Goal: Task Accomplishment & Management: Use online tool/utility

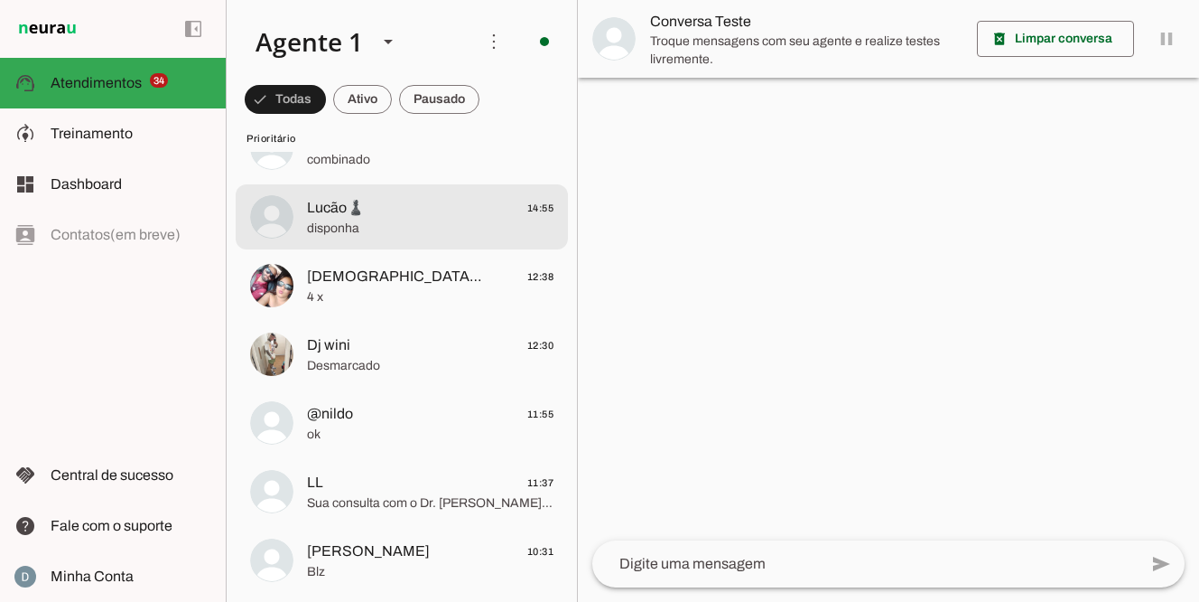
scroll to position [262, 0]
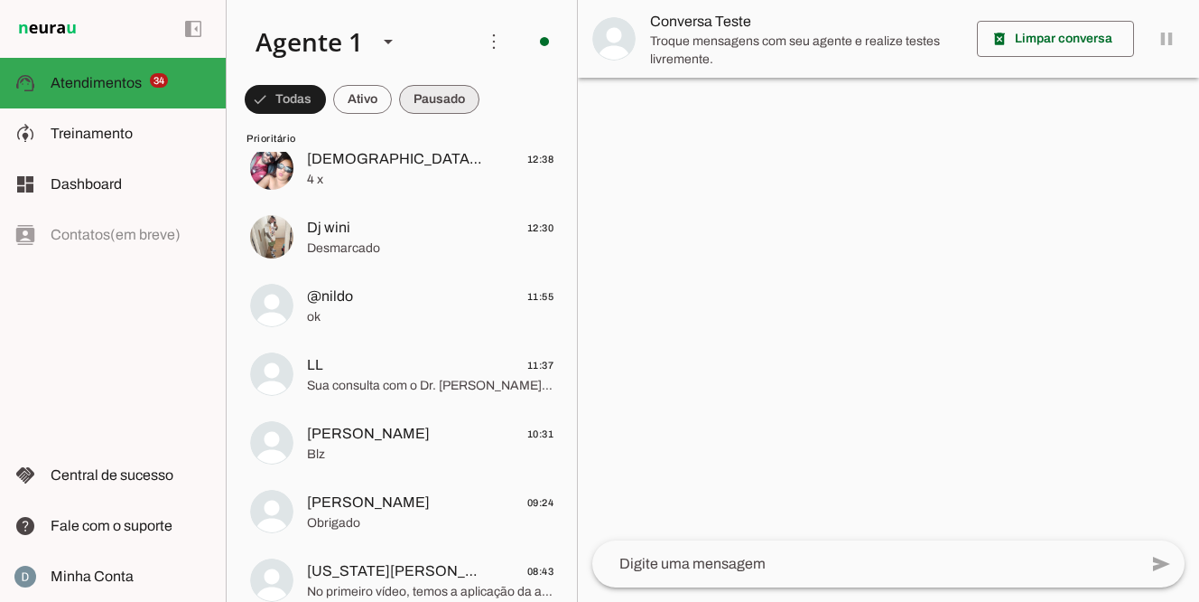
click at [326, 92] on span at bounding box center [285, 99] width 81 height 43
click at [310, 93] on span at bounding box center [277, 99] width 65 height 43
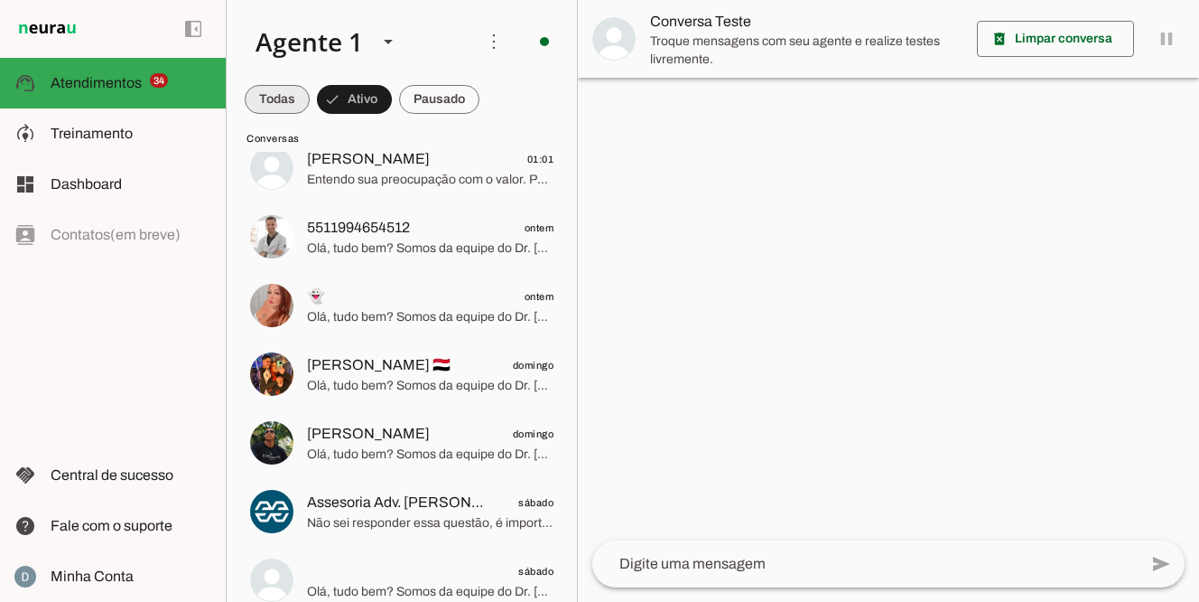
click at [287, 98] on span at bounding box center [277, 99] width 65 height 43
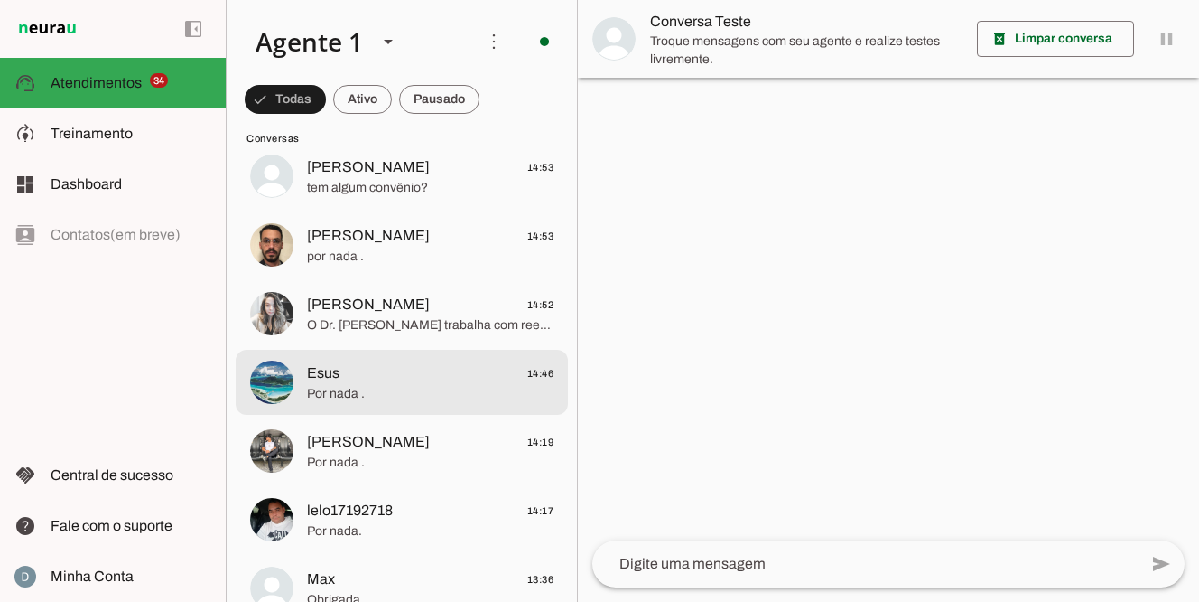
scroll to position [2959, 0]
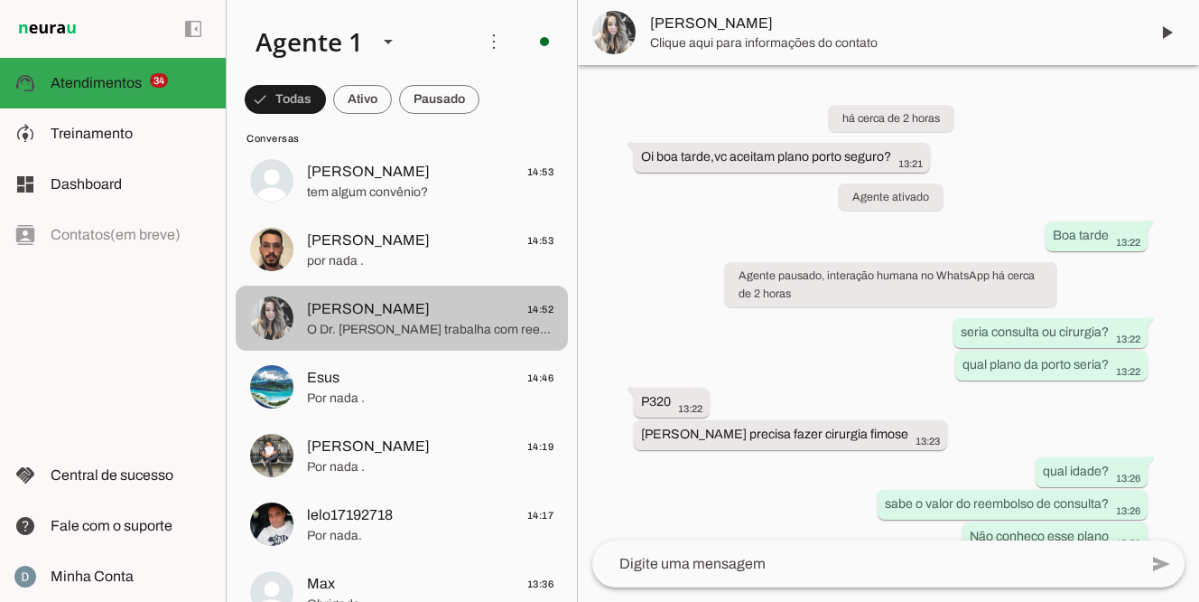
scroll to position [1082, 0]
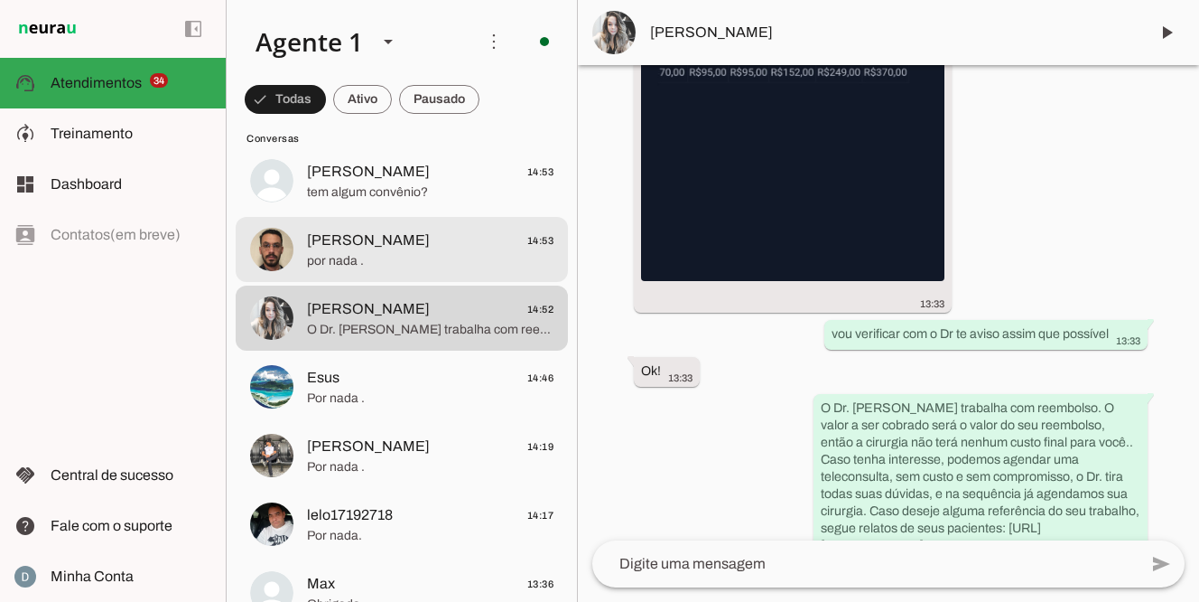
click at [359, 236] on span "[PERSON_NAME] 14:53" at bounding box center [430, 240] width 247 height 23
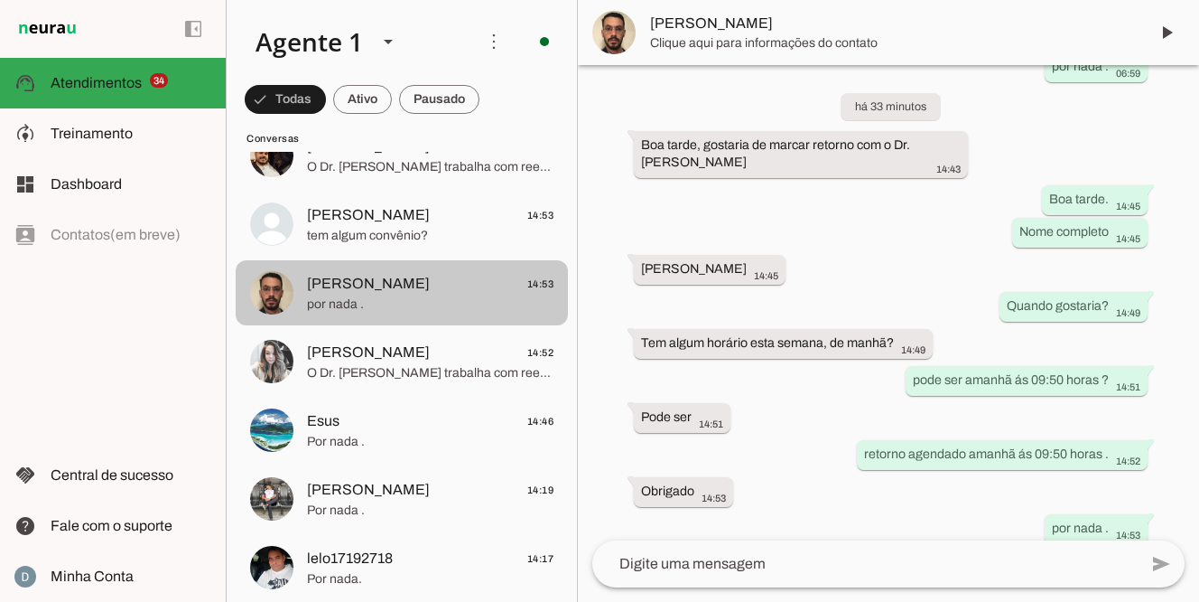
scroll to position [2909, 0]
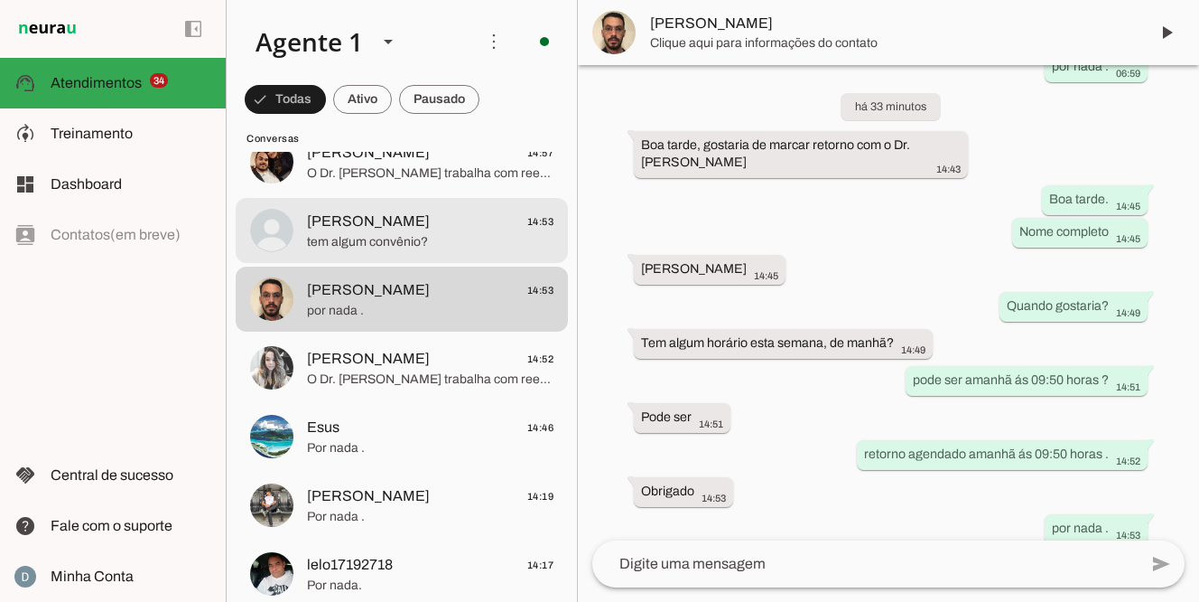
click at [359, 238] on span "tem algum convênio?" at bounding box center [430, 242] width 247 height 18
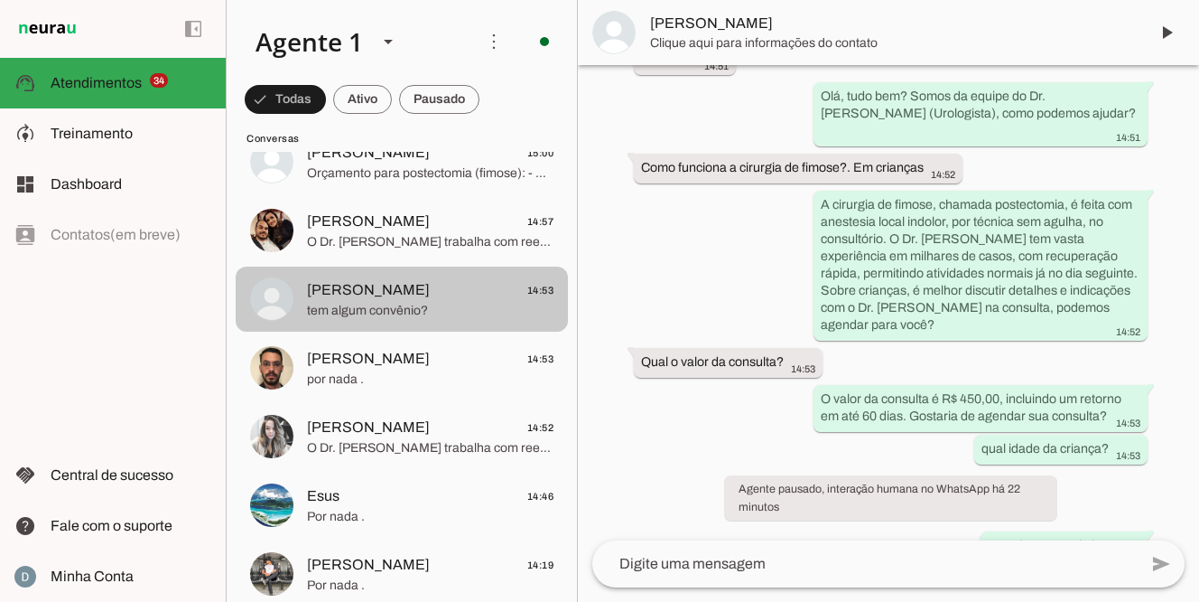
scroll to position [2840, 0]
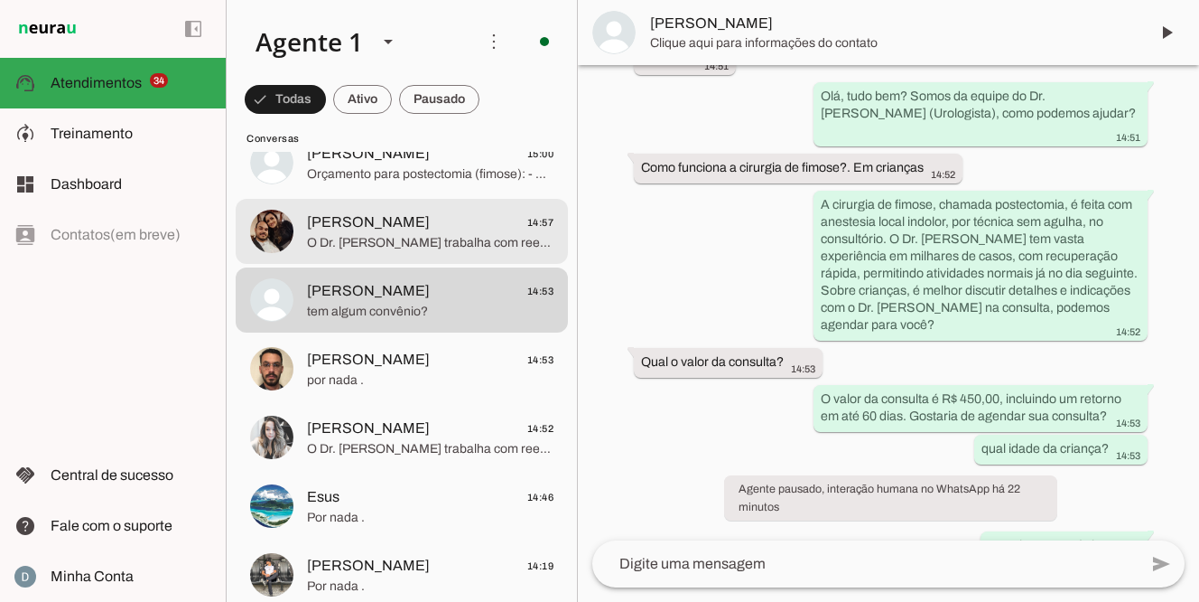
click at [360, 238] on span "O Dr. [PERSON_NAME] trabalha com reembolso. O valor a ser cobrado será o valor …" at bounding box center [430, 243] width 247 height 18
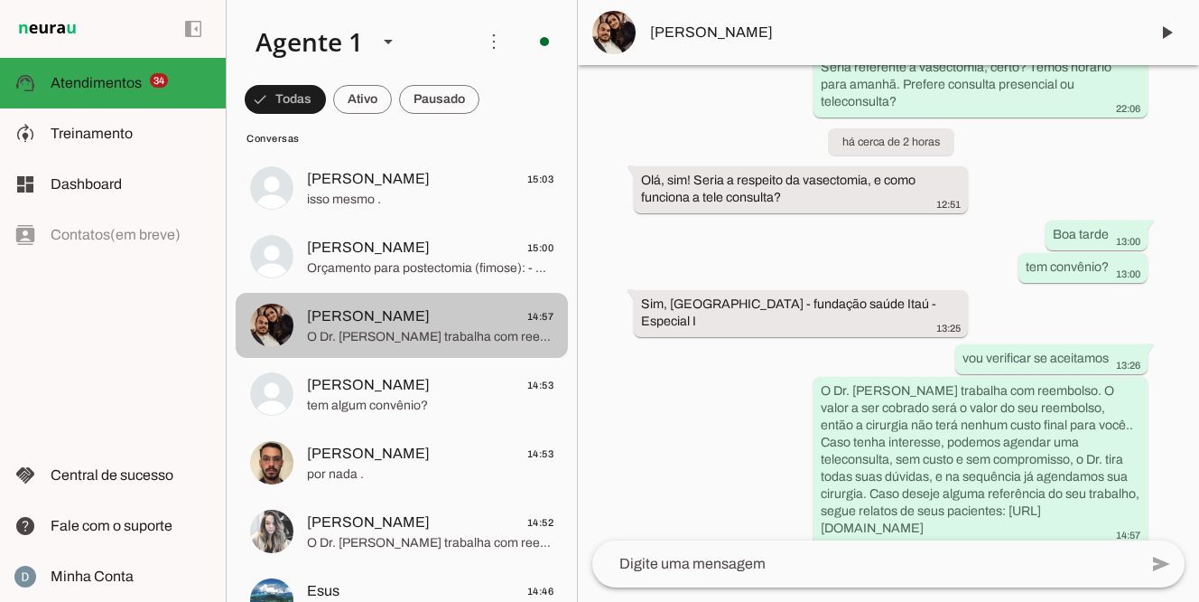
scroll to position [2747, 0]
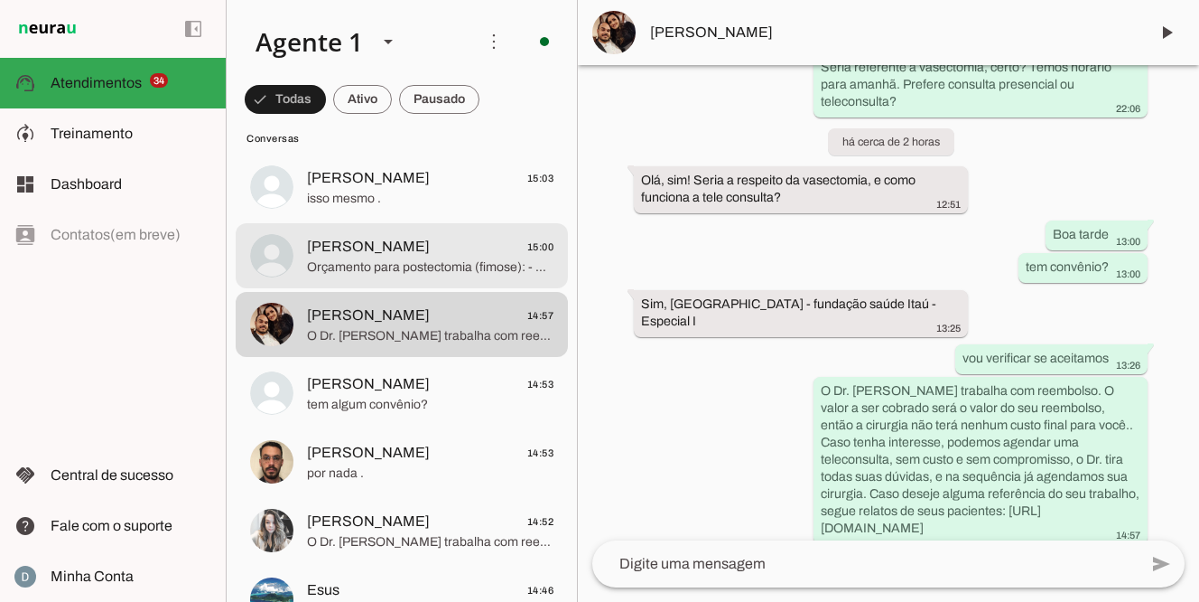
click at [355, 256] on span "[PERSON_NAME] 15:00" at bounding box center [430, 247] width 247 height 23
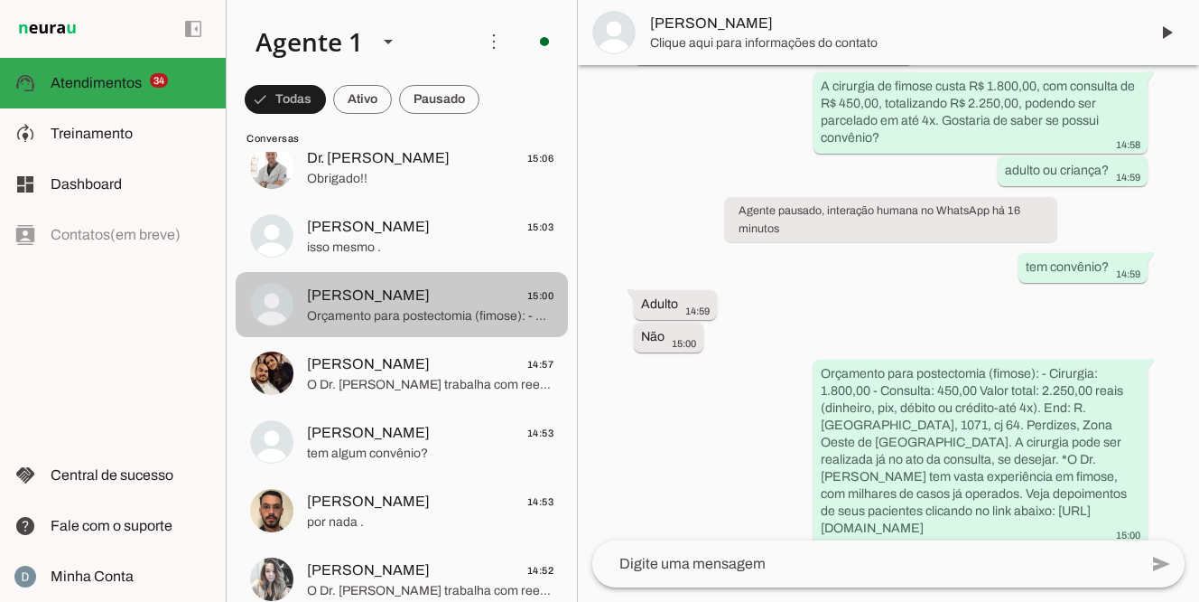
scroll to position [2684, 0]
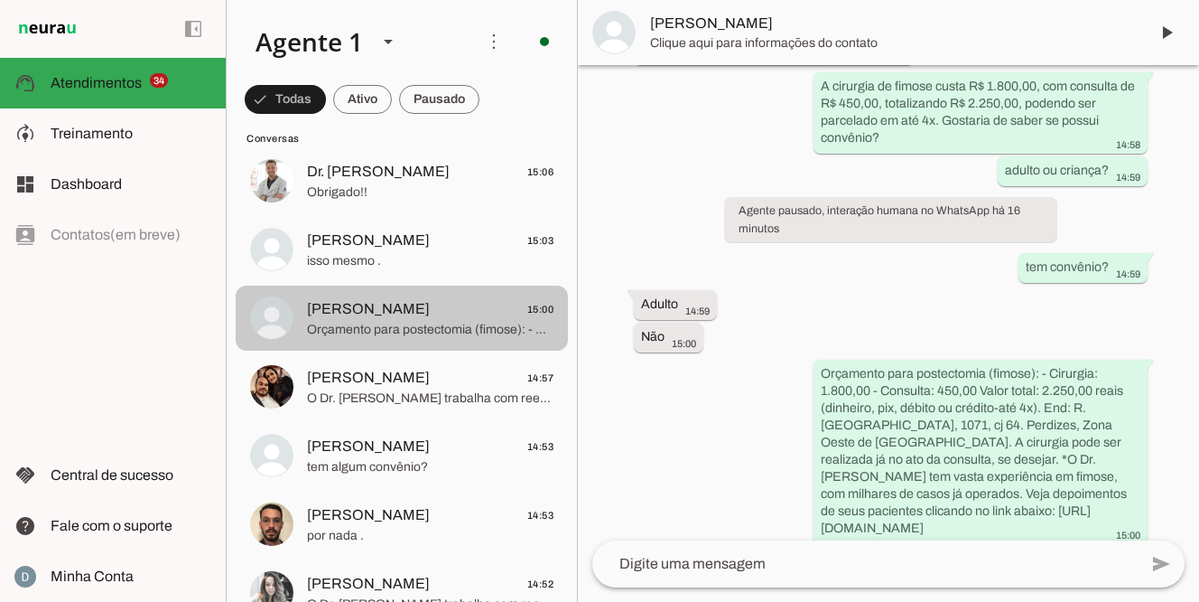
click at [356, 257] on span "isso mesmo ." at bounding box center [430, 261] width 247 height 18
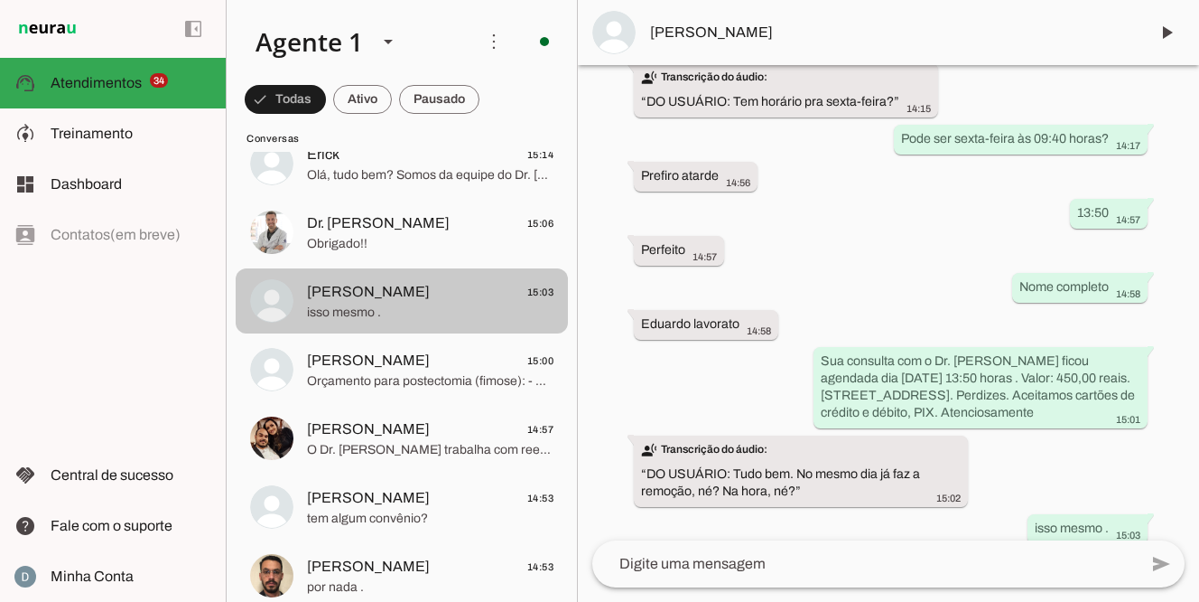
scroll to position [2619, 0]
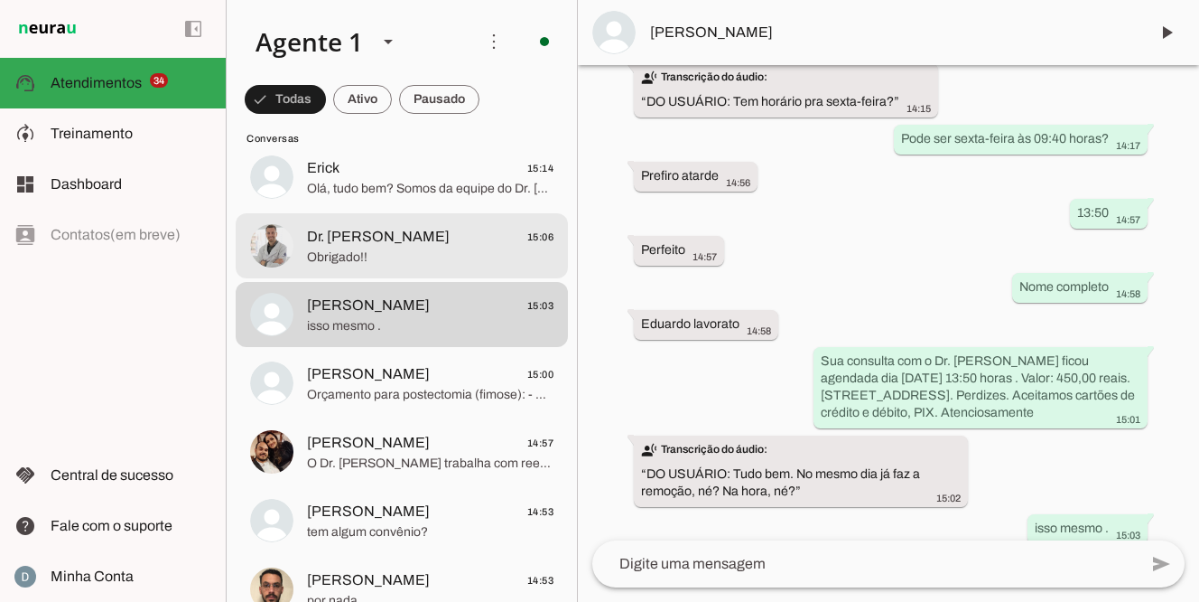
click at [356, 257] on span "Obrigado!!" at bounding box center [430, 257] width 247 height 18
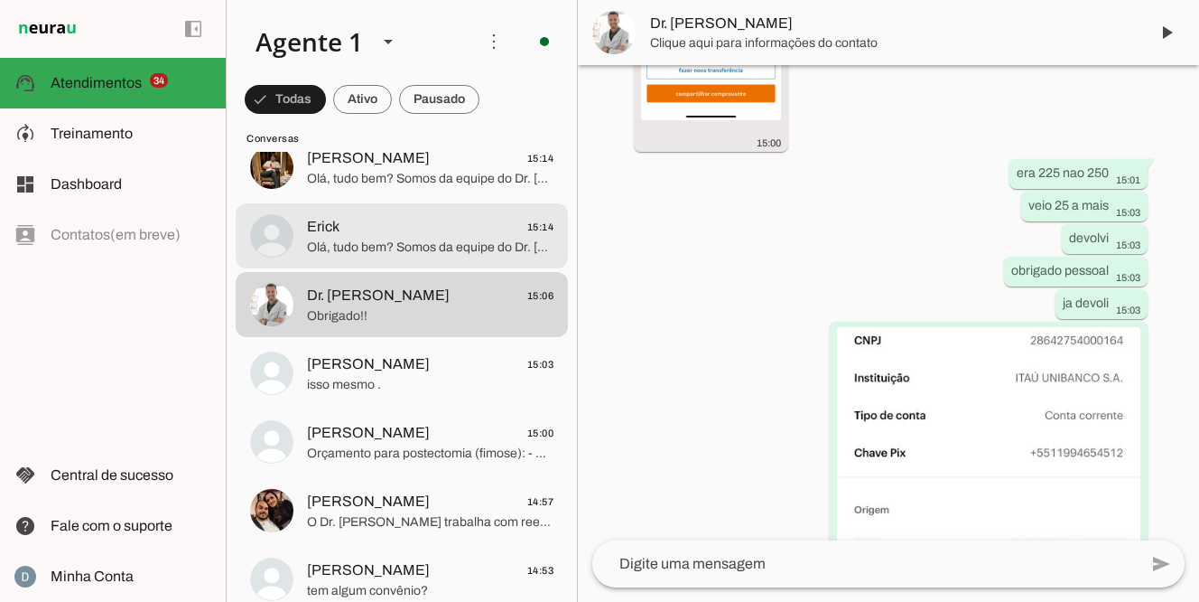
scroll to position [2560, 0]
click at [356, 254] on span "Olá, tudo bem? Somos da equipe do Dr. [PERSON_NAME] (Urologista), especializado…" at bounding box center [430, 248] width 247 height 18
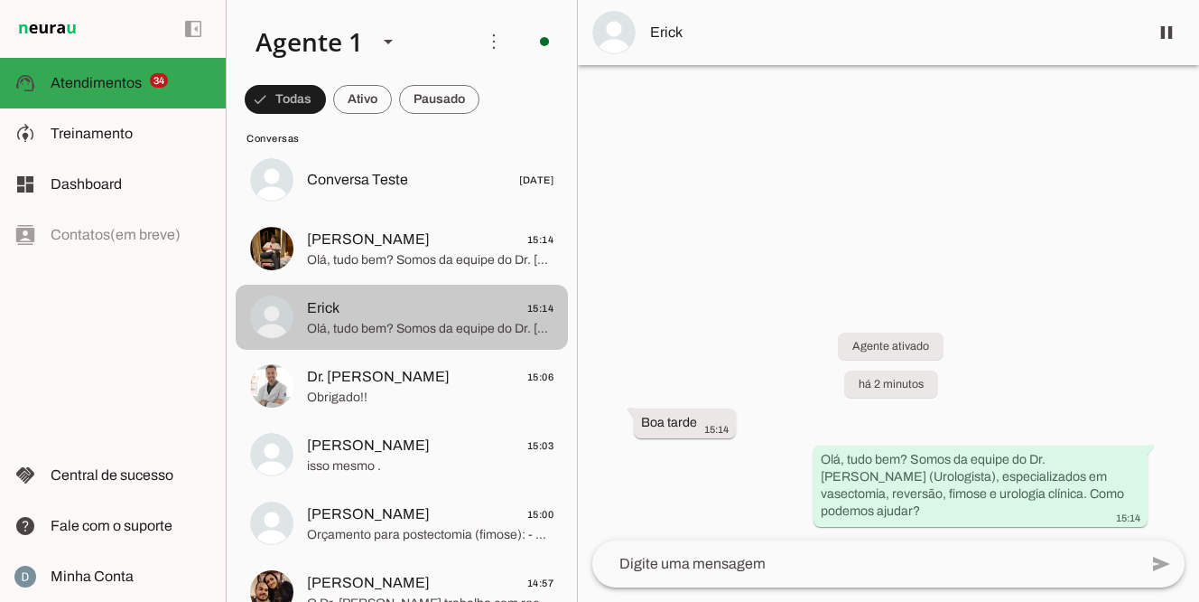
scroll to position [2478, 0]
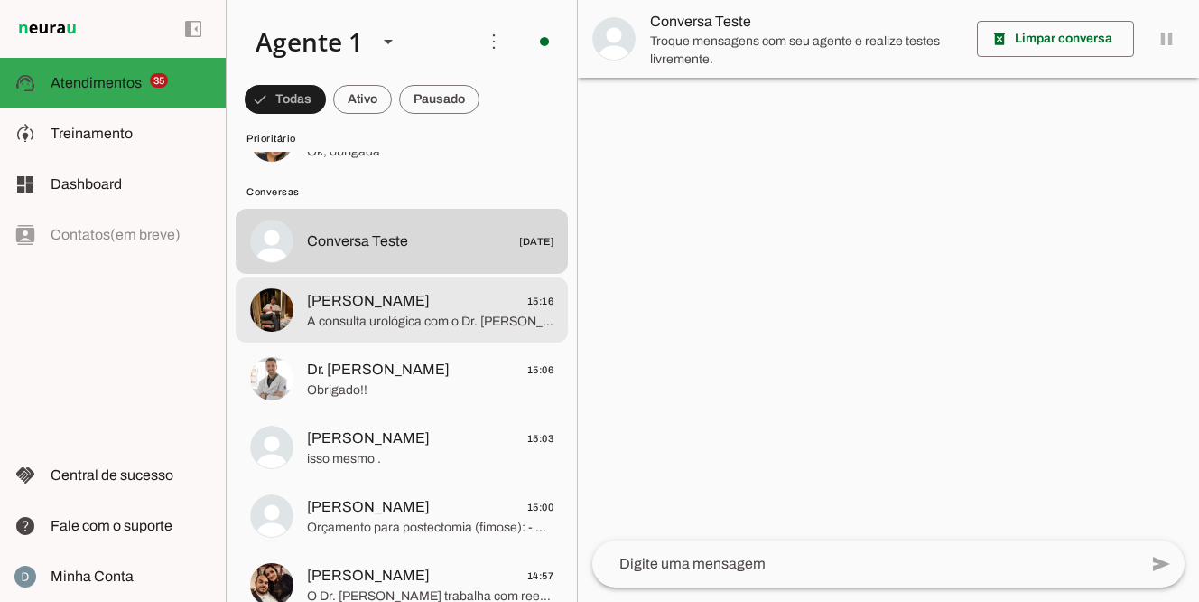
scroll to position [2488, 0]
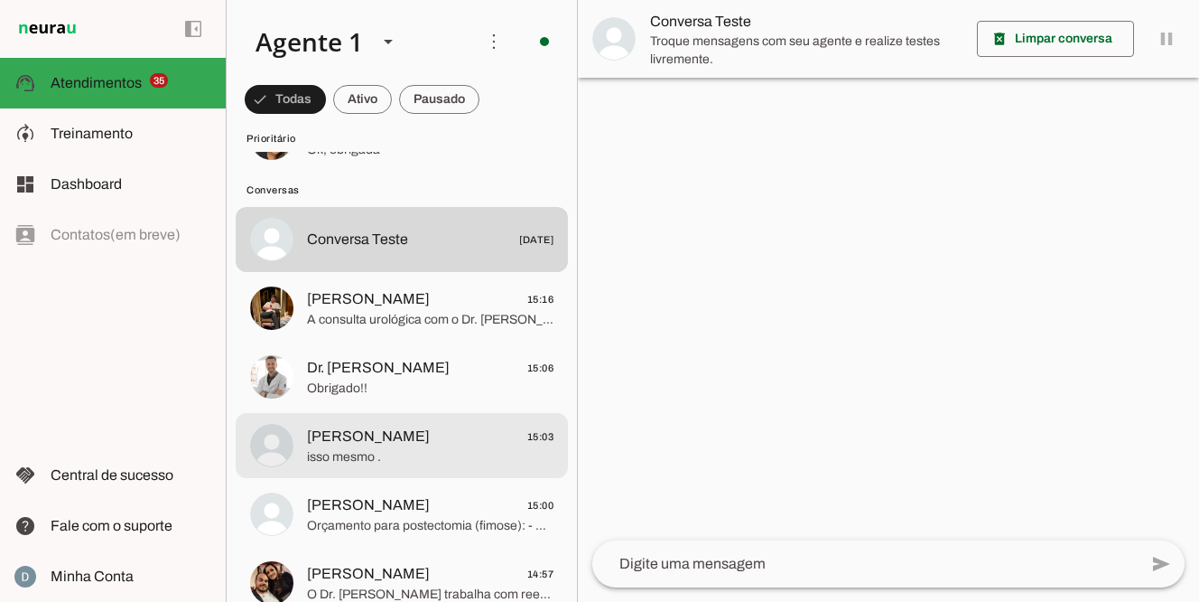
click at [378, 448] on span "isso mesmo ." at bounding box center [430, 457] width 247 height 18
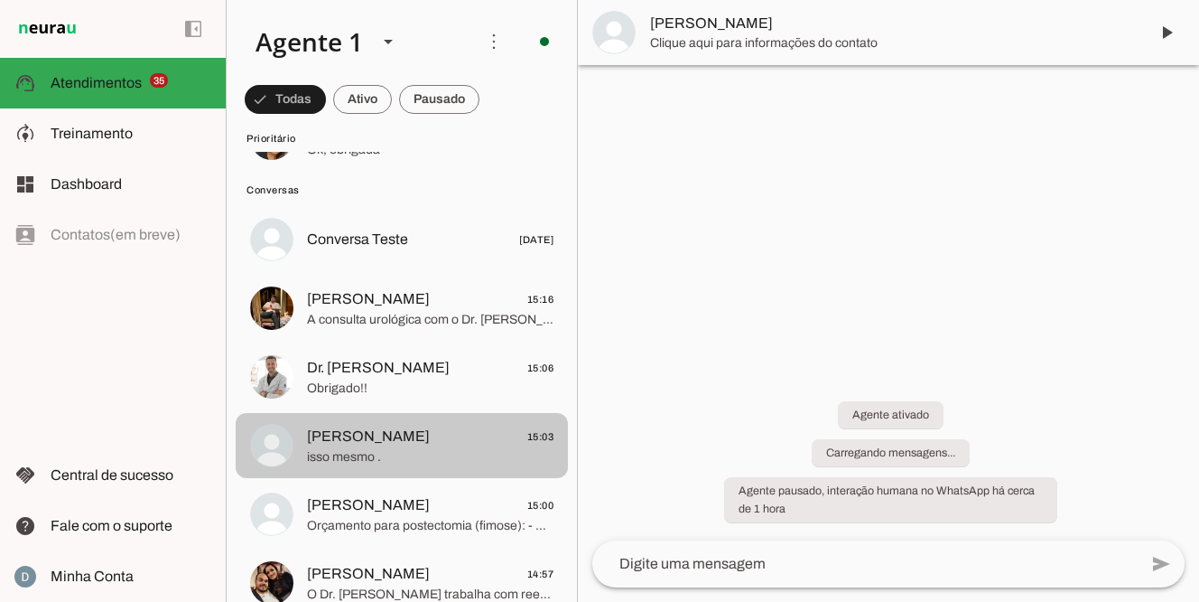
scroll to position [938, 0]
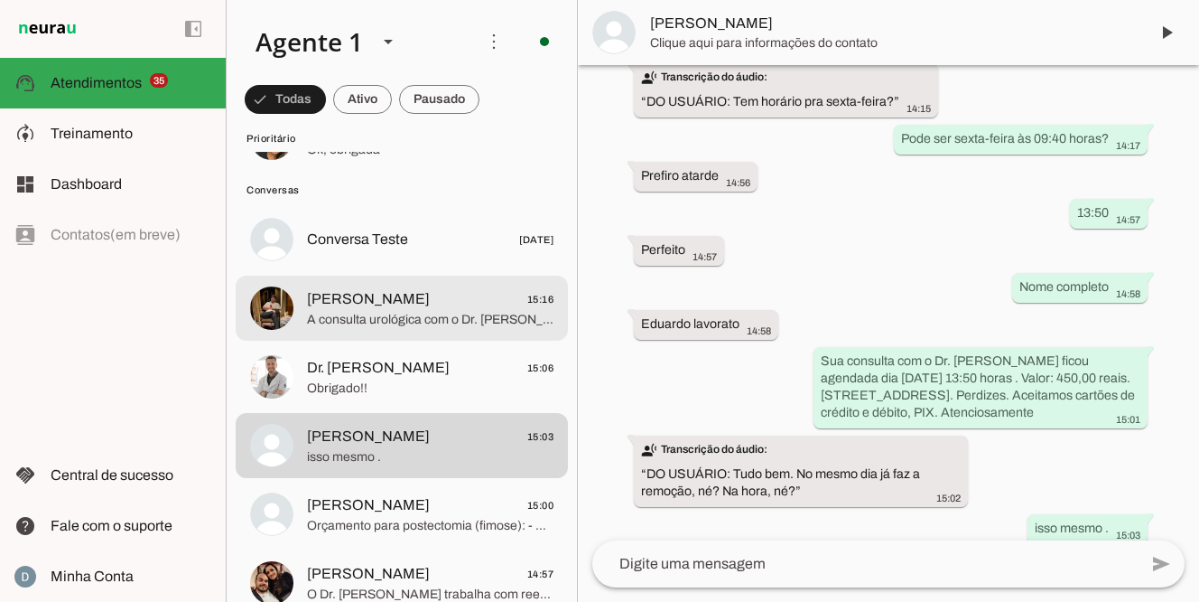
click at [356, 317] on span "A consulta urológica com o Dr. [PERSON_NAME] custa R$ 450,00, inclui retorno em…" at bounding box center [430, 320] width 247 height 18
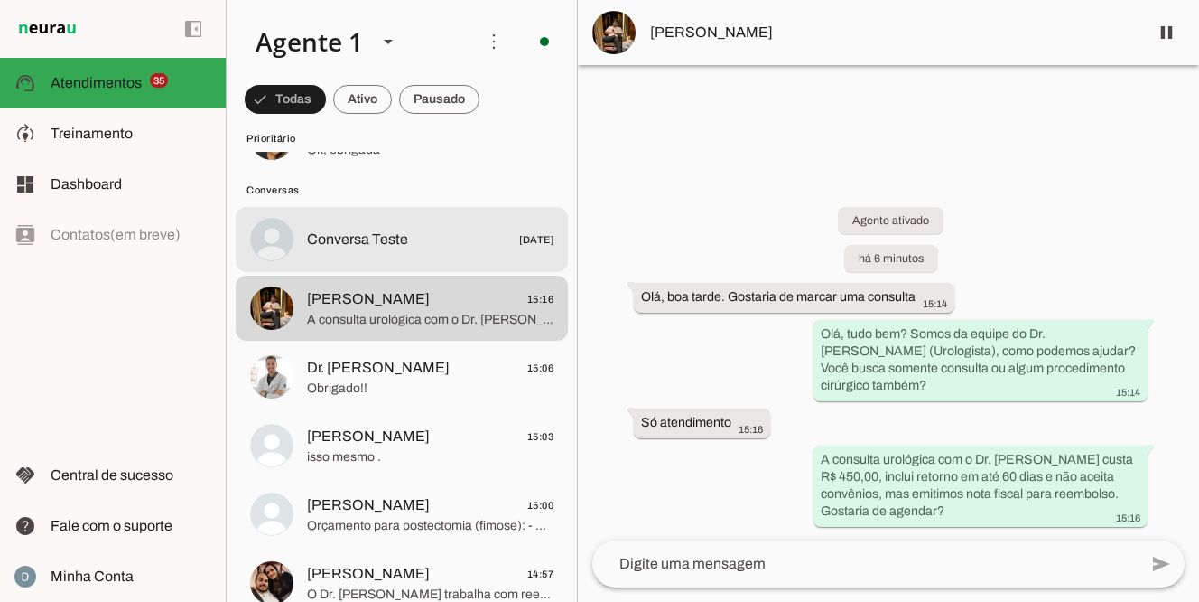
click at [345, 247] on span "Conversa Teste" at bounding box center [357, 240] width 101 height 22
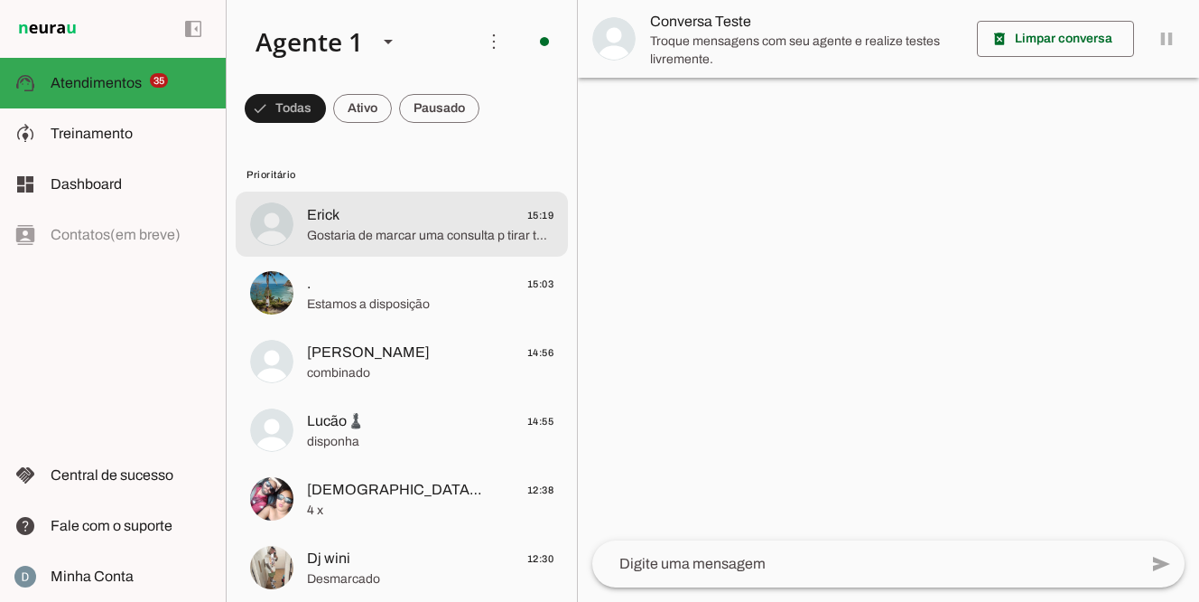
click at [341, 236] on span "Gostaria de marcar uma consulta p tirar todas dúvidas,seria possivel" at bounding box center [430, 236] width 247 height 18
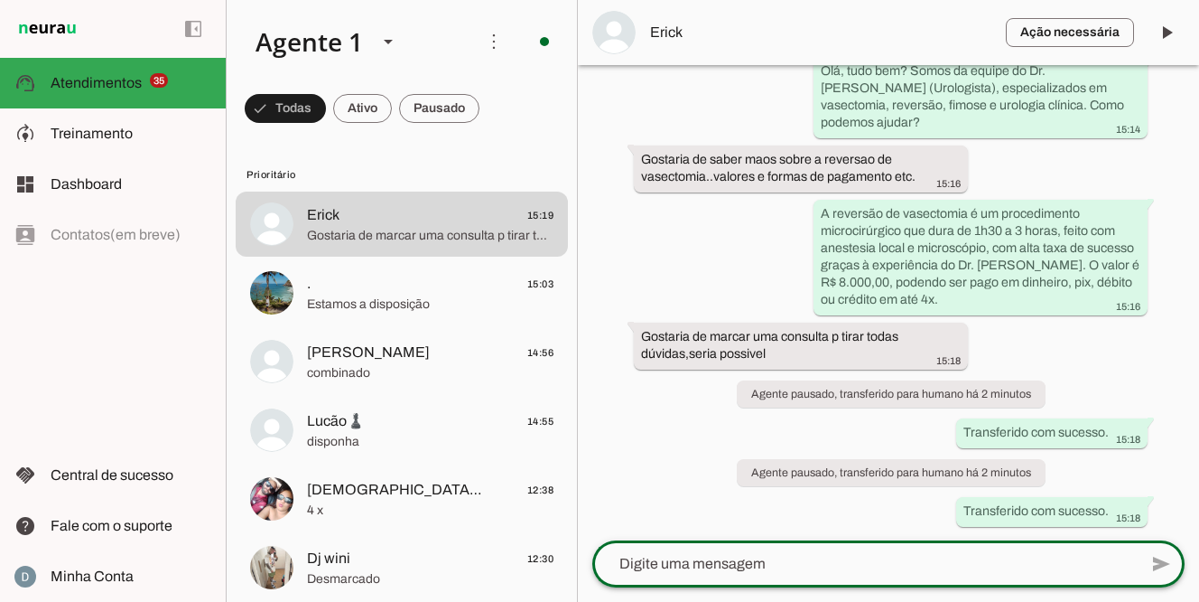
click at [662, 568] on textarea at bounding box center [866, 564] width 546 height 22
type textarea "Presencial ou teleconsulta?"
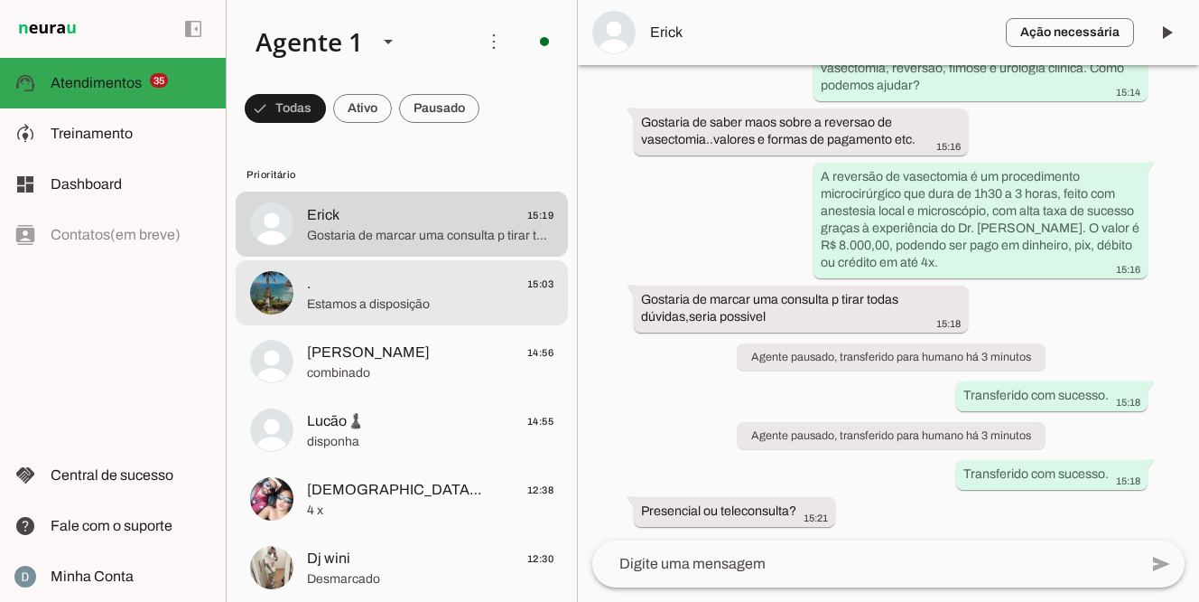
click at [399, 308] on span "Estamos a disposição" at bounding box center [430, 304] width 247 height 18
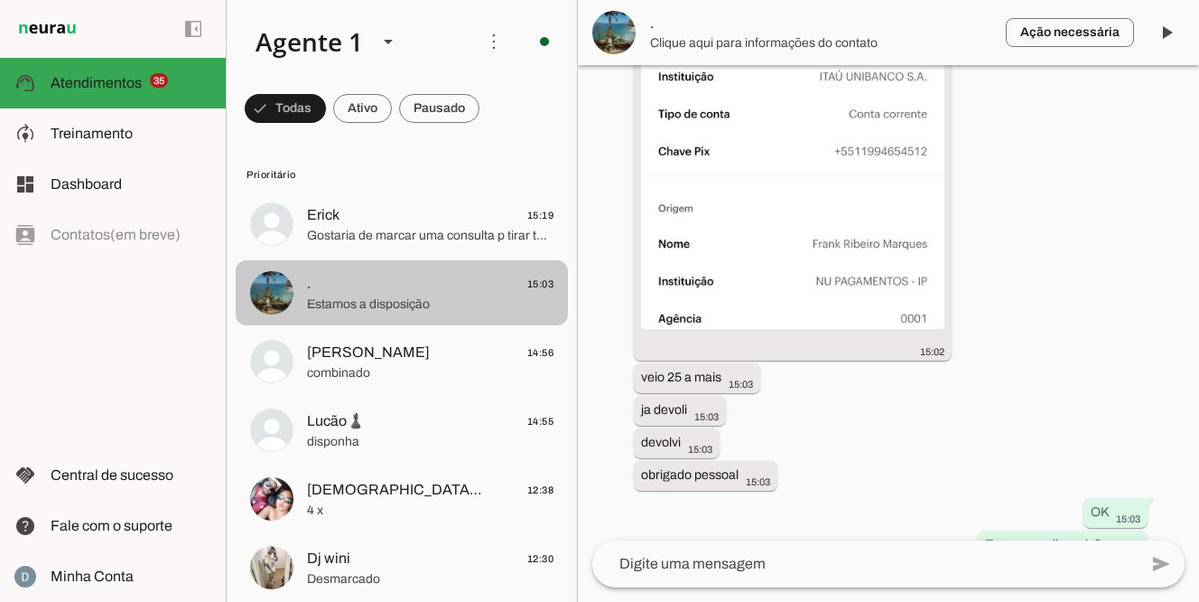
scroll to position [2170, 0]
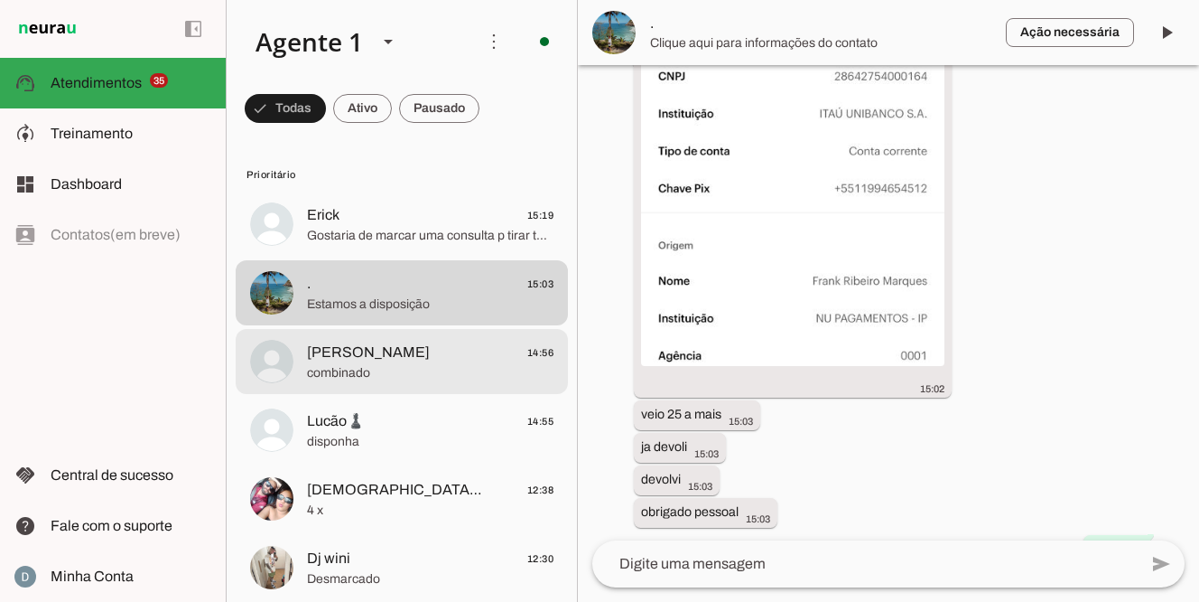
click at [369, 364] on span "combinado" at bounding box center [430, 373] width 247 height 18
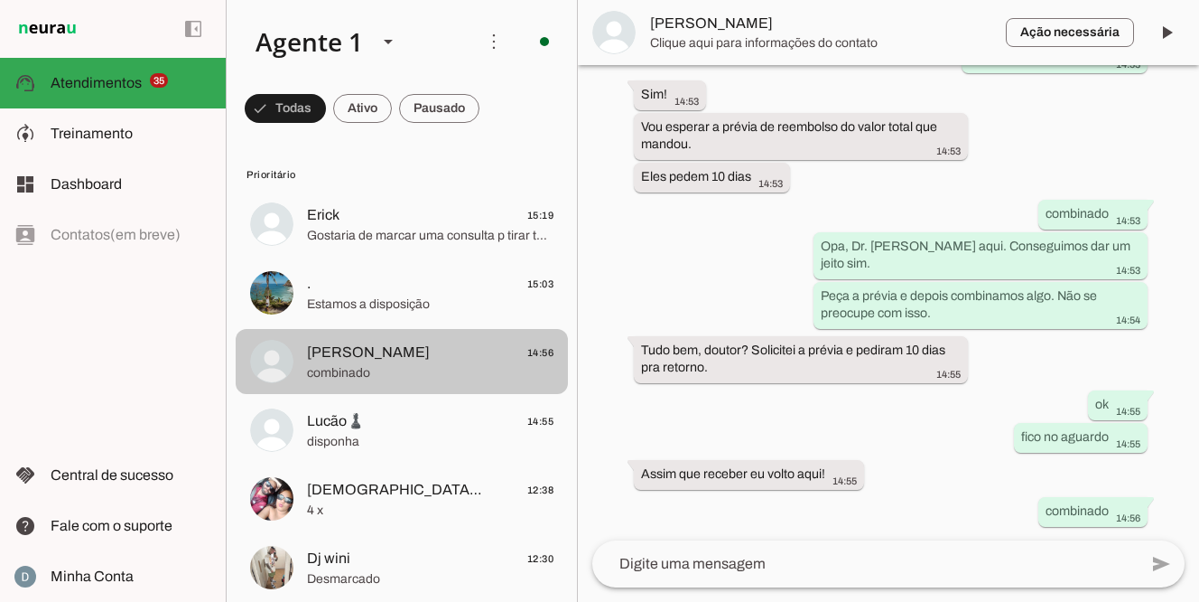
scroll to position [2284, 0]
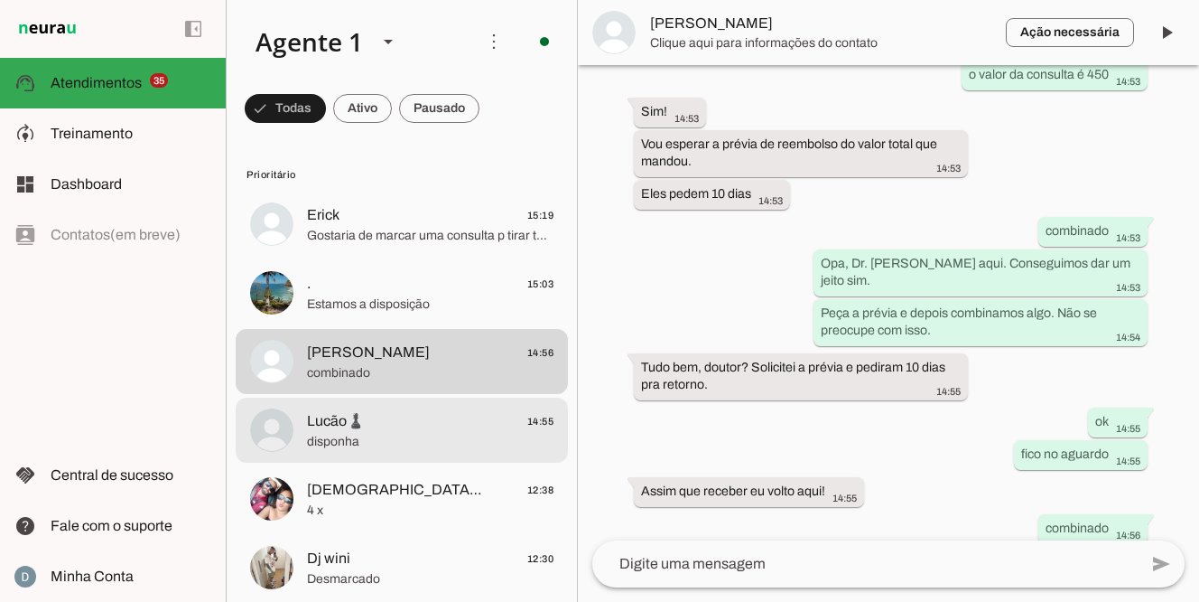
click at [320, 439] on span "disponha" at bounding box center [430, 442] width 247 height 18
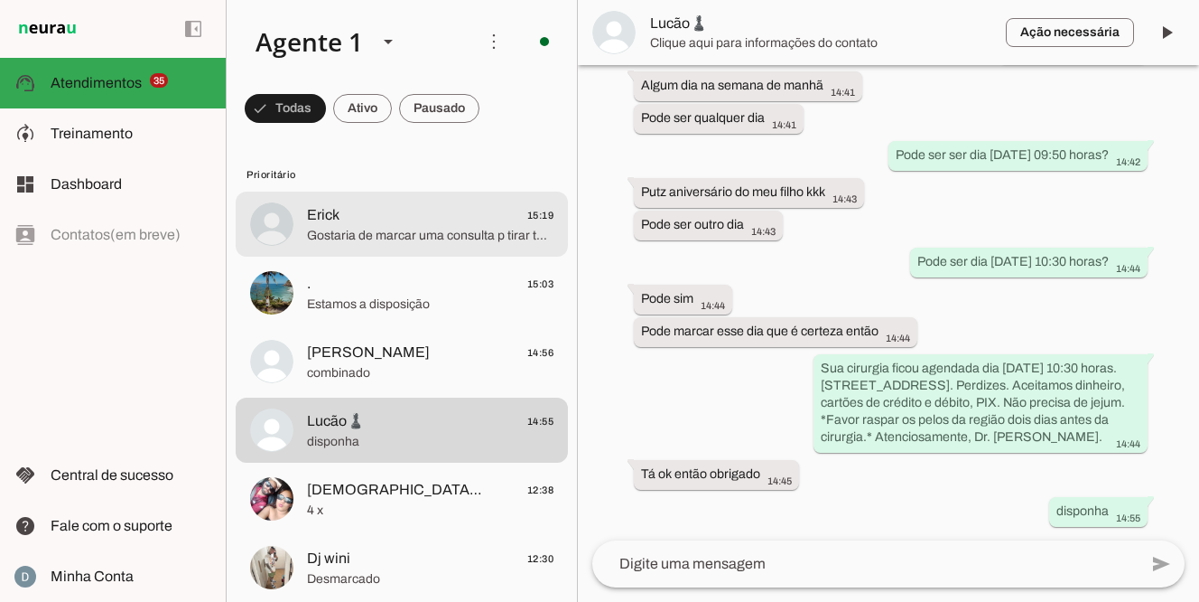
click at [425, 222] on span "Erick 15:19" at bounding box center [430, 215] width 247 height 23
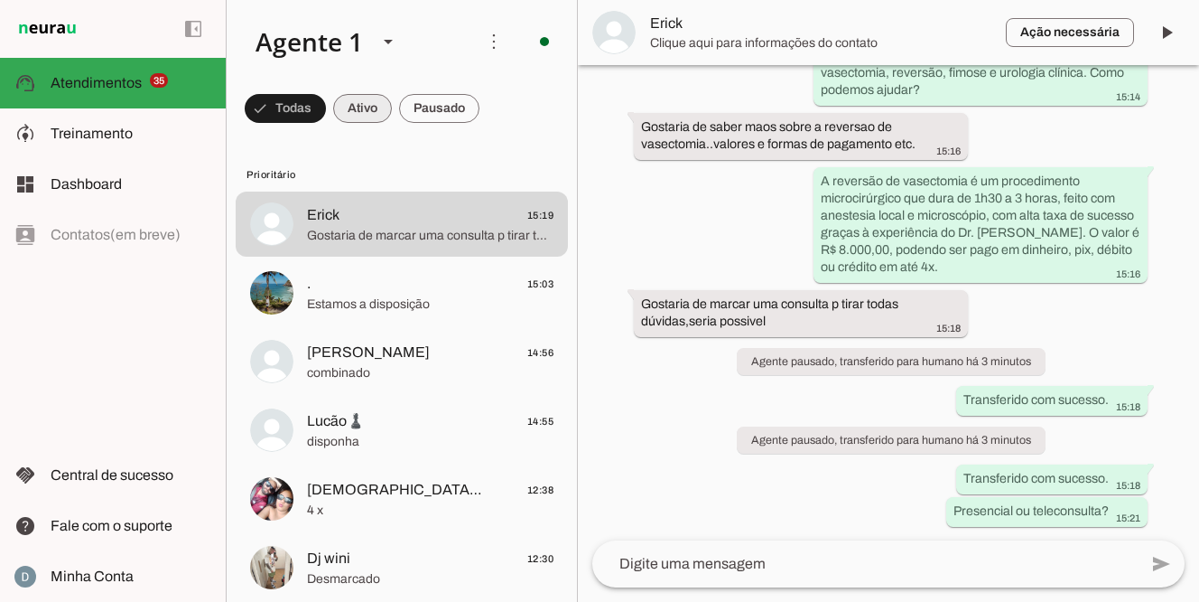
click at [326, 99] on span at bounding box center [285, 108] width 81 height 43
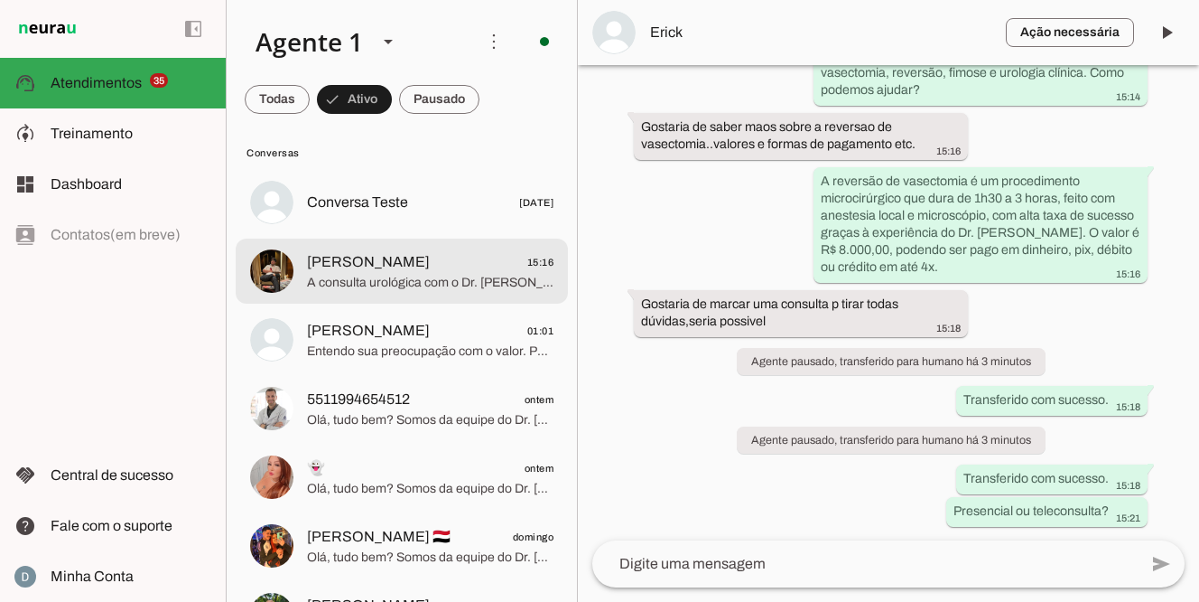
scroll to position [0, 0]
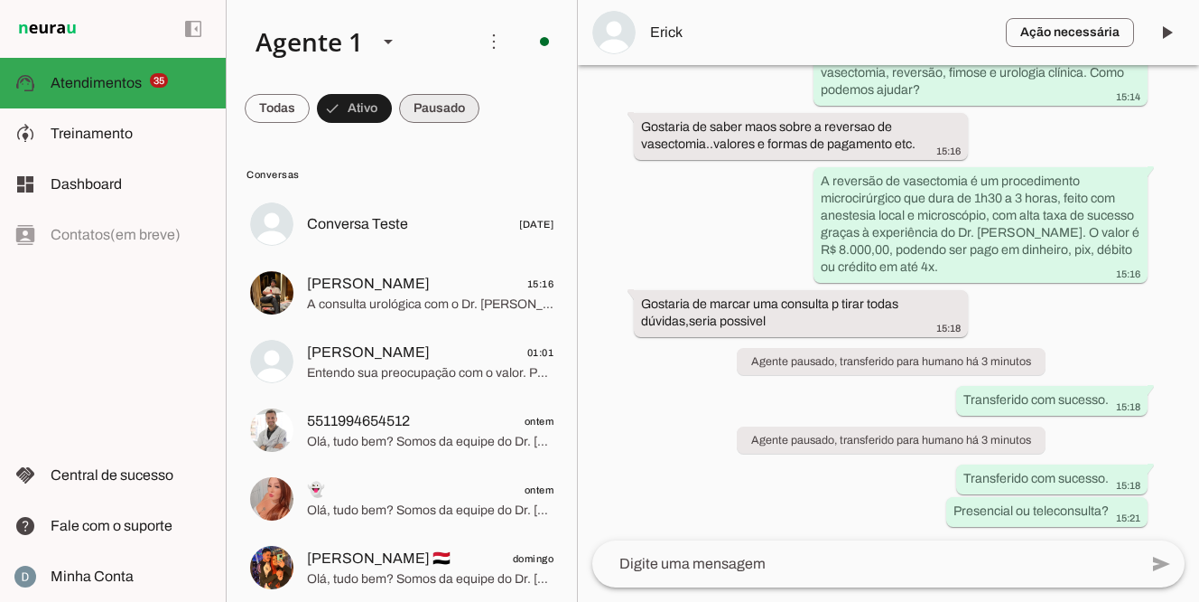
click at [310, 102] on span at bounding box center [277, 108] width 65 height 43
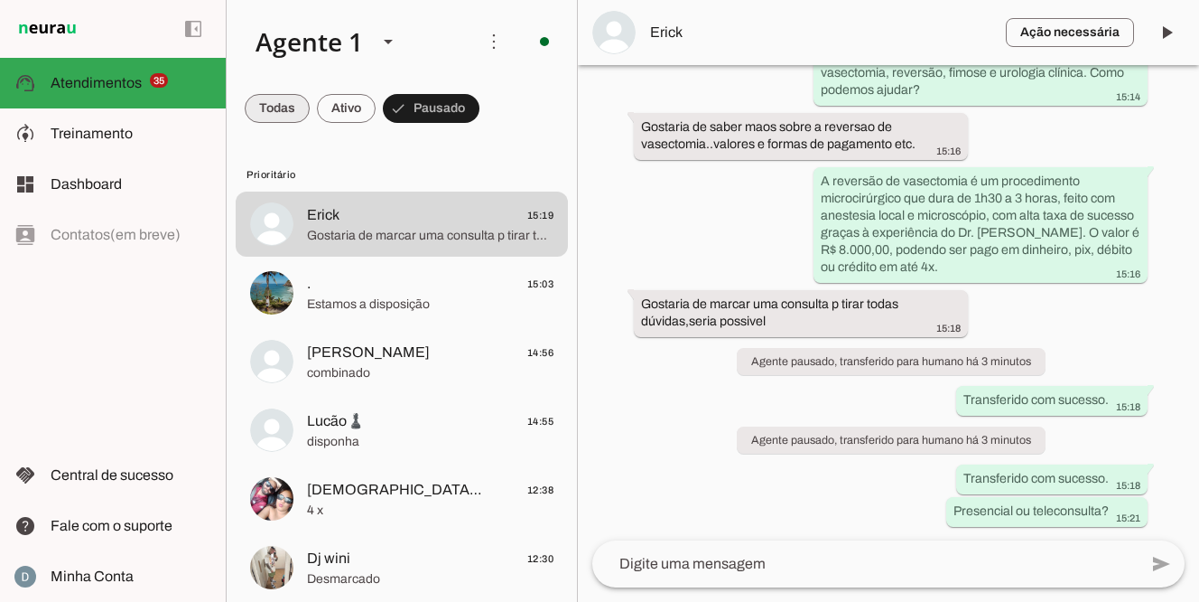
click at [266, 104] on span at bounding box center [277, 108] width 65 height 43
click at [111, 317] on div "left_panel_open left_panel_close" at bounding box center [113, 301] width 226 height 602
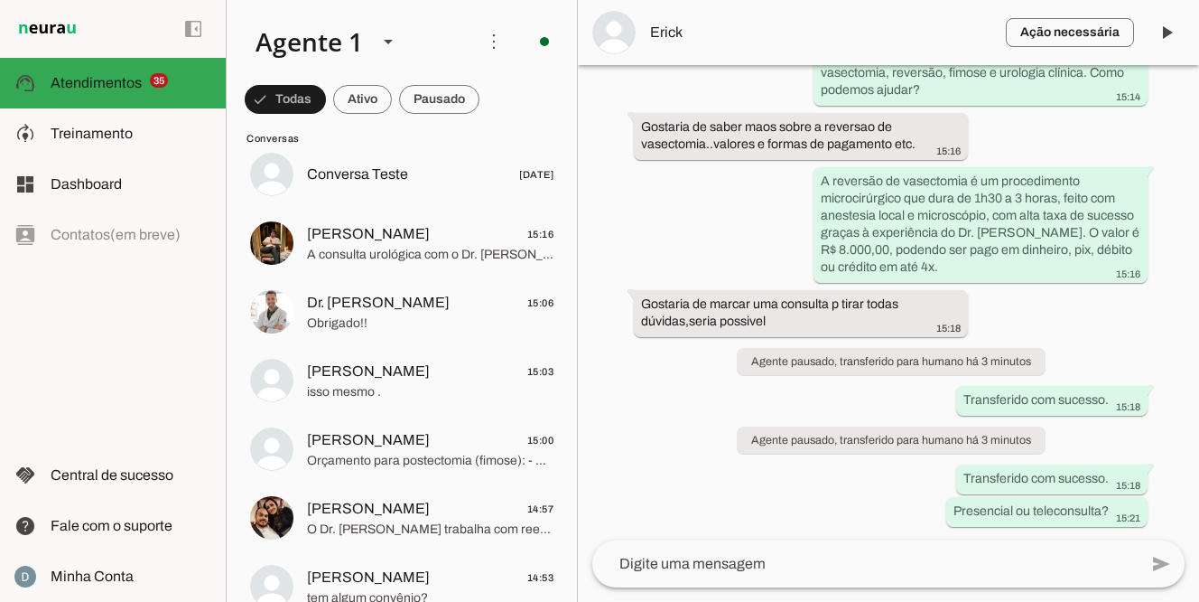
scroll to position [2562, 0]
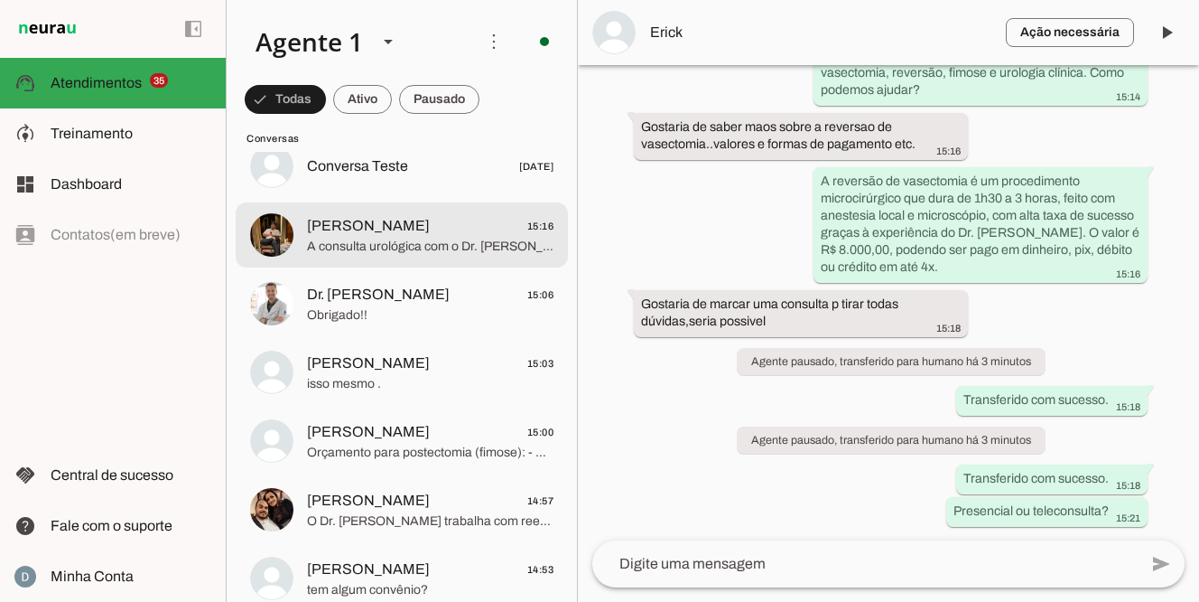
click at [375, 233] on span "[PERSON_NAME]" at bounding box center [368, 226] width 123 height 22
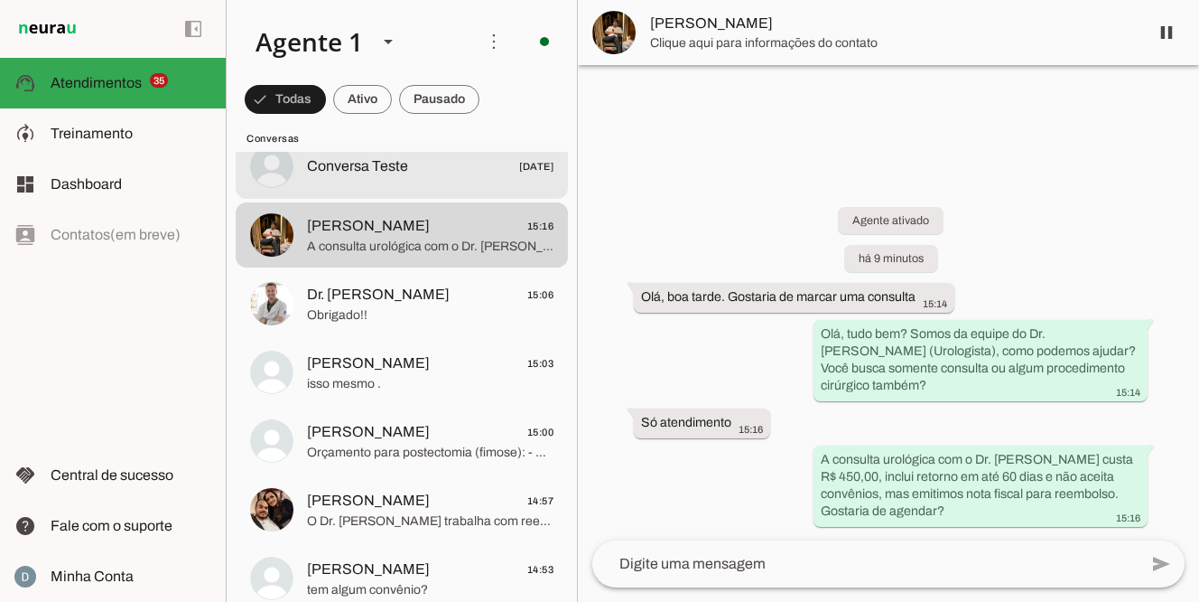
click at [368, 167] on span "Conversa Teste" at bounding box center [357, 166] width 101 height 22
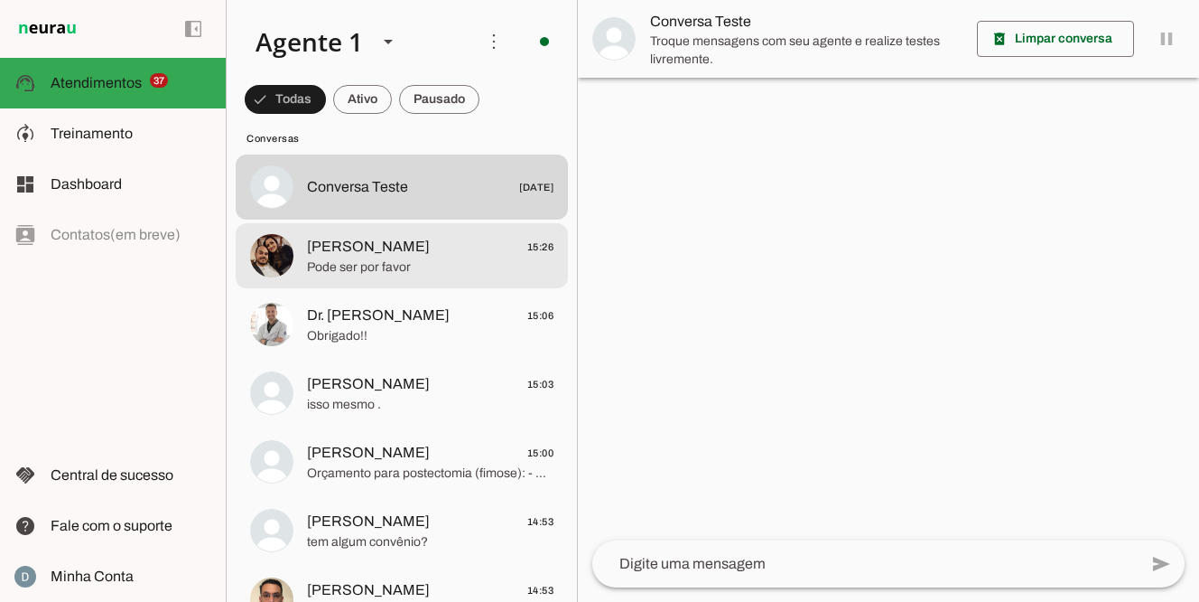
scroll to position [2603, 0]
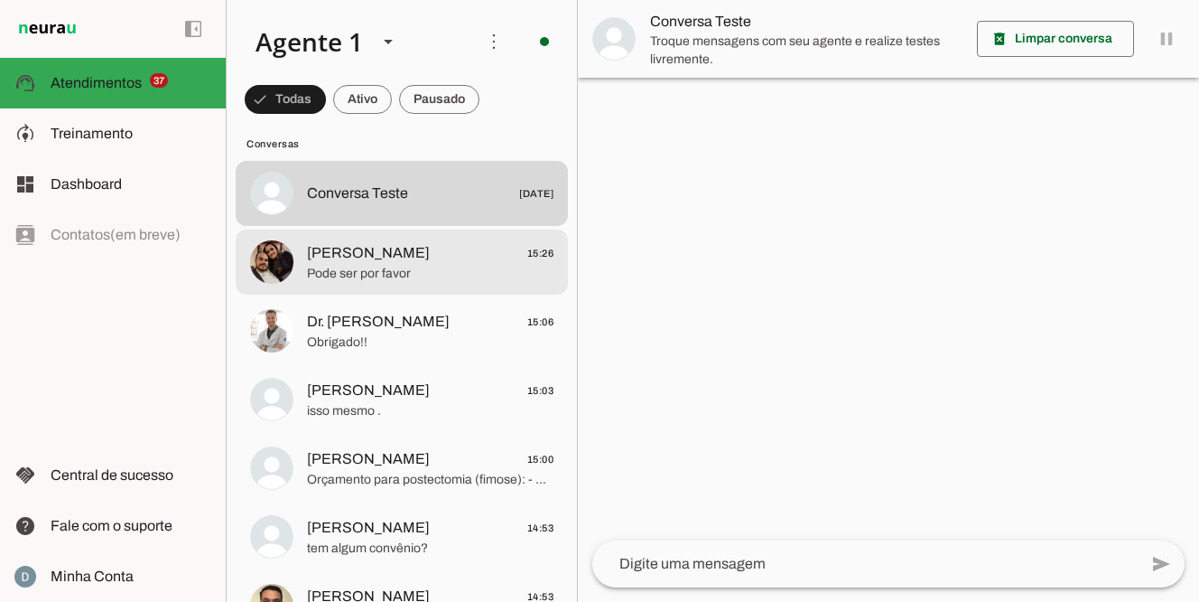
click at [394, 249] on span "[PERSON_NAME]" at bounding box center [368, 253] width 123 height 22
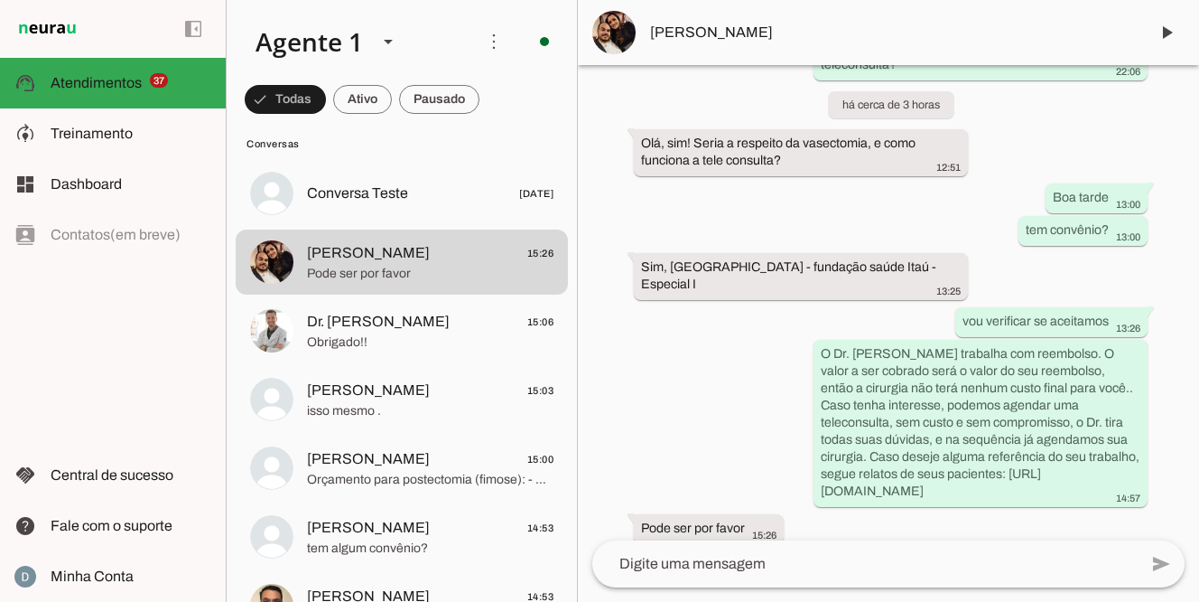
click at [676, 570] on textarea at bounding box center [866, 564] width 546 height 22
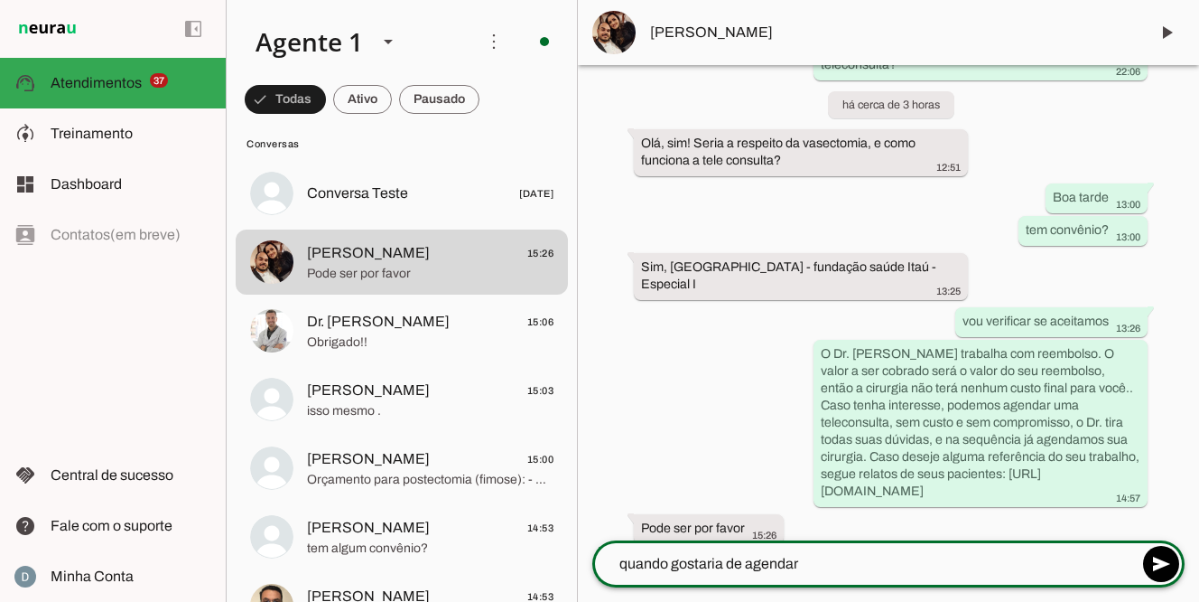
type textarea "quando gostaria de agendar?"
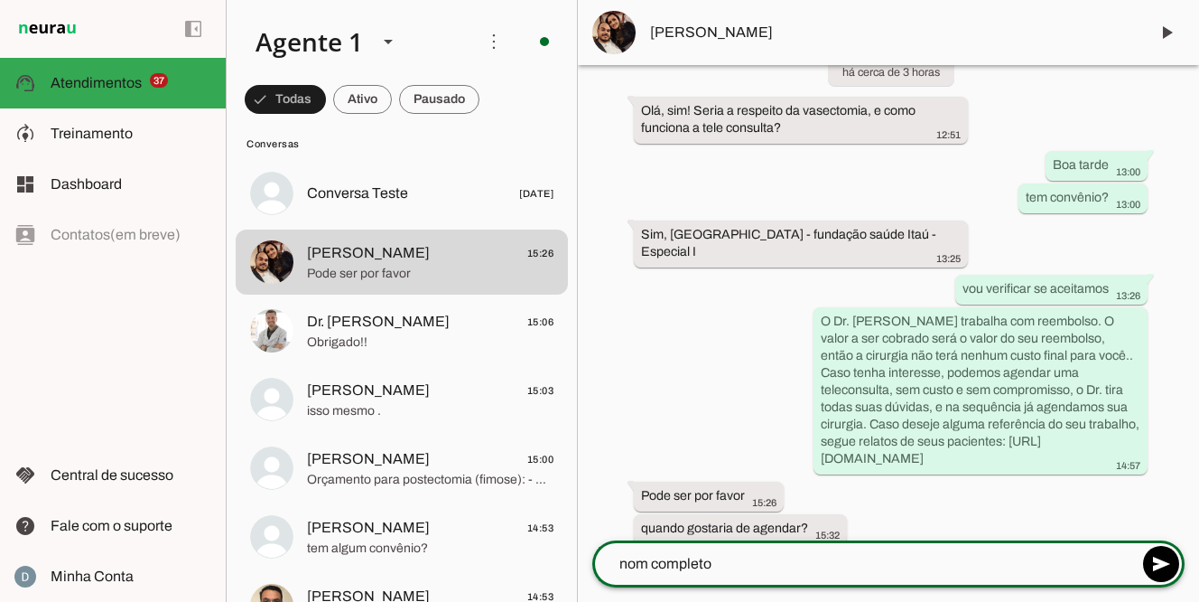
type textarea "nom completo?"
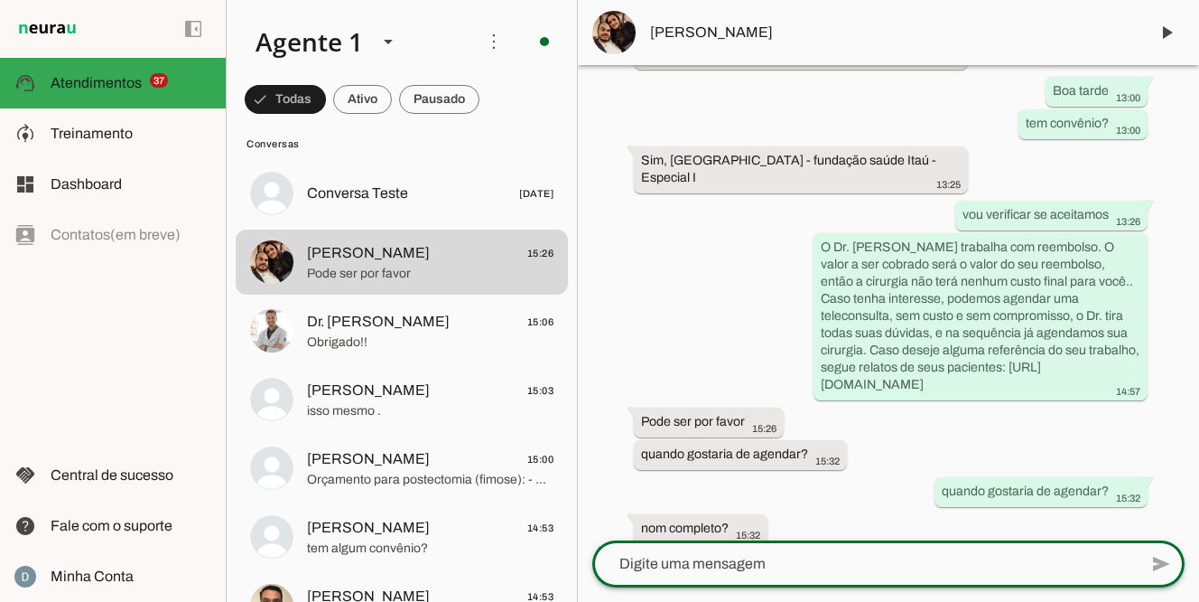
scroll to position [502, 0]
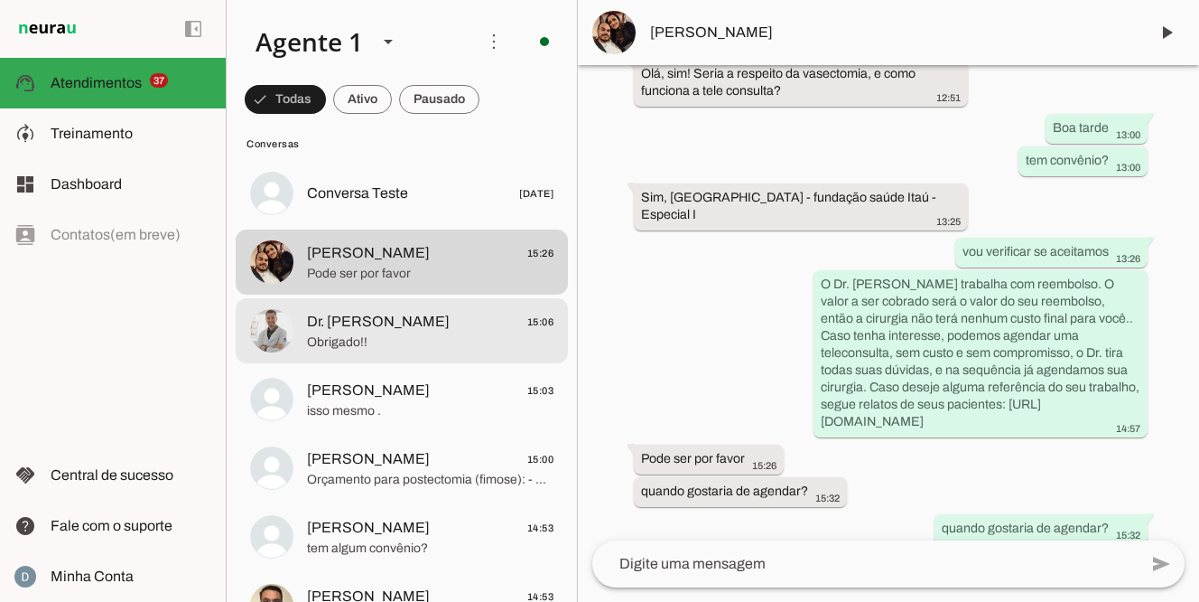
click at [432, 348] on span "Obrigado!!" at bounding box center [430, 342] width 247 height 18
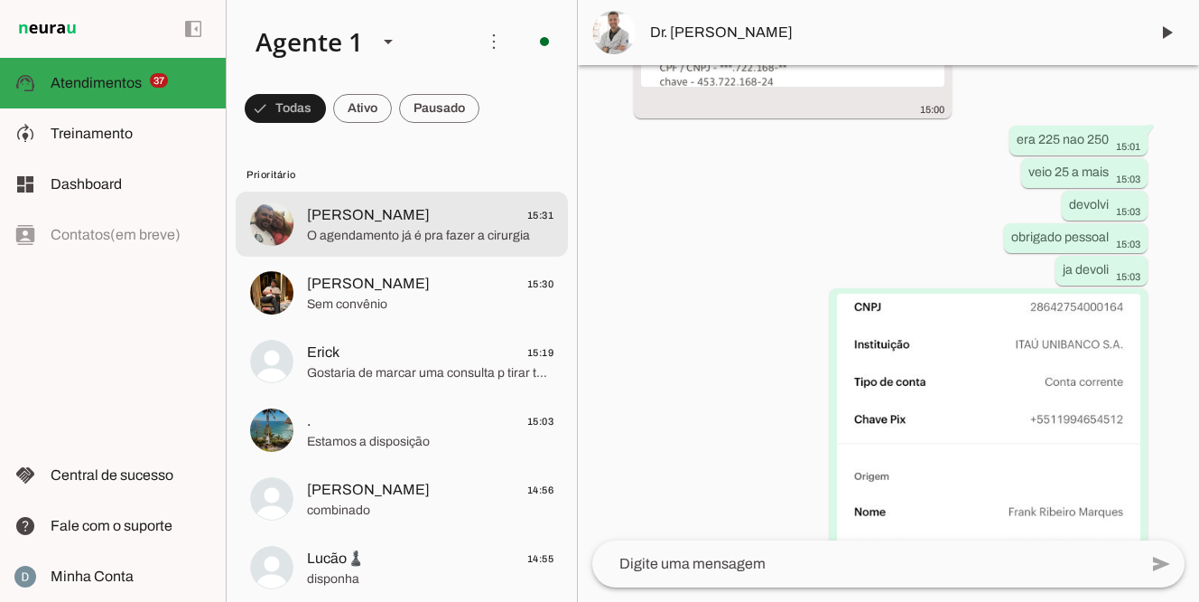
click at [418, 240] on span "O agendamento já é pra fazer a cirurgia" at bounding box center [430, 236] width 247 height 18
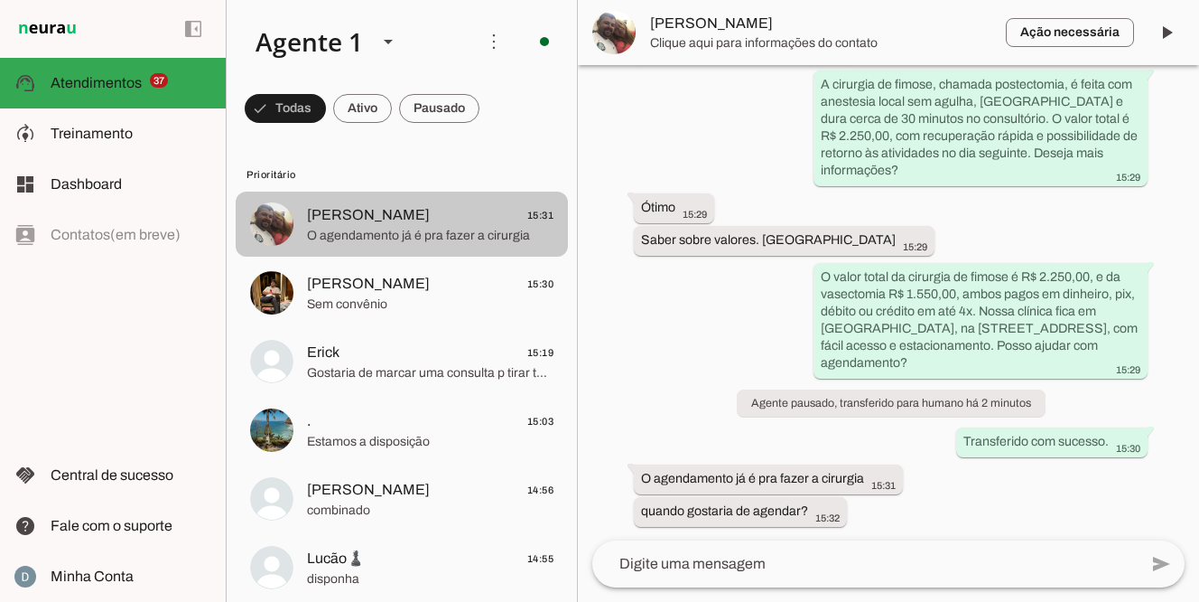
scroll to position [347, 0]
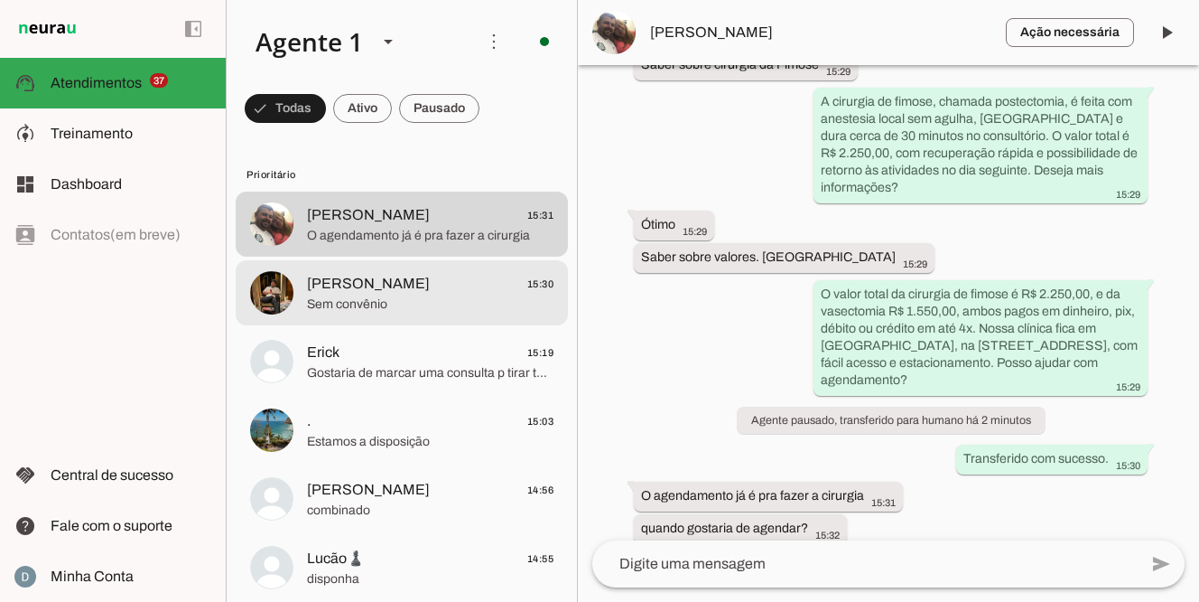
click at [389, 307] on span "Sem convênio" at bounding box center [430, 304] width 247 height 18
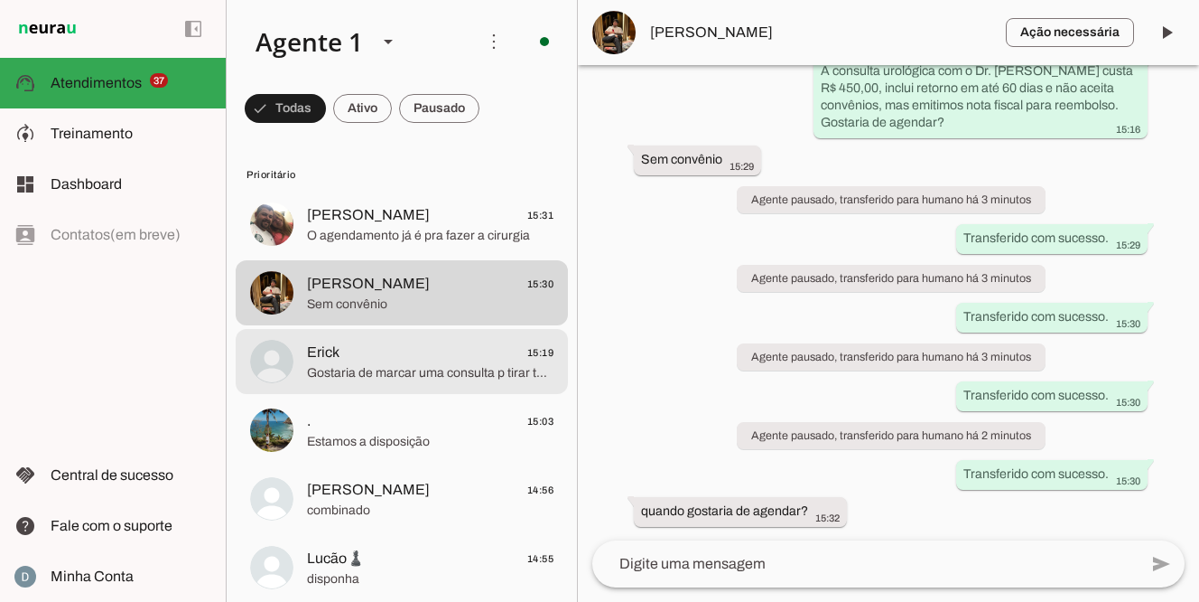
click at [378, 359] on span "Erick 15:19" at bounding box center [430, 352] width 247 height 23
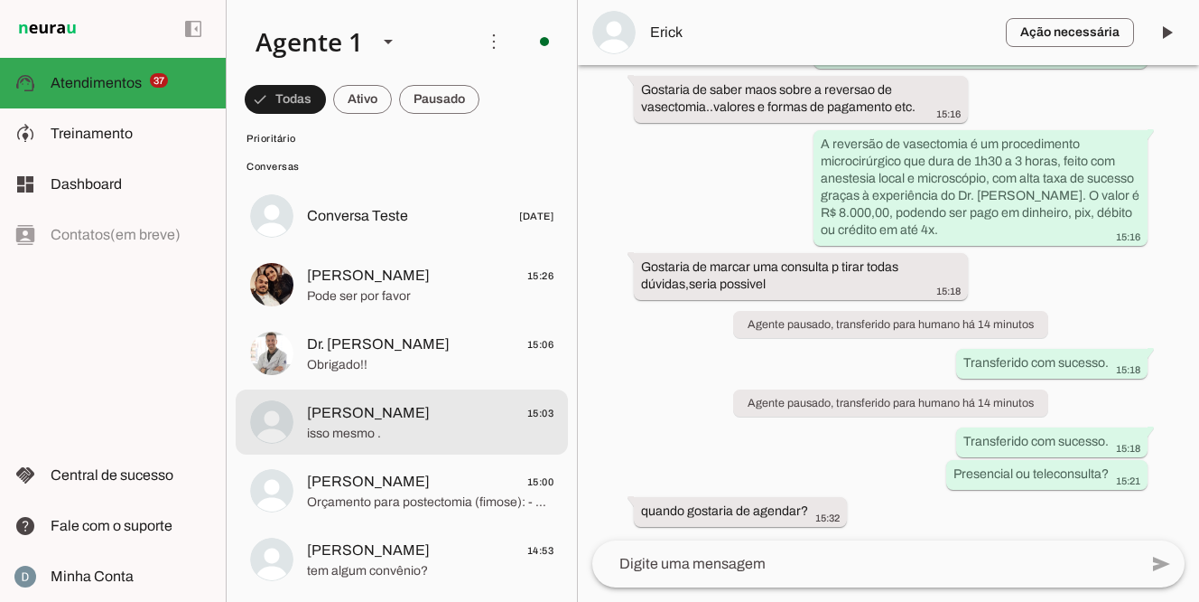
scroll to position [2561, 0]
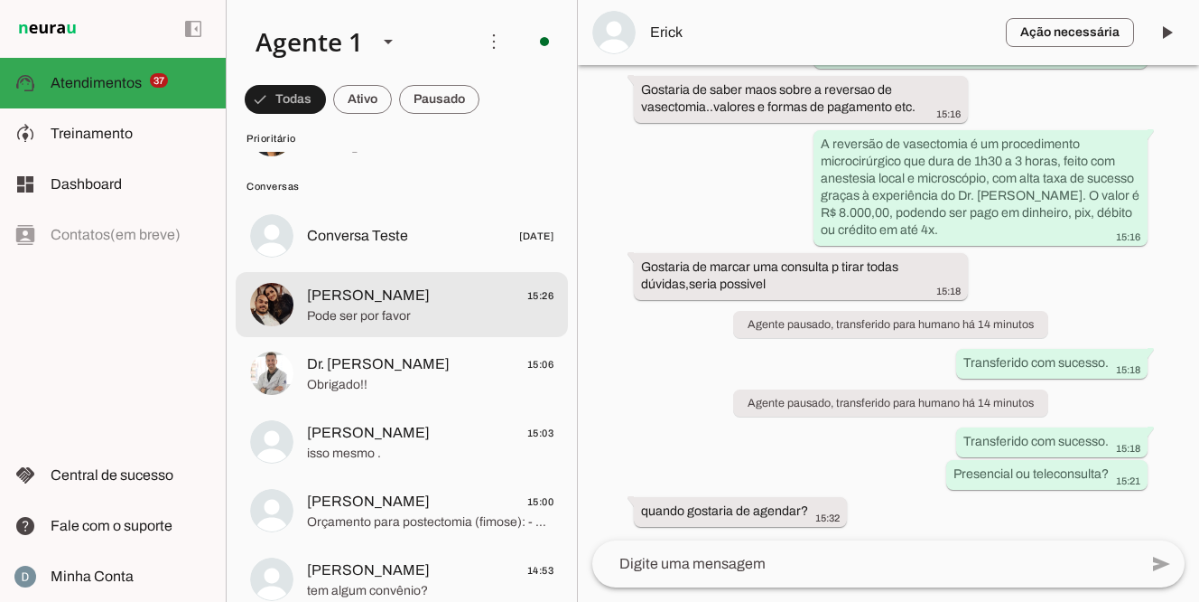
click at [346, 294] on span "[PERSON_NAME]" at bounding box center [368, 296] width 123 height 22
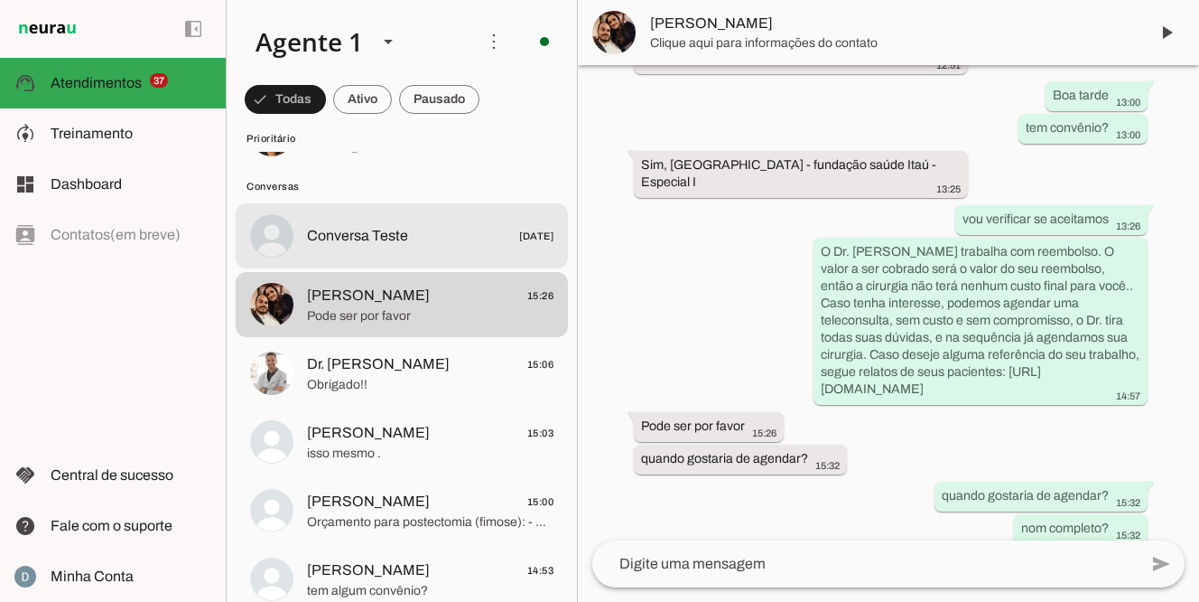
click at [353, 244] on span "Conversa Teste" at bounding box center [357, 236] width 101 height 22
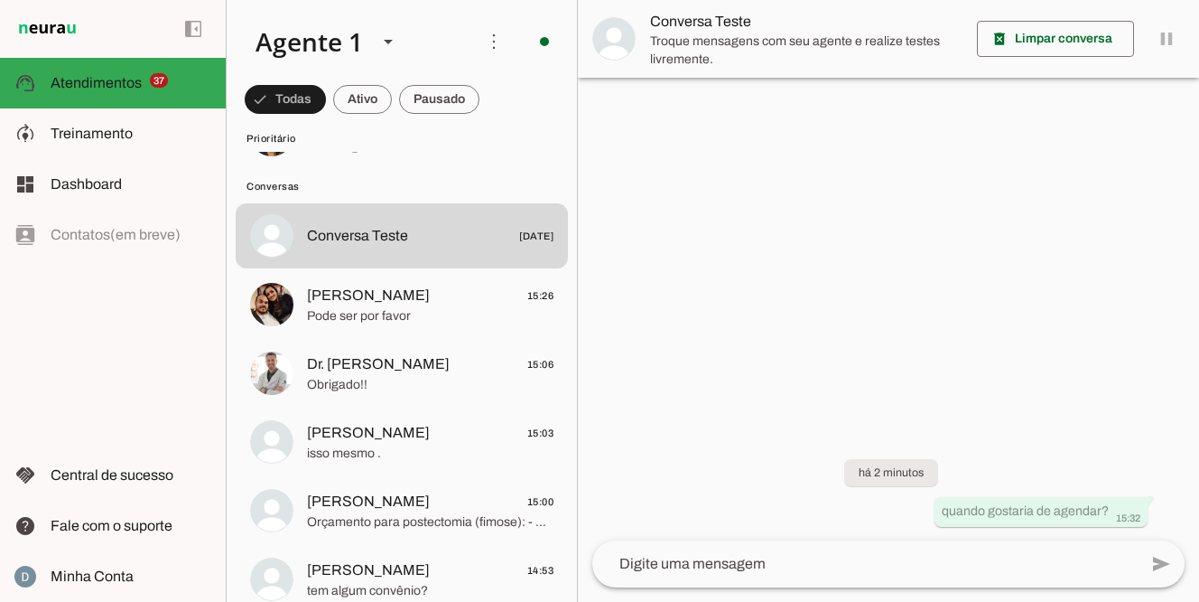
click at [947, 245] on div at bounding box center [888, 301] width 621 height 602
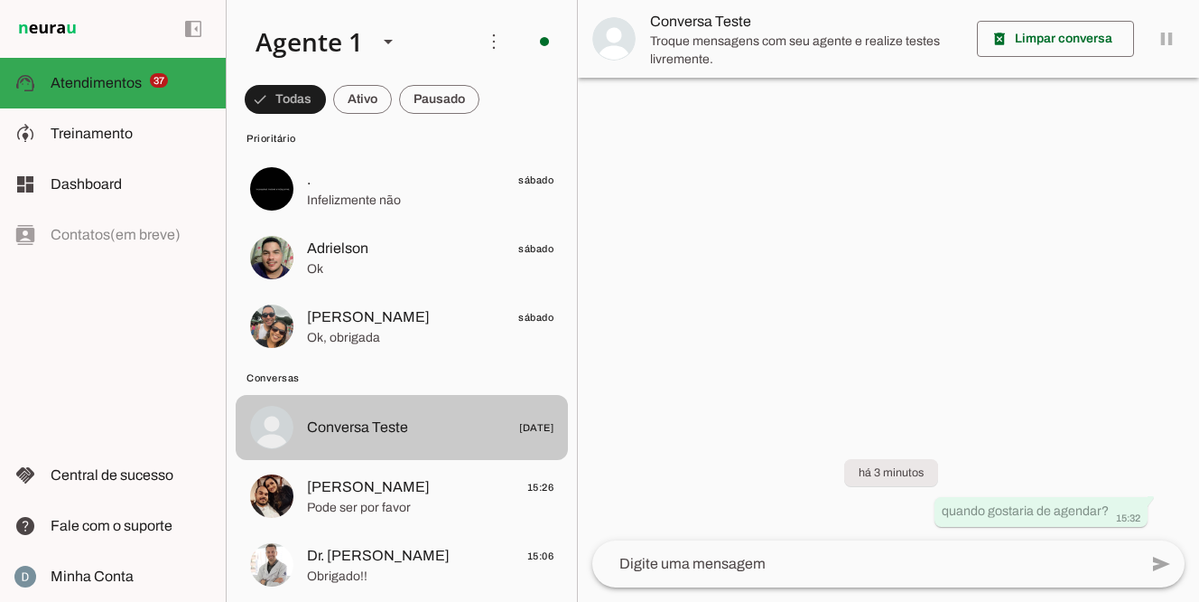
scroll to position [2361, 0]
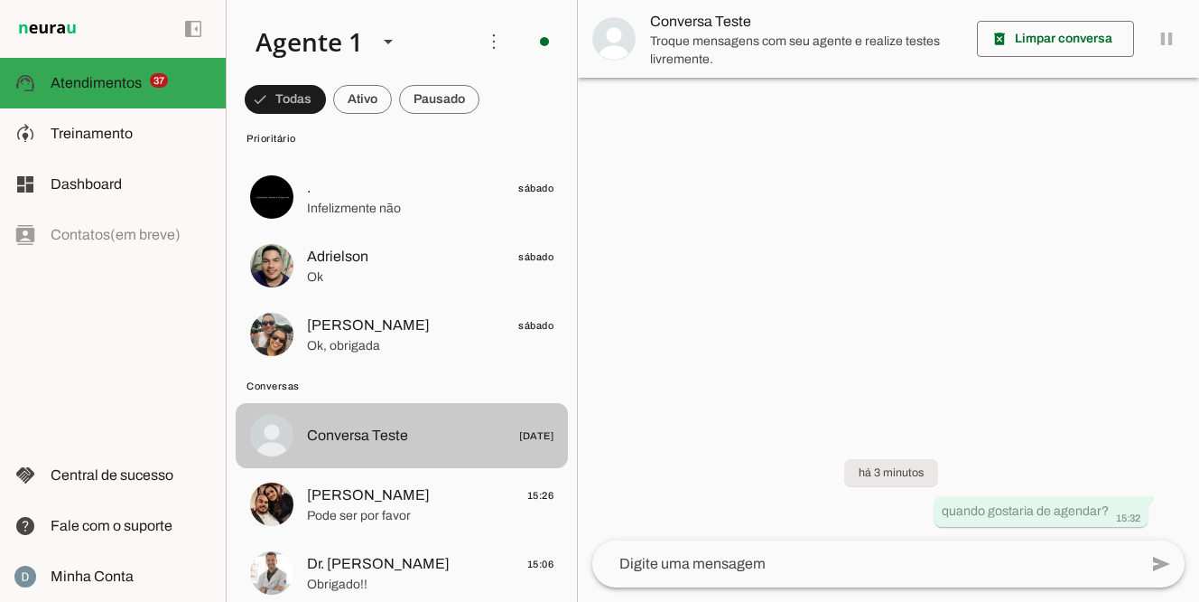
click at [438, 436] on span "Conversa Teste [DATE]" at bounding box center [430, 436] width 247 height 23
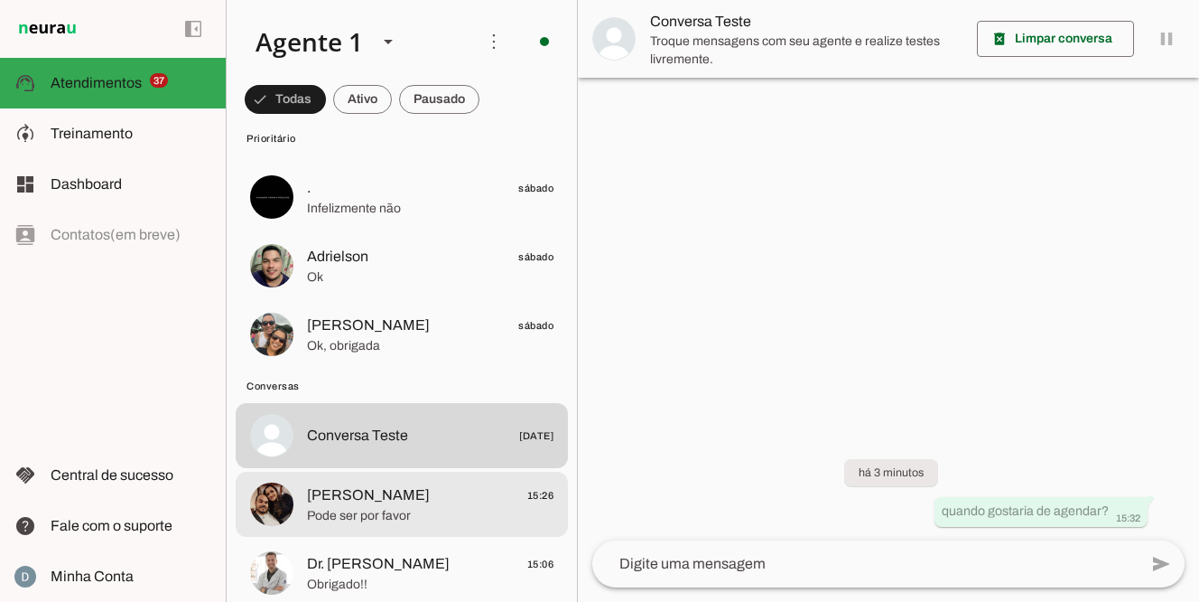
click at [393, 508] on span "Pode ser por favor" at bounding box center [430, 516] width 247 height 18
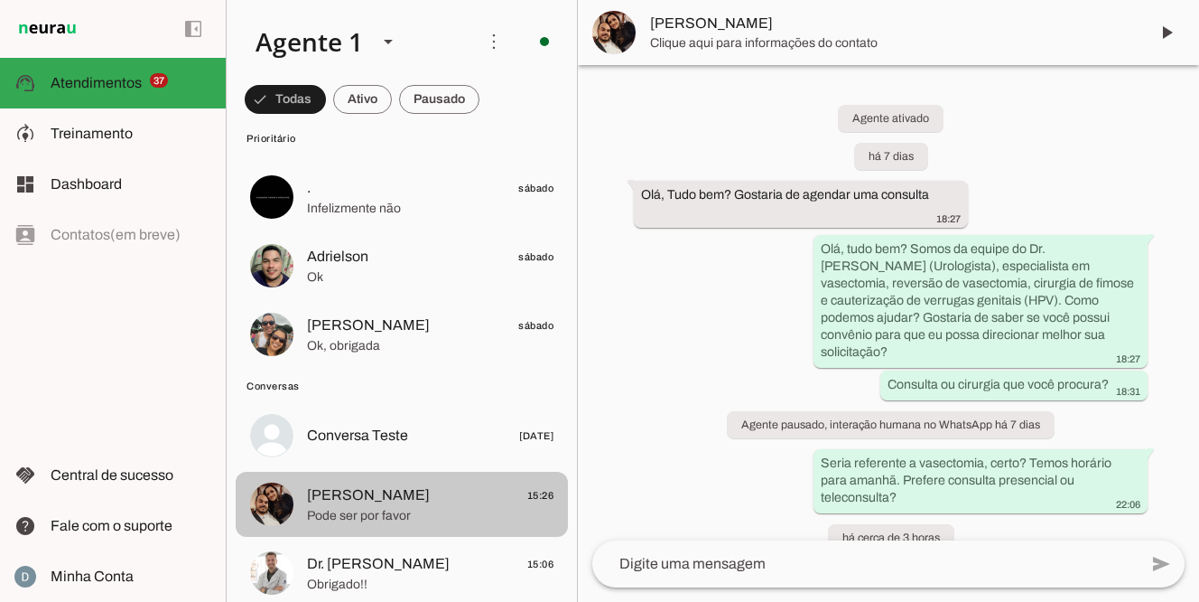
scroll to position [535, 0]
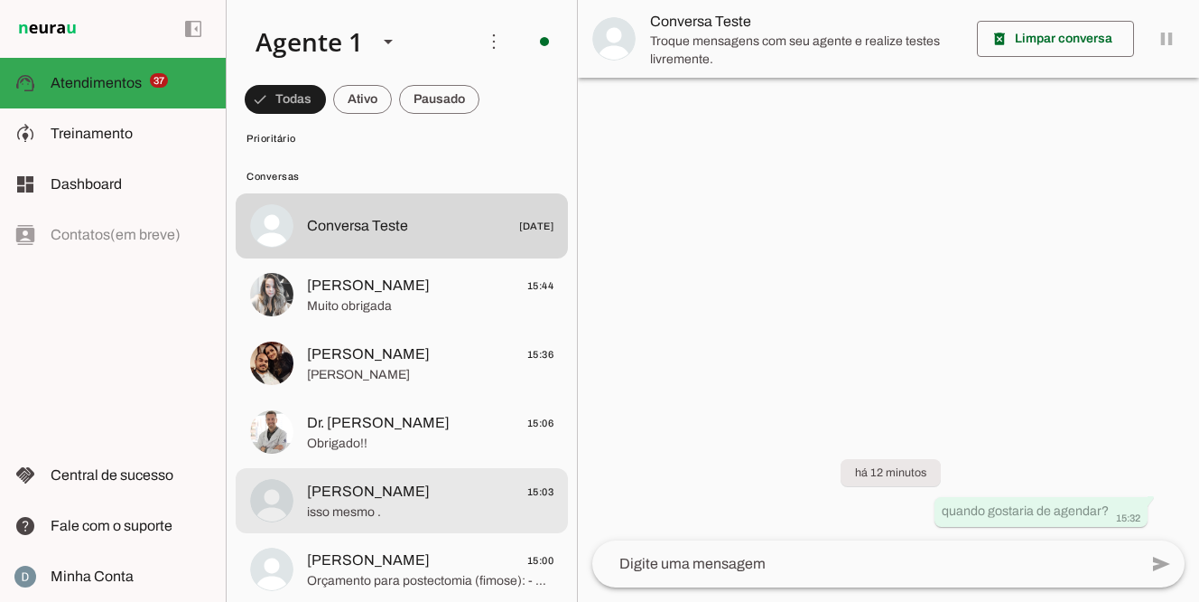
scroll to position [2571, 0]
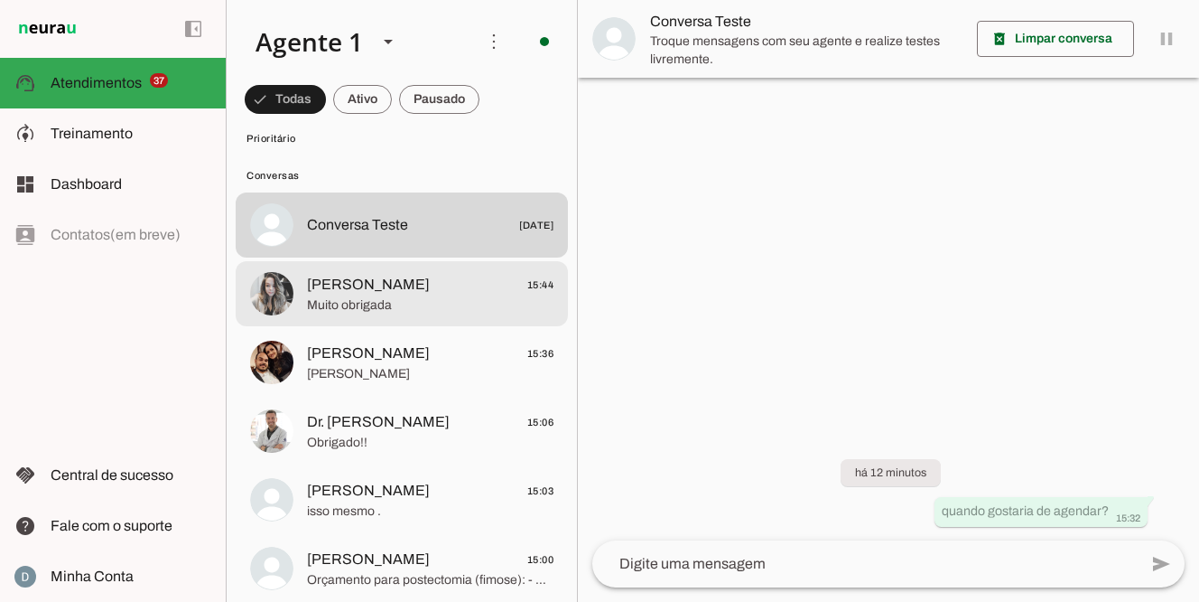
click at [399, 292] on span "[PERSON_NAME] 15:44" at bounding box center [430, 285] width 247 height 23
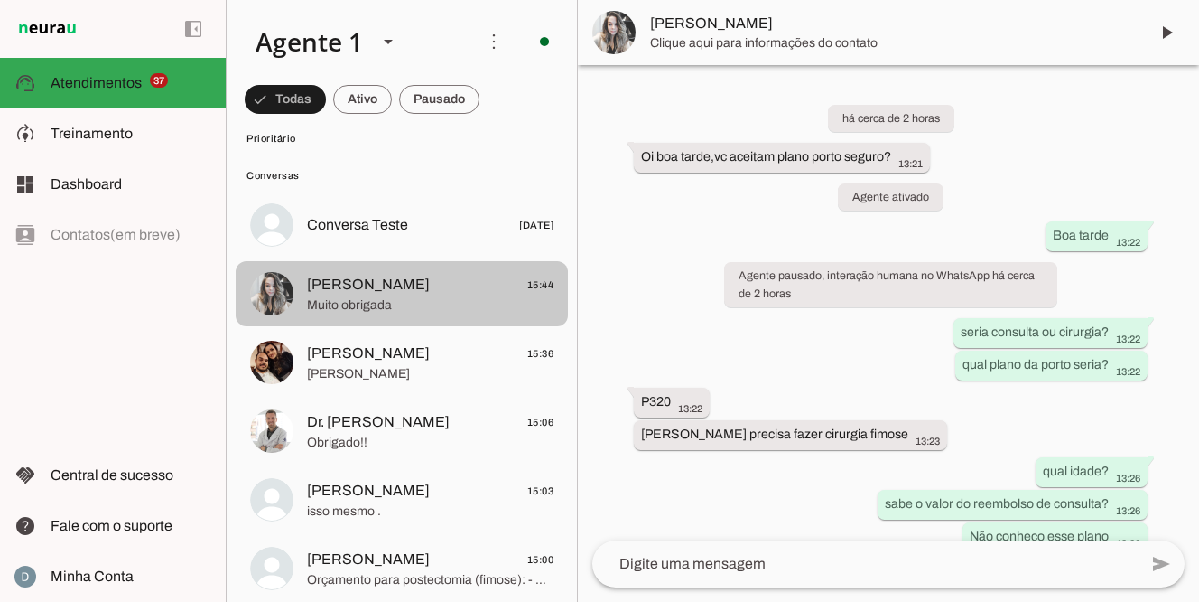
scroll to position [1234, 0]
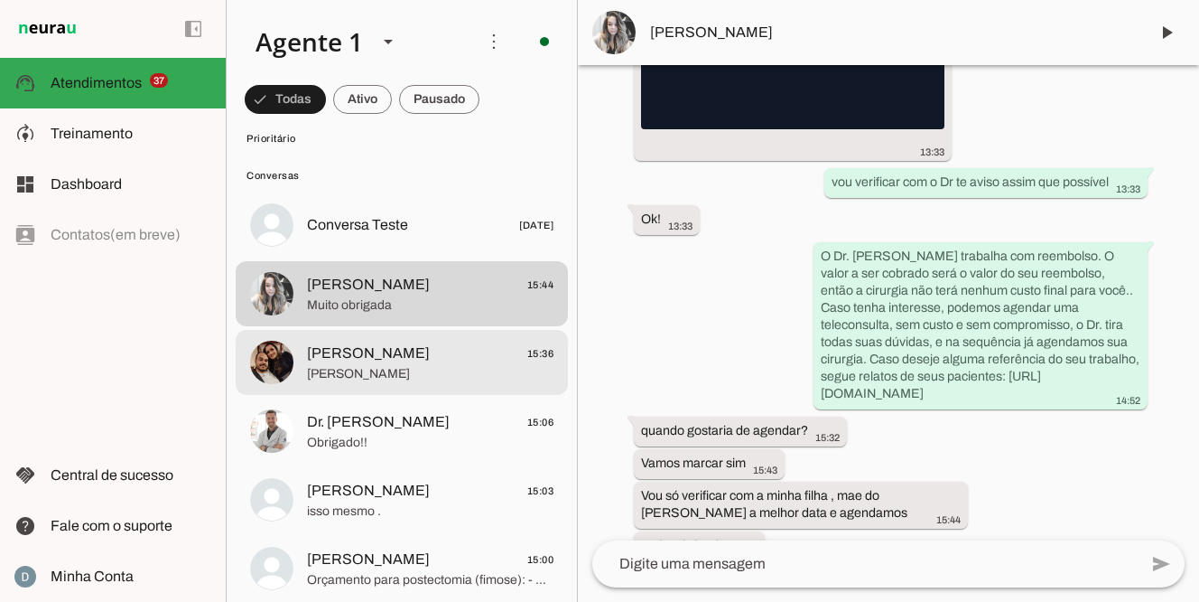
click at [363, 372] on span "[PERSON_NAME]" at bounding box center [430, 374] width 247 height 18
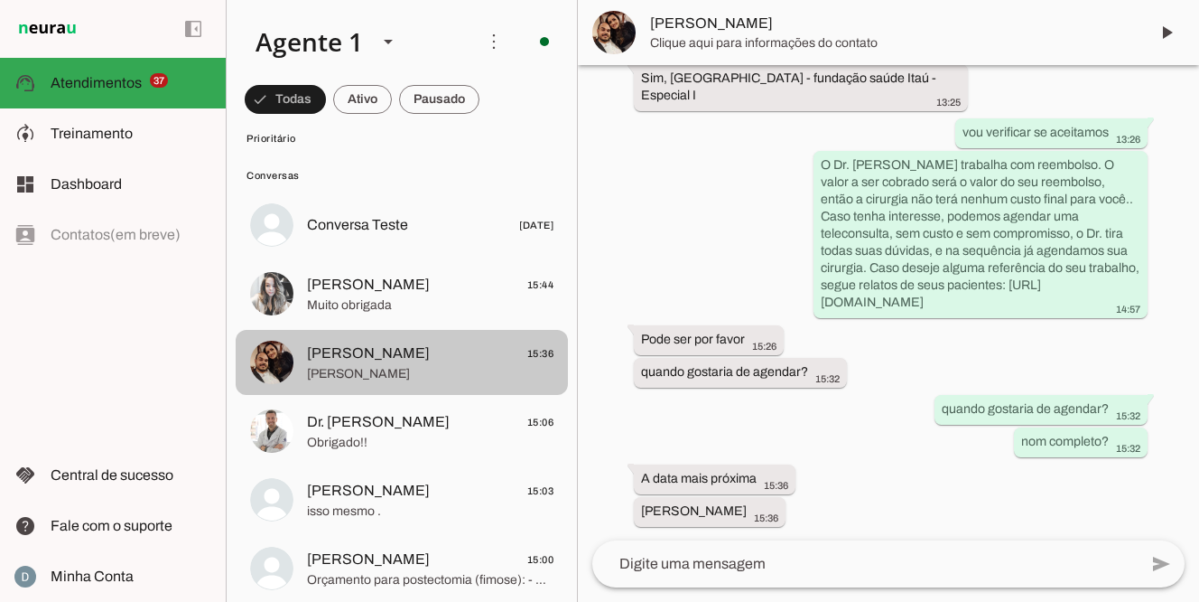
scroll to position [604, 0]
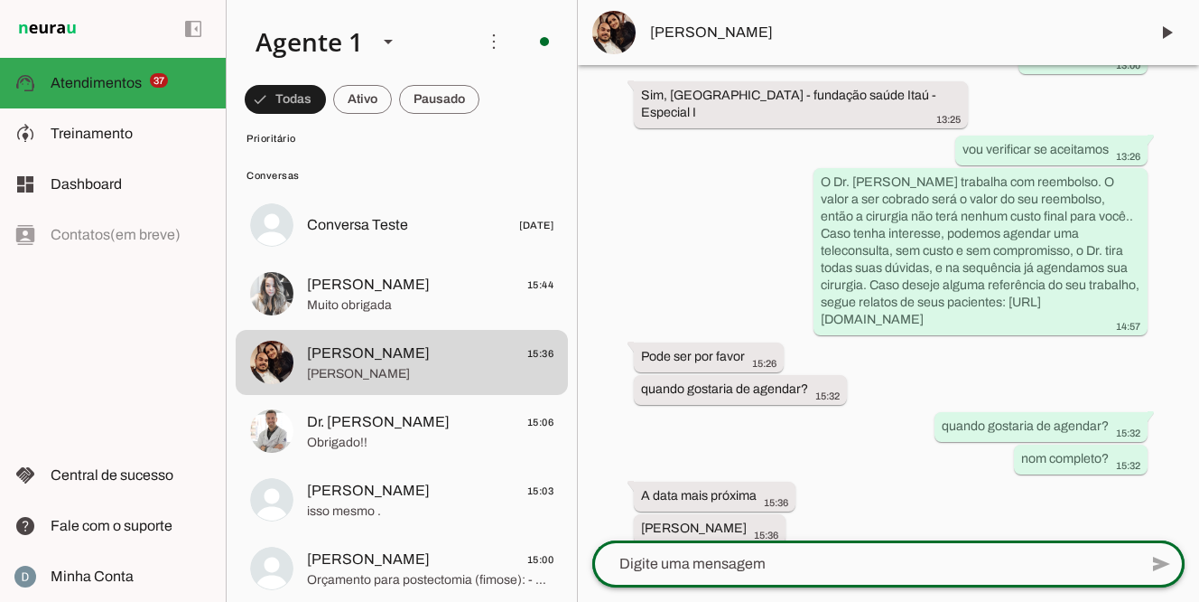
click at [658, 576] on div at bounding box center [866, 563] width 546 height 47
type textarea "teleconsulta?"
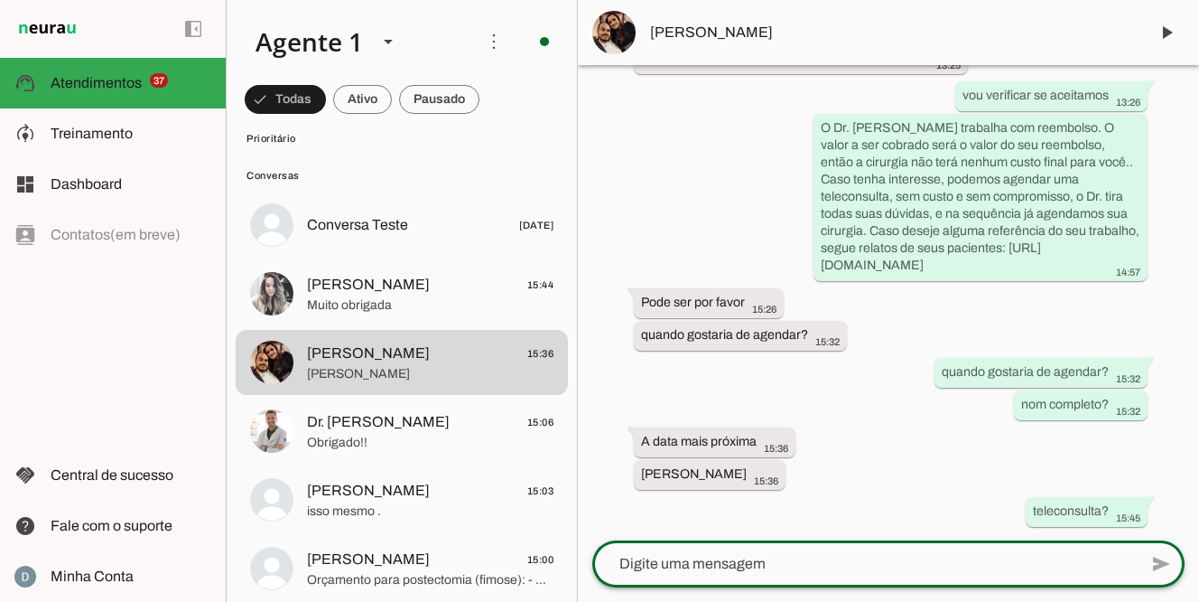
scroll to position [641, 0]
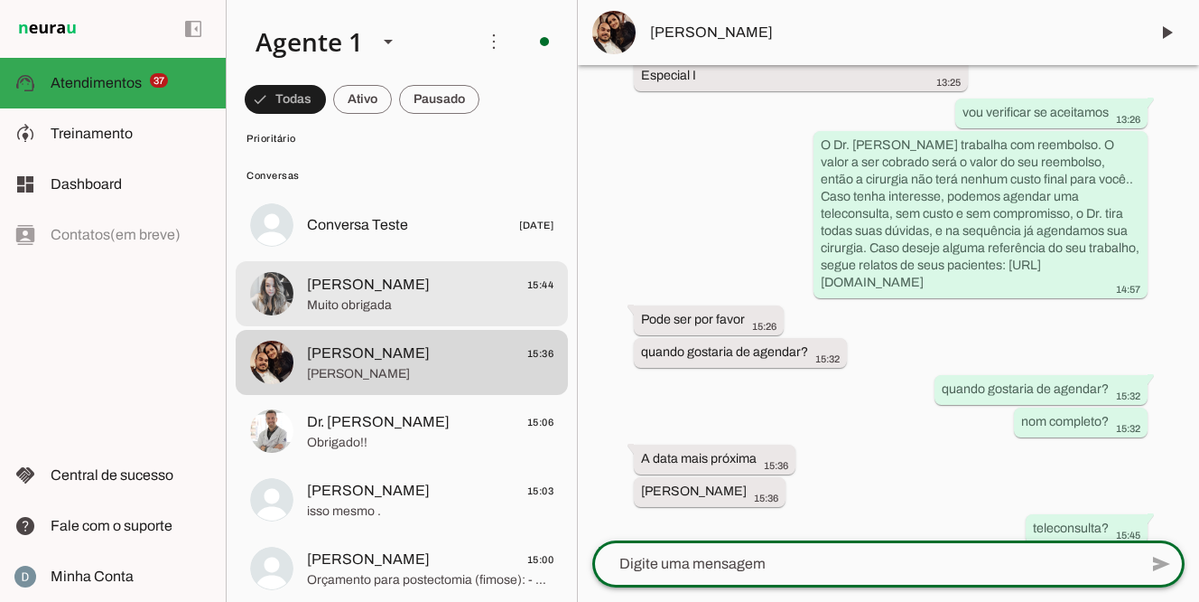
click at [328, 285] on span "[PERSON_NAME]" at bounding box center [368, 285] width 123 height 22
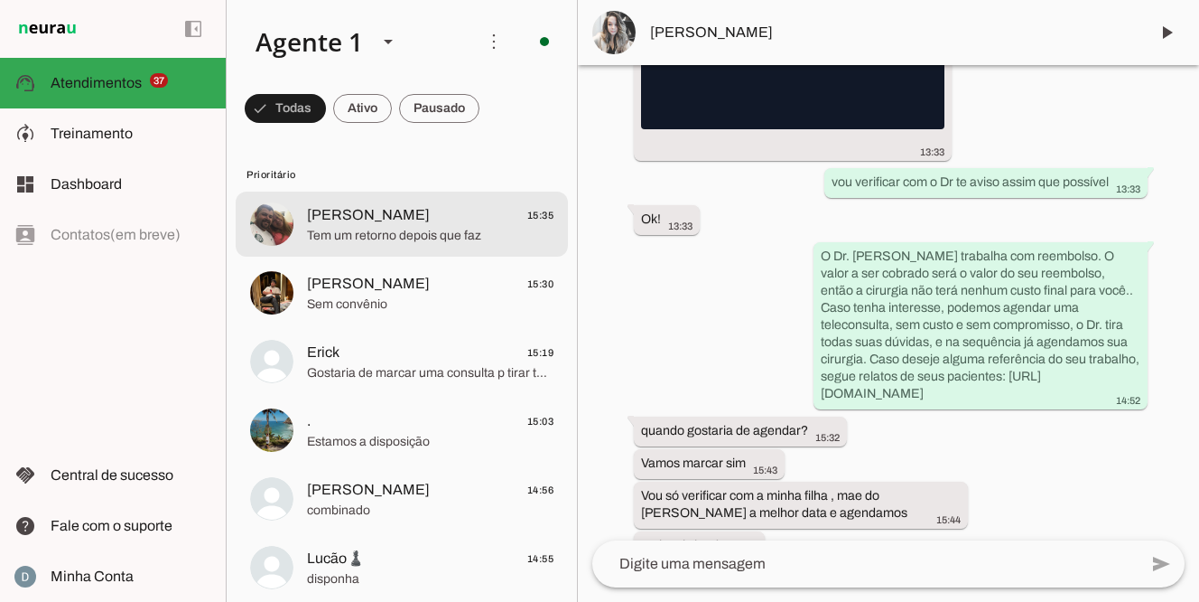
click at [360, 238] on span "Tem um retorno depois que faz" at bounding box center [430, 236] width 247 height 18
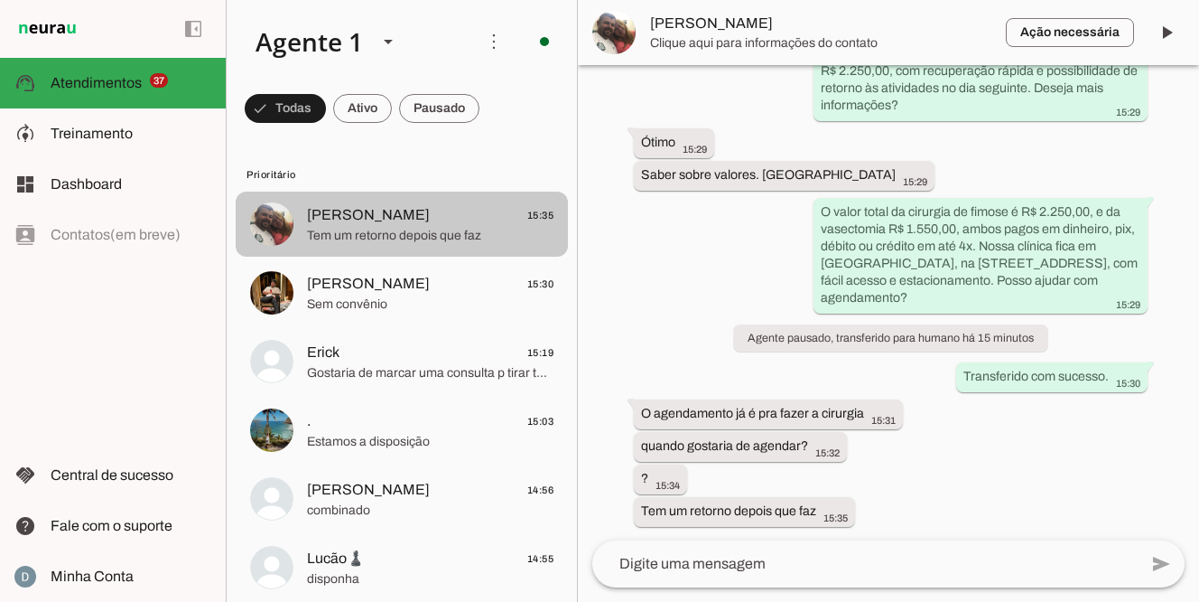
scroll to position [412, 0]
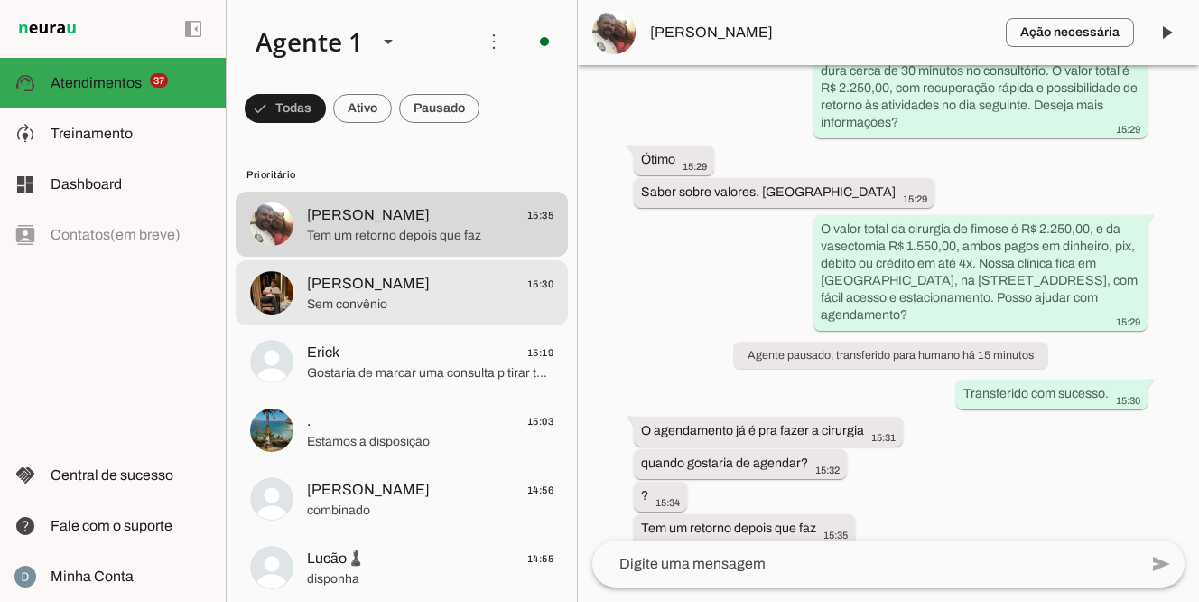
click at [341, 297] on span "Sem convênio" at bounding box center [430, 304] width 247 height 18
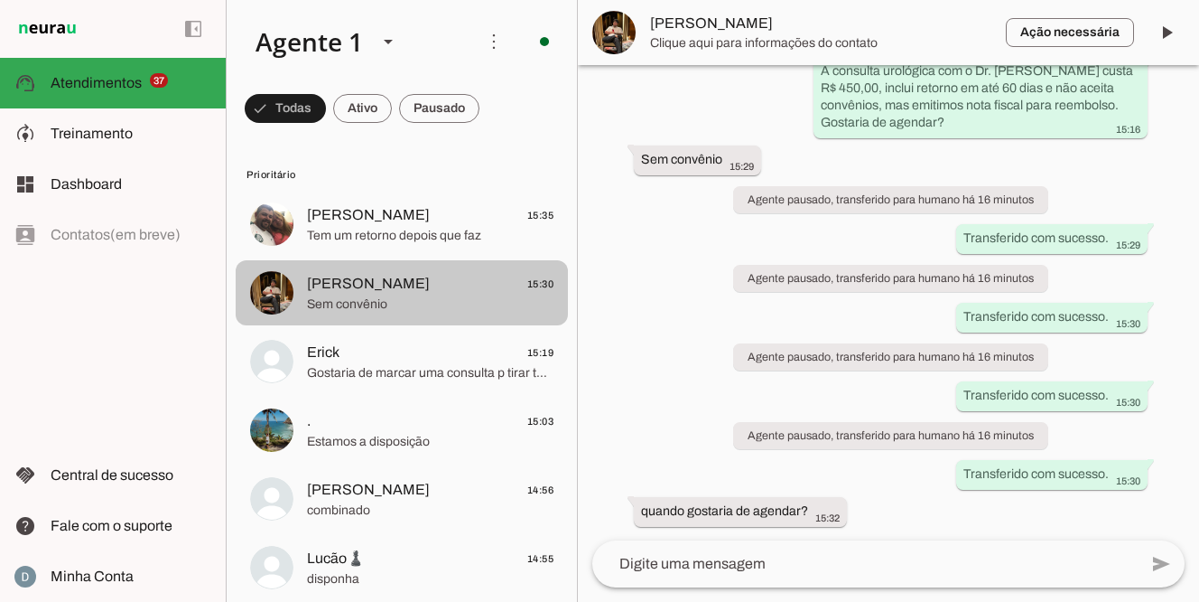
scroll to position [286, 0]
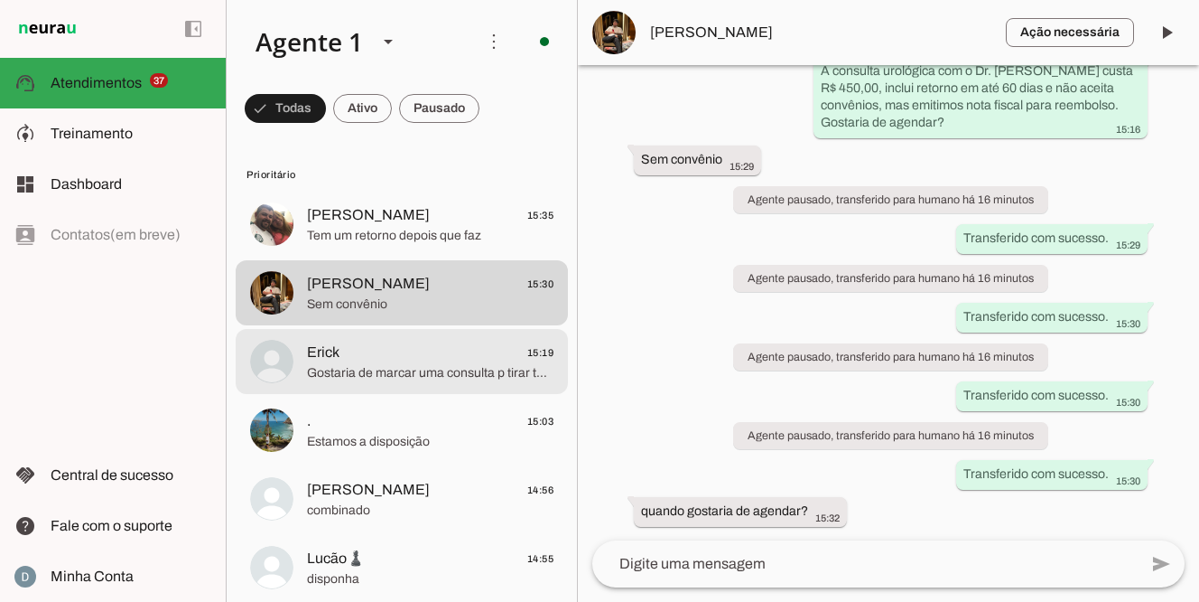
click at [454, 377] on span "Gostaria de marcar uma consulta p tirar todas dúvidas,seria possivel" at bounding box center [430, 373] width 247 height 18
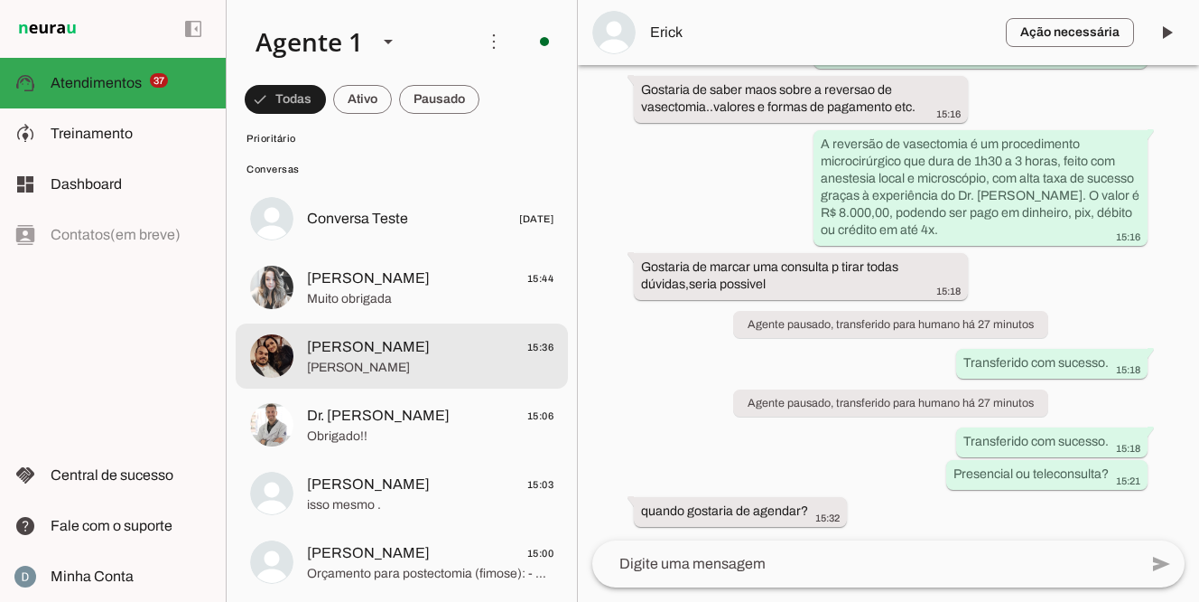
scroll to position [2597, 0]
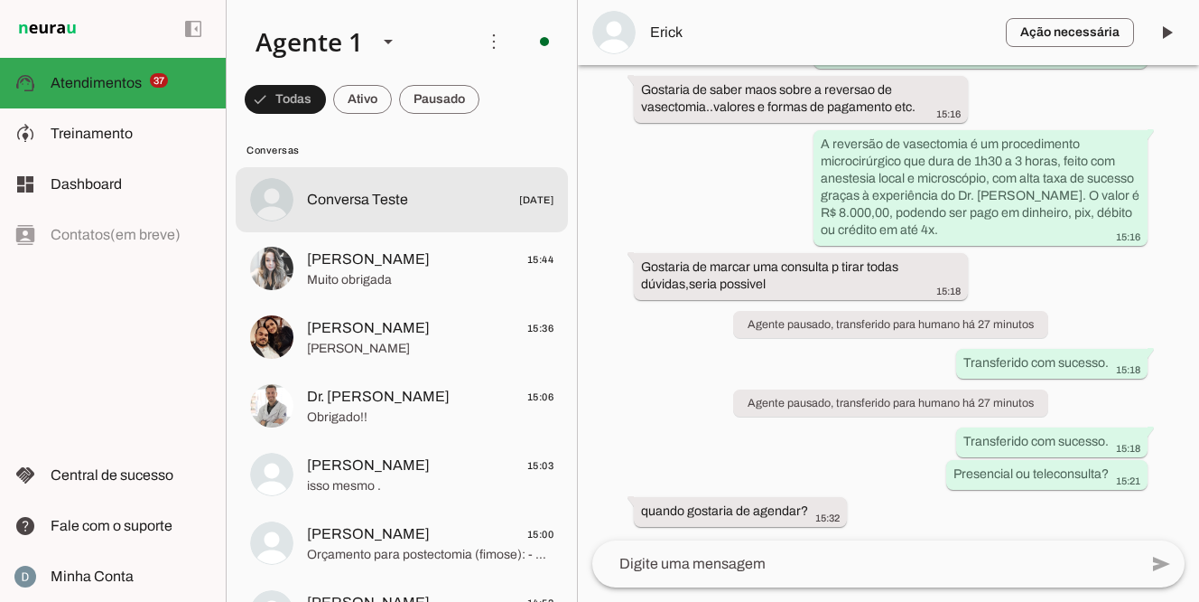
click at [429, 207] on span "Conversa Teste [DATE]" at bounding box center [430, 200] width 247 height 23
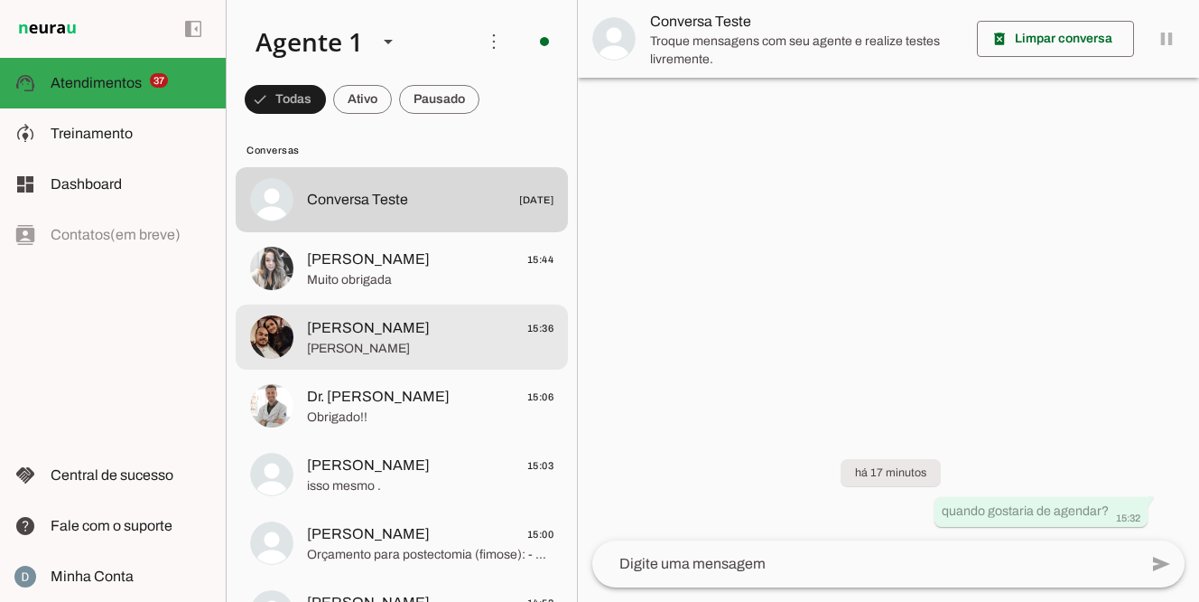
click at [364, 329] on span "[PERSON_NAME]" at bounding box center [368, 328] width 123 height 22
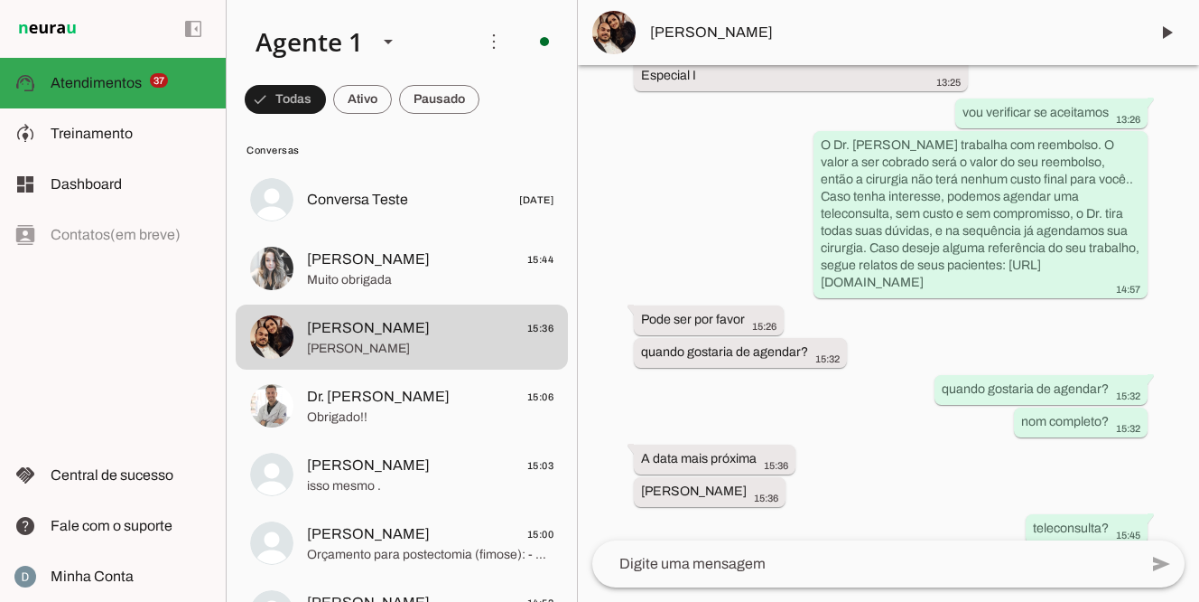
click at [826, 555] on textarea at bounding box center [866, 564] width 546 height 22
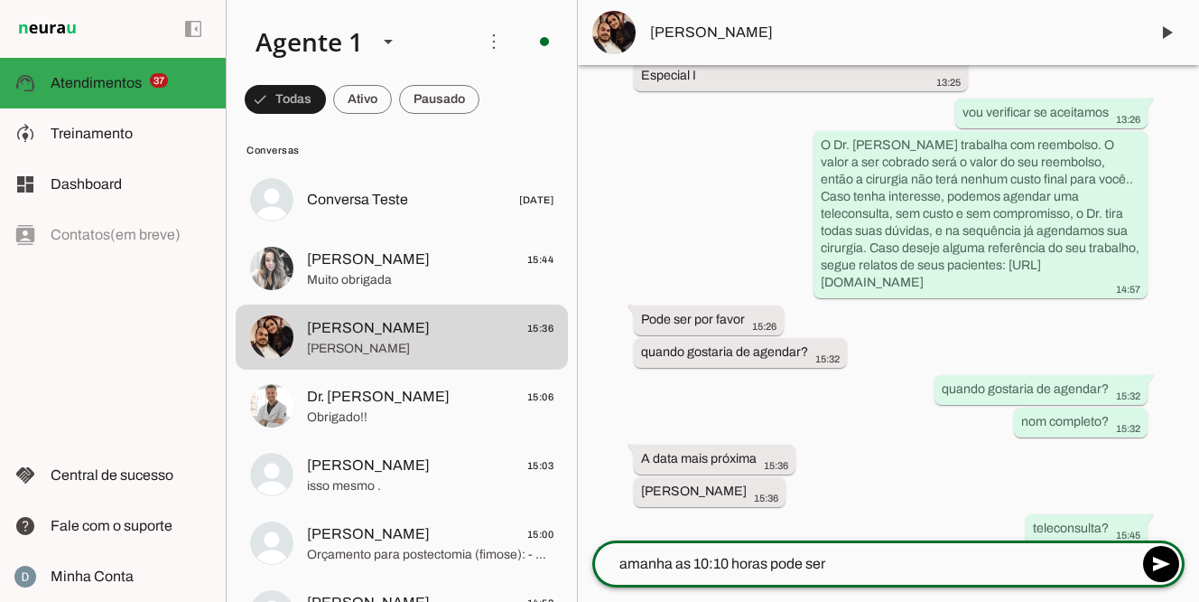
type textarea "amanha as 10:10 horas pode ser?"
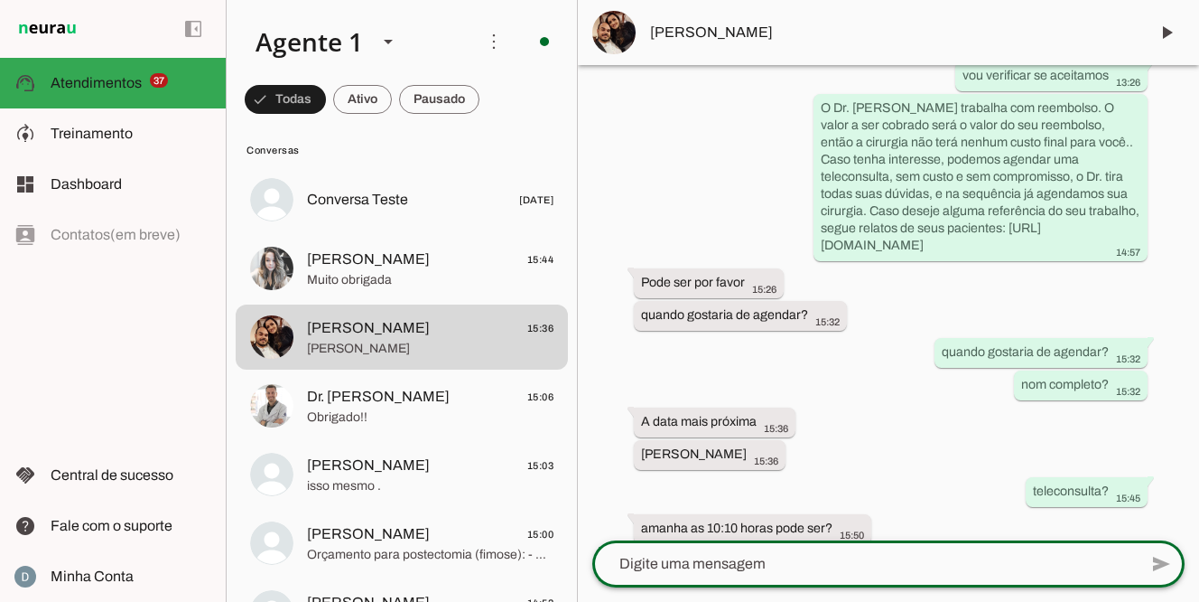
scroll to position [674, 0]
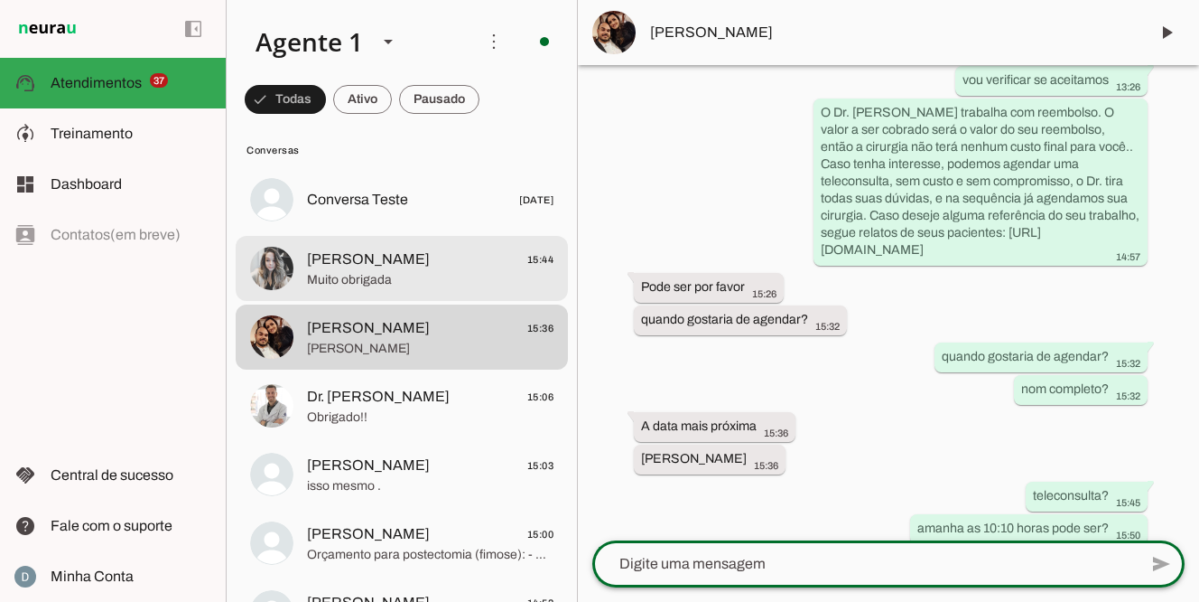
click at [418, 265] on span "[PERSON_NAME] 15:44" at bounding box center [430, 259] width 247 height 23
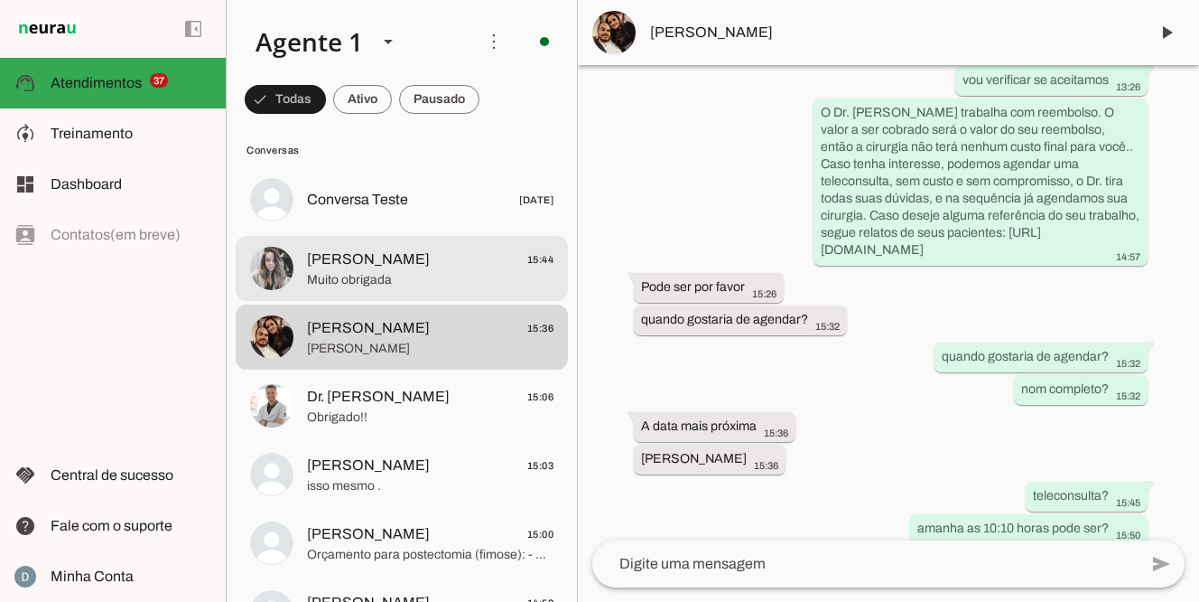
scroll to position [1234, 0]
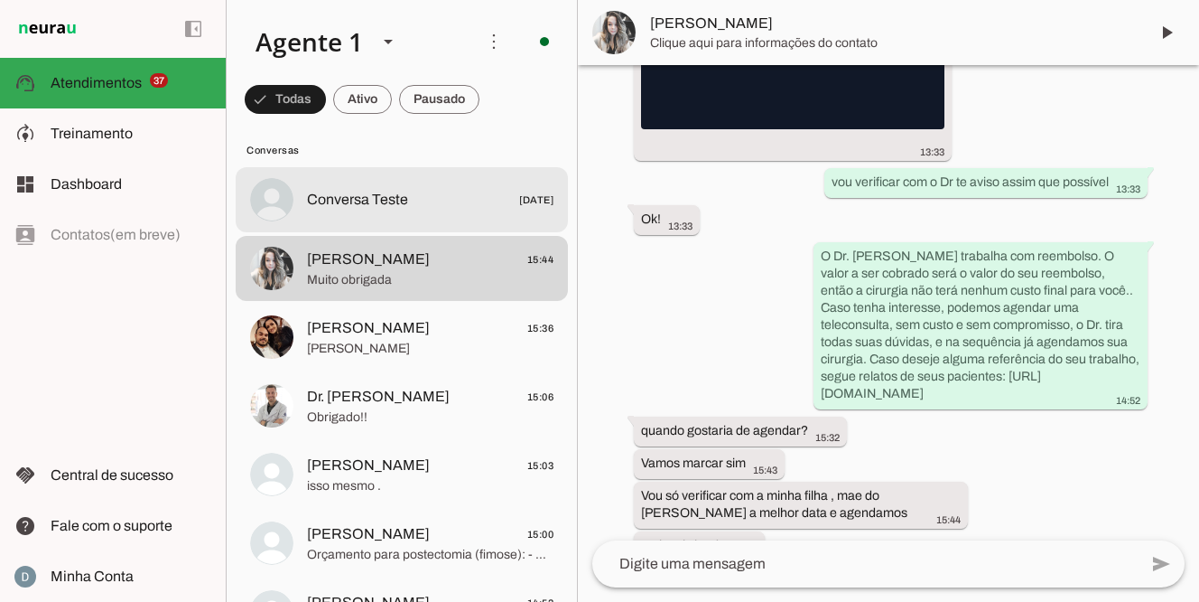
click at [400, 202] on span "Conversa Teste" at bounding box center [357, 200] width 101 height 22
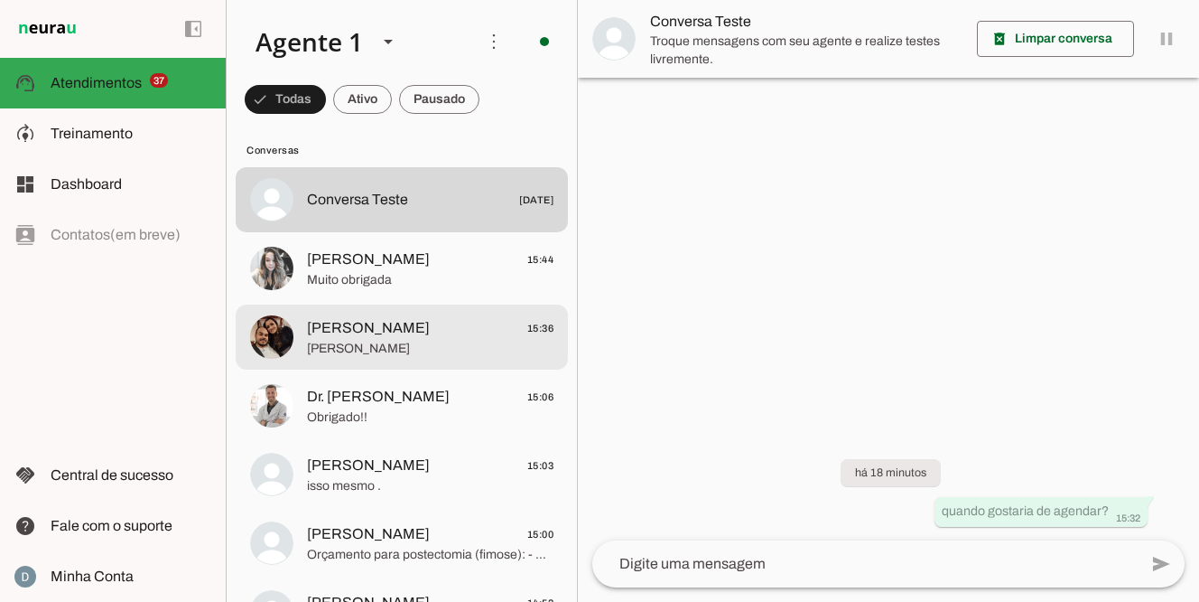
click at [402, 348] on span "[PERSON_NAME]" at bounding box center [430, 349] width 247 height 18
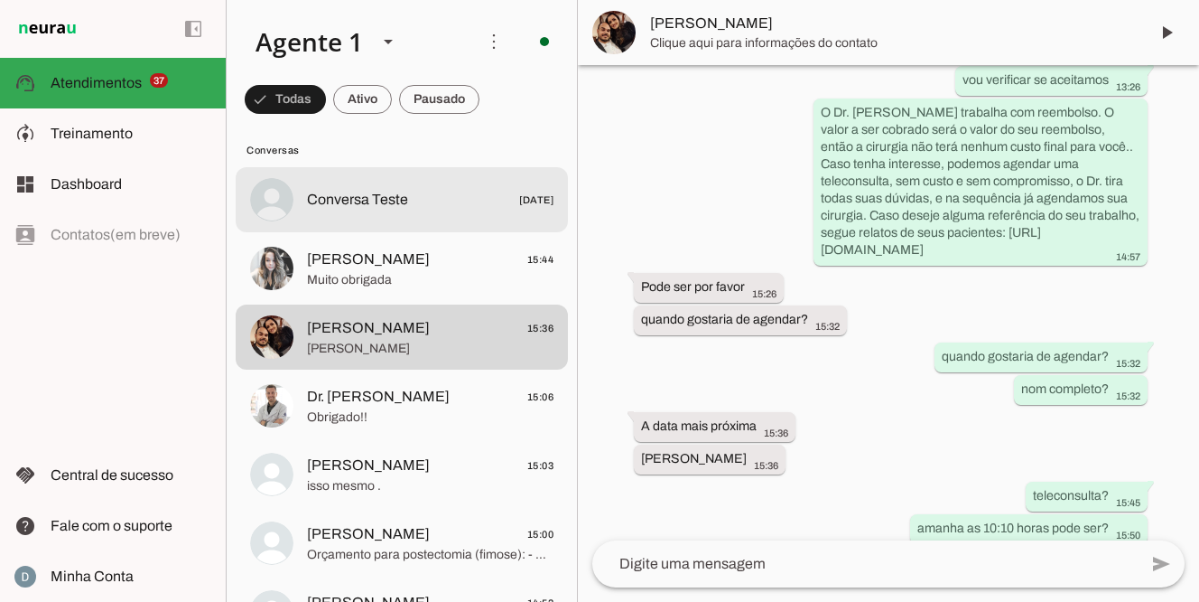
click at [389, 209] on span "Conversa Teste" at bounding box center [357, 200] width 101 height 22
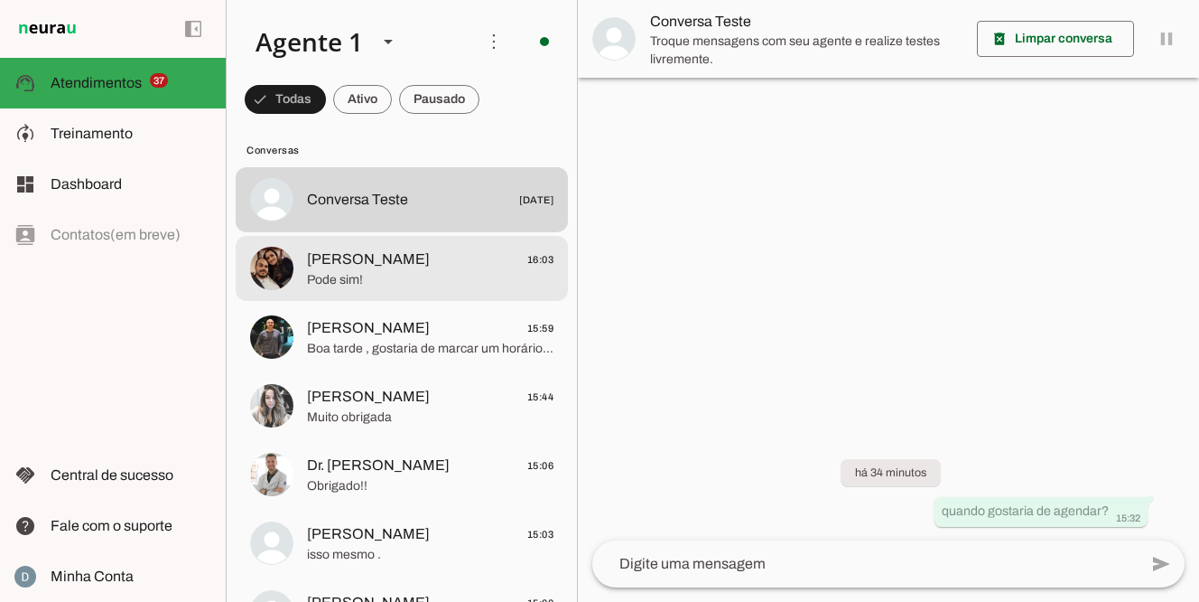
click at [344, 272] on span "Pode sim!" at bounding box center [430, 280] width 247 height 18
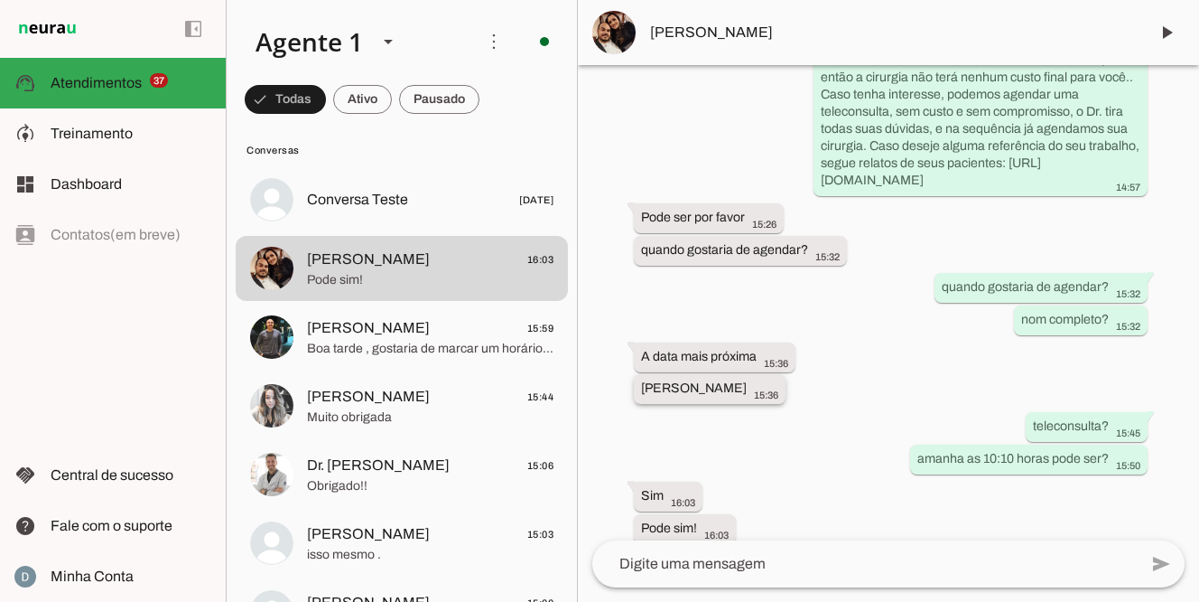
drag, startPoint x: 638, startPoint y: 368, endPoint x: 814, endPoint y: 367, distance: 176.1
click at [786, 374] on whatsapp-message-bubble "[PERSON_NAME] 15:36" at bounding box center [710, 389] width 152 height 30
click at [1172, 35] on span at bounding box center [1166, 32] width 43 height 43
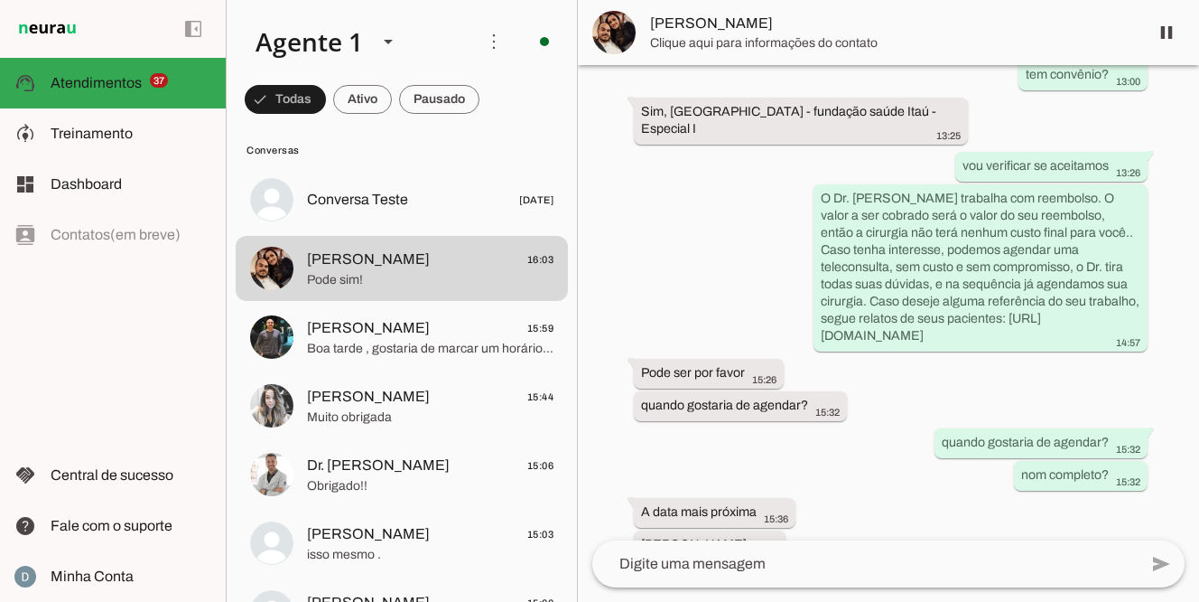
scroll to position [786, 0]
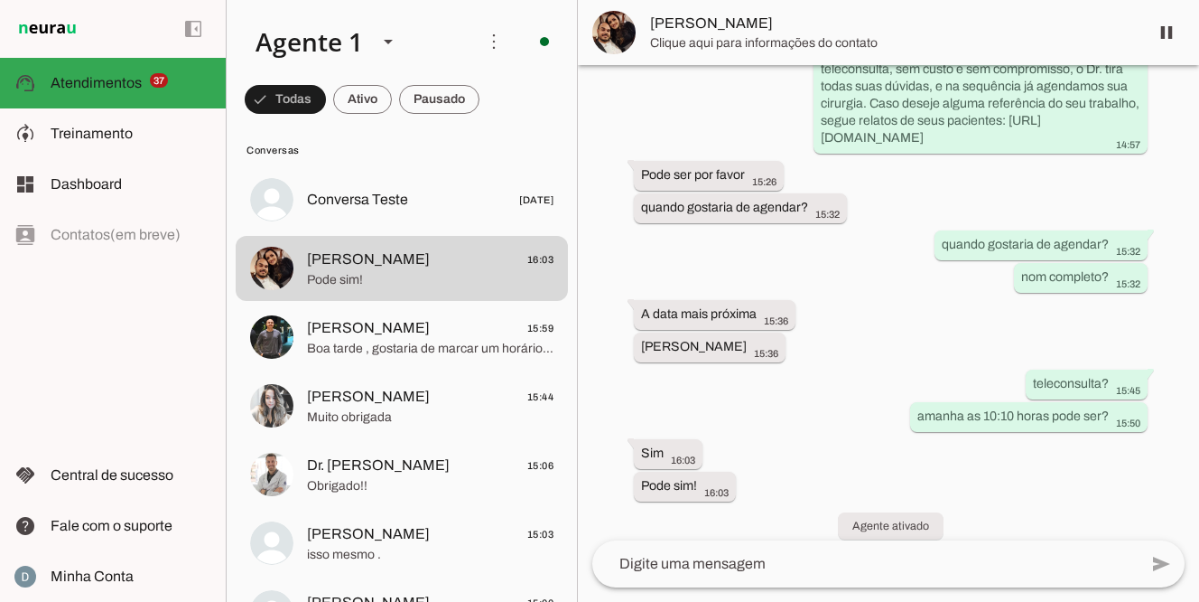
click at [709, 17] on span "[PERSON_NAME]" at bounding box center [892, 24] width 484 height 22
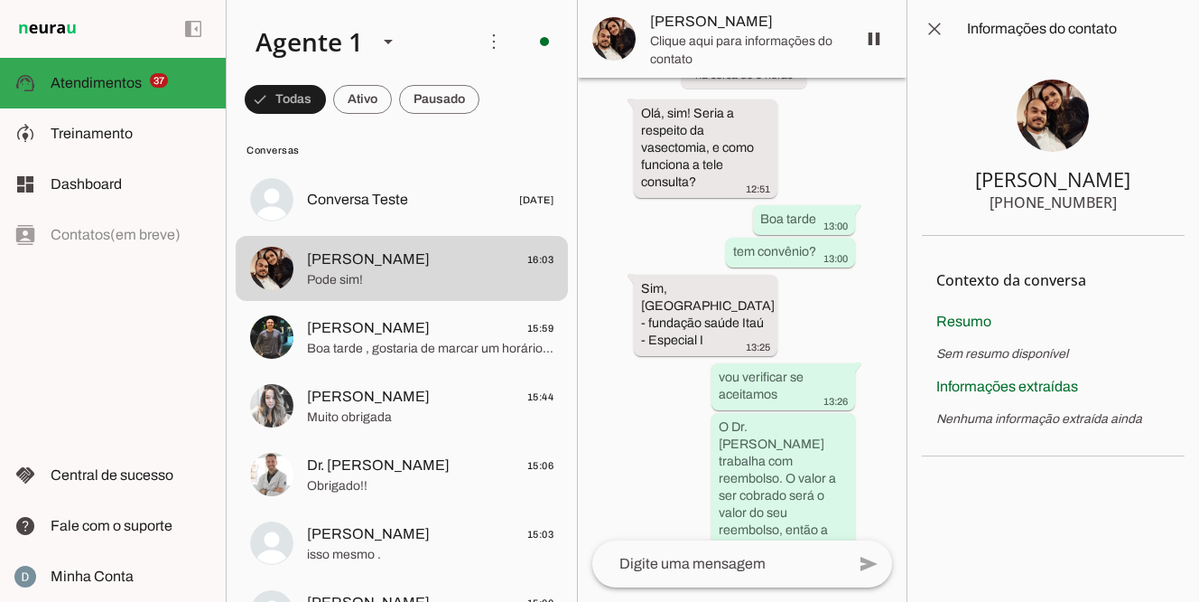
scroll to position [1560, 0]
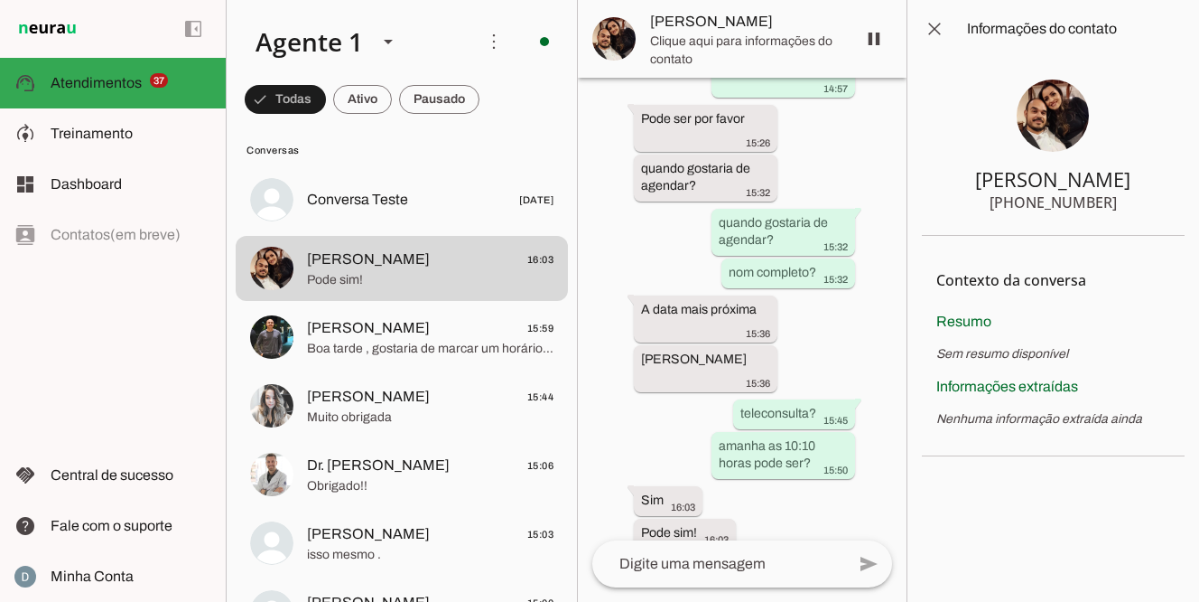
drag, startPoint x: 1019, startPoint y: 204, endPoint x: 1125, endPoint y: 207, distance: 105.7
click at [1125, 207] on section "[PERSON_NAME] [PHONE_NUMBER]" at bounding box center [1053, 147] width 263 height 178
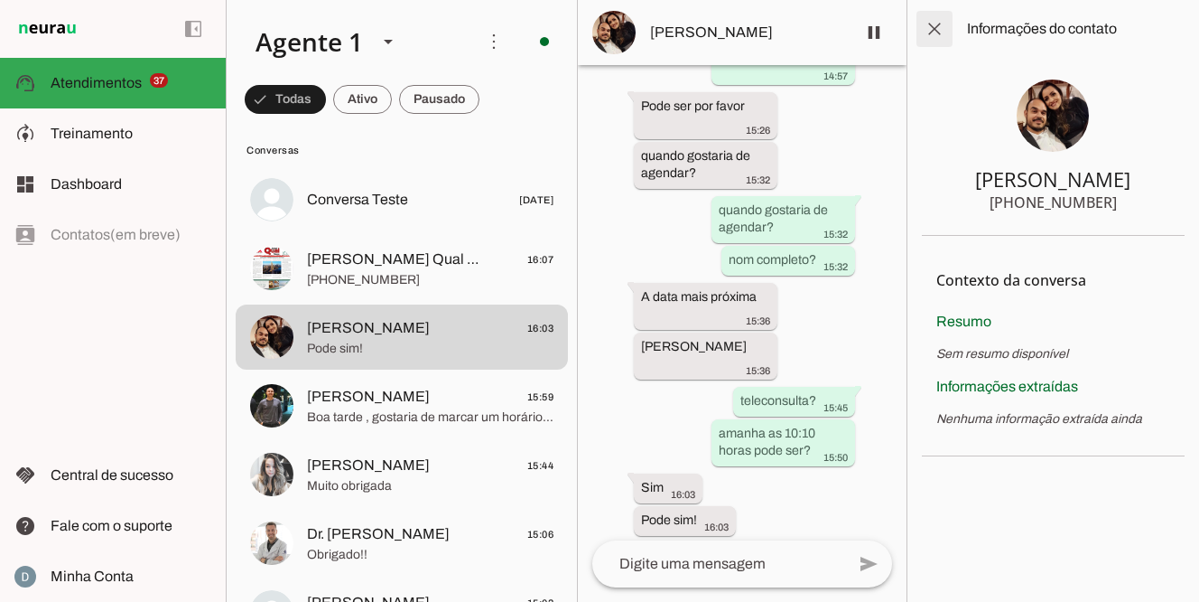
click at [940, 30] on span at bounding box center [934, 28] width 43 height 43
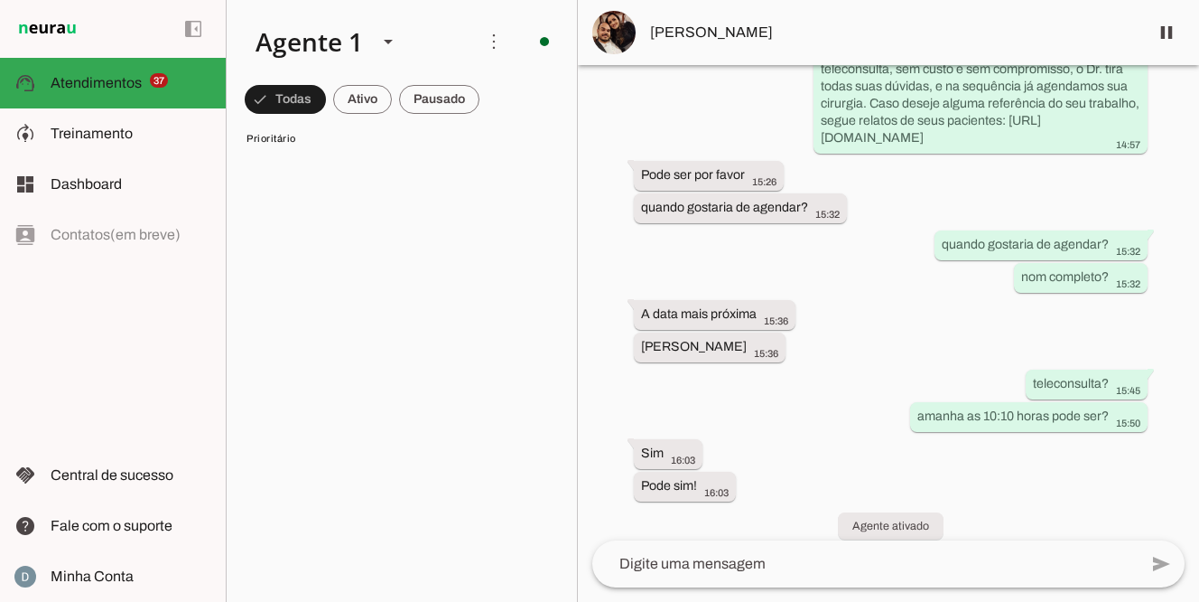
scroll to position [24, 0]
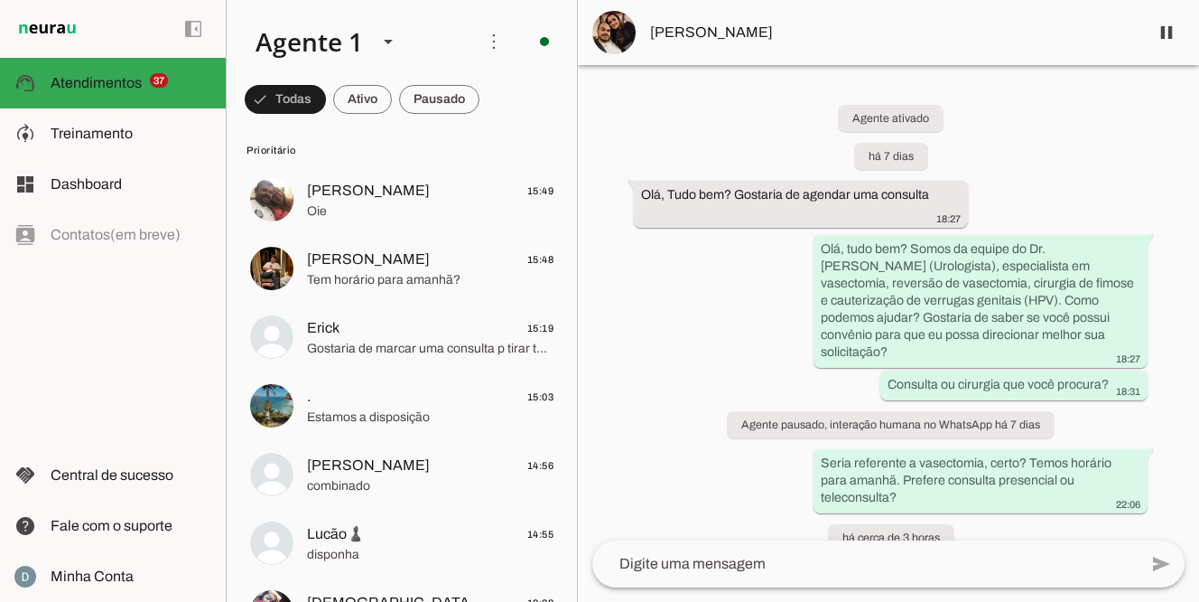
click at [664, 556] on textarea at bounding box center [866, 564] width 546 height 22
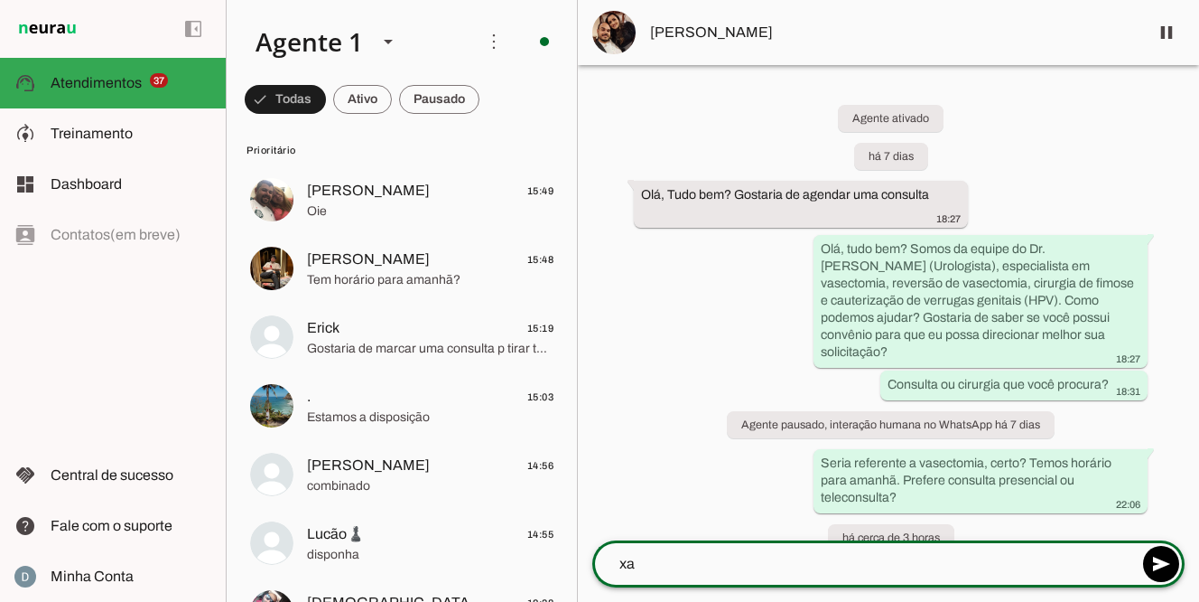
type textarea "x"
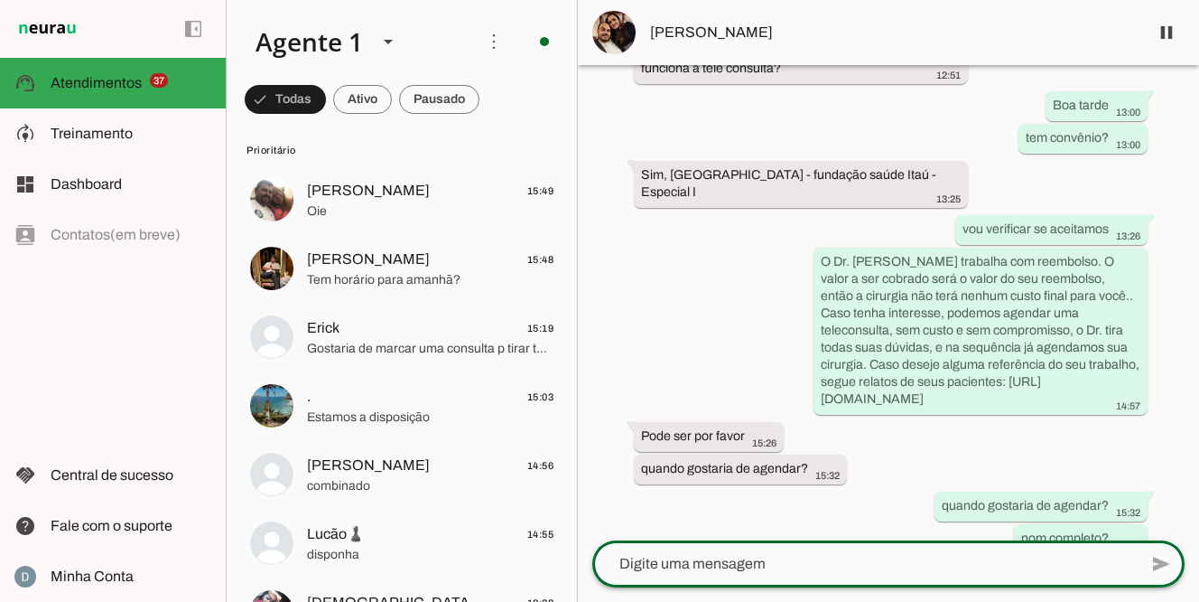
scroll to position [786, 0]
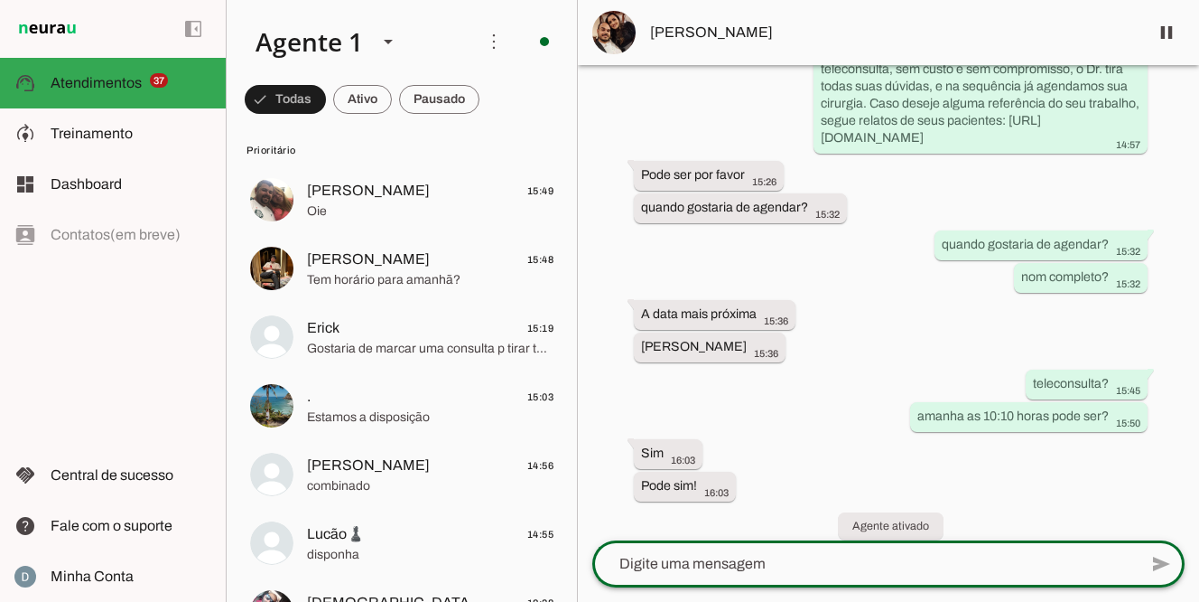
paste textarea "Sua teleconsulta com o Dr. [PERSON_NAME] ficou agendada dia ___, às ___. O Dr. …"
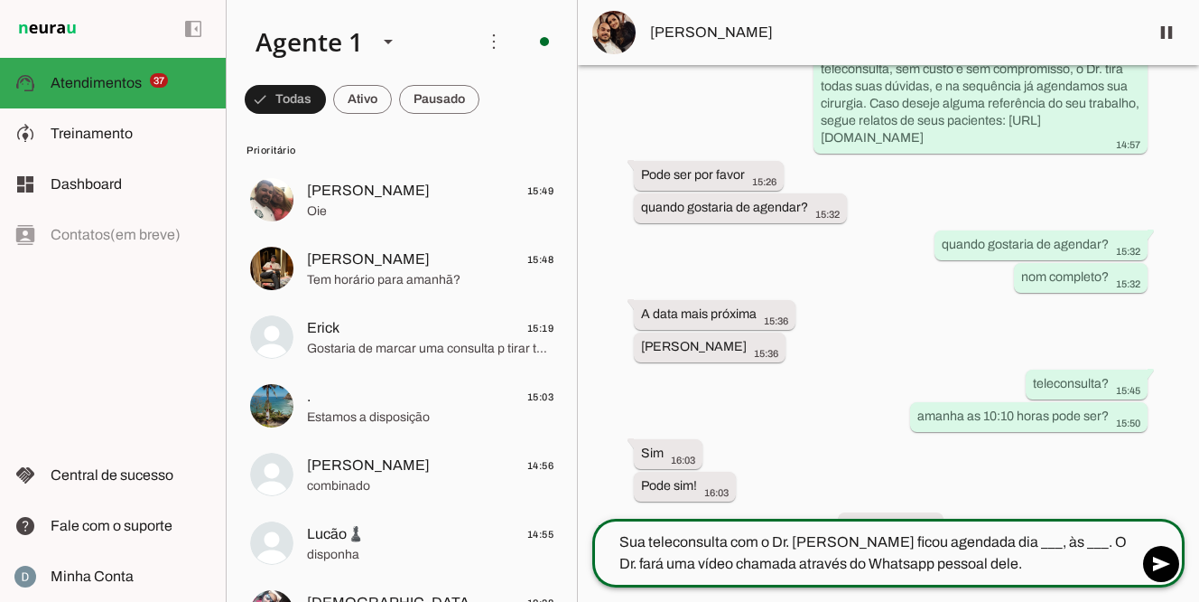
click at [1051, 538] on textarea "Sua teleconsulta com o Dr. [PERSON_NAME] ficou agendada dia ___, às ___. O Dr. …" at bounding box center [866, 552] width 546 height 43
click at [1105, 540] on textarea "Sua teleconsulta com o Dr. [PERSON_NAME] ficou agendada amanha, às ___. O Dr. f…" at bounding box center [866, 552] width 546 height 43
type textarea "Sua teleconsulta com o Dr. [PERSON_NAME] ficou agendada amanha, às 10:00 horas.…"
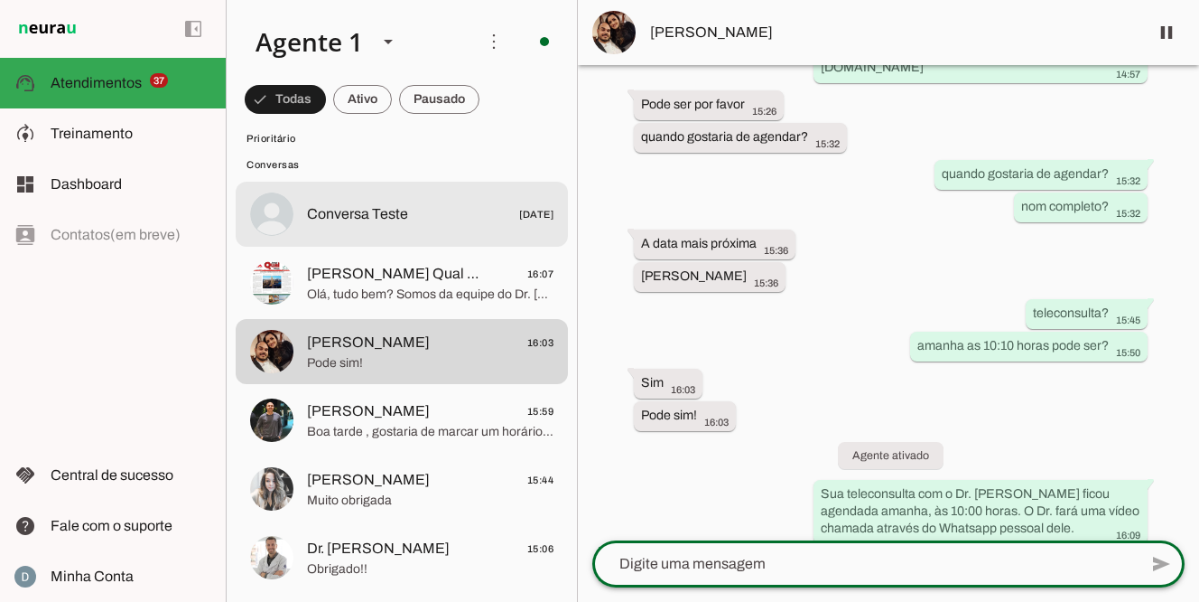
scroll to position [2585, 0]
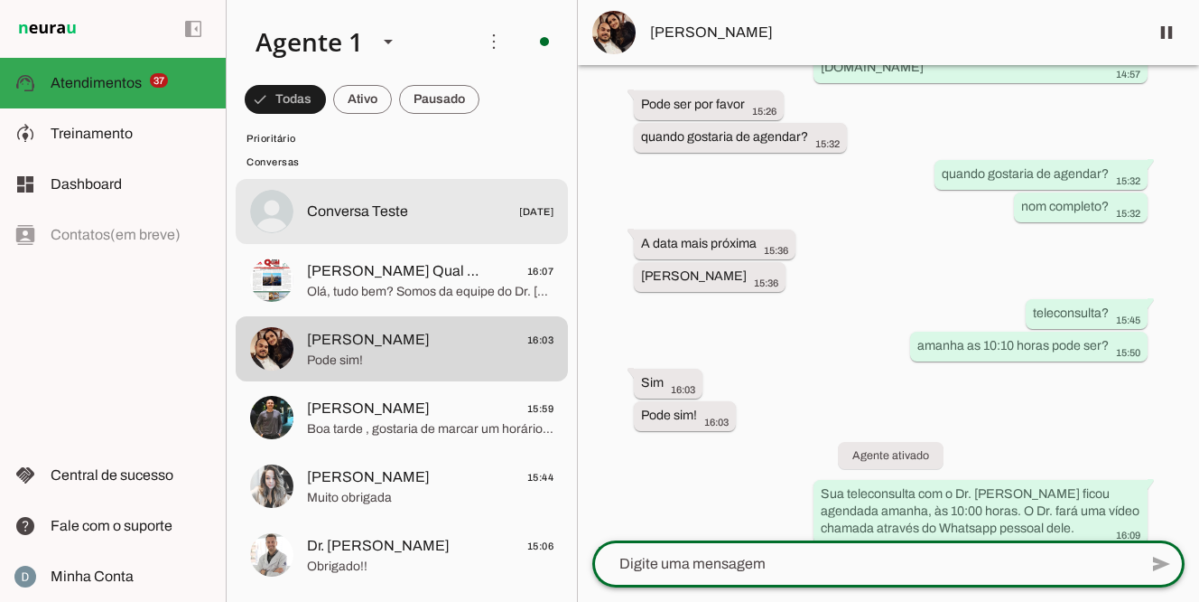
click at [389, 212] on span "Conversa Teste" at bounding box center [357, 212] width 101 height 22
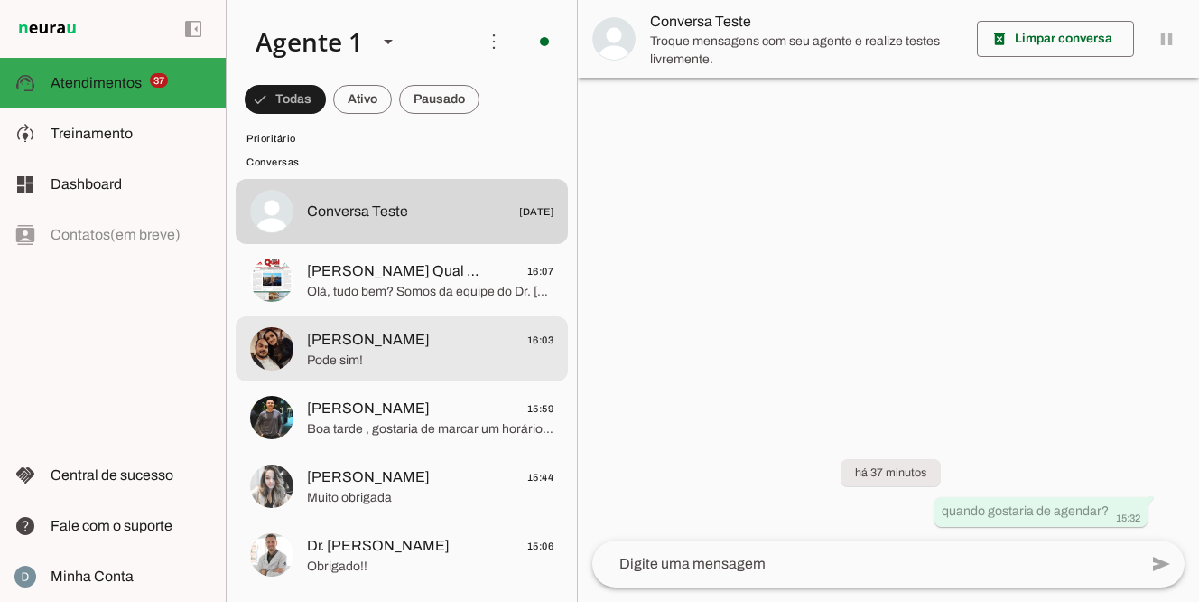
click at [393, 355] on span "Pode sim!" at bounding box center [430, 360] width 247 height 18
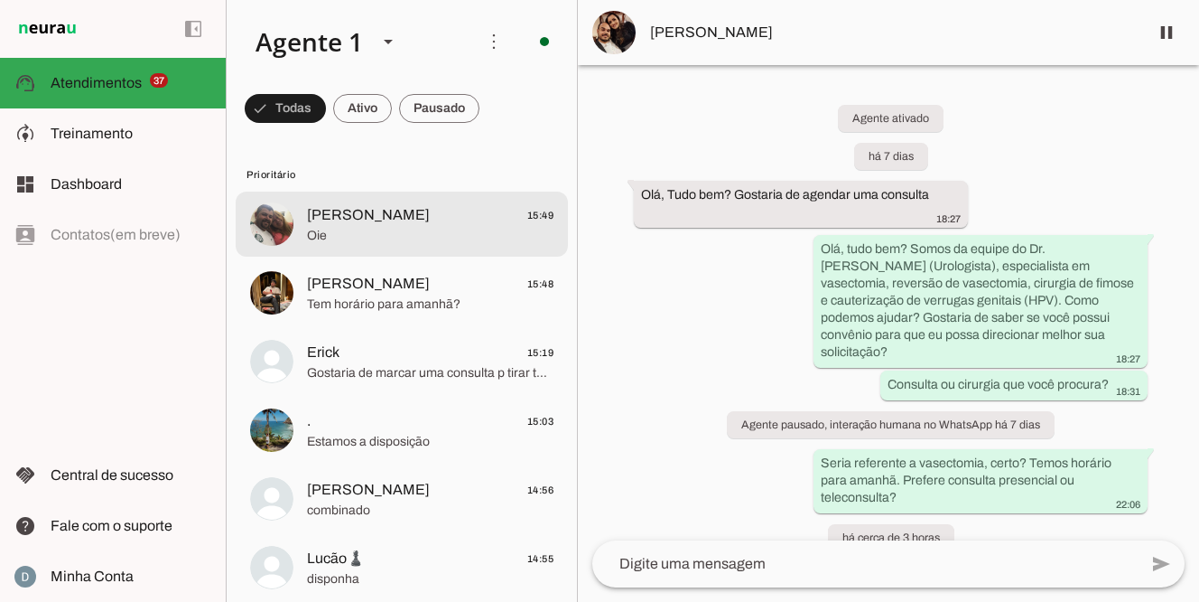
click at [356, 223] on span "[PERSON_NAME]" at bounding box center [368, 215] width 123 height 22
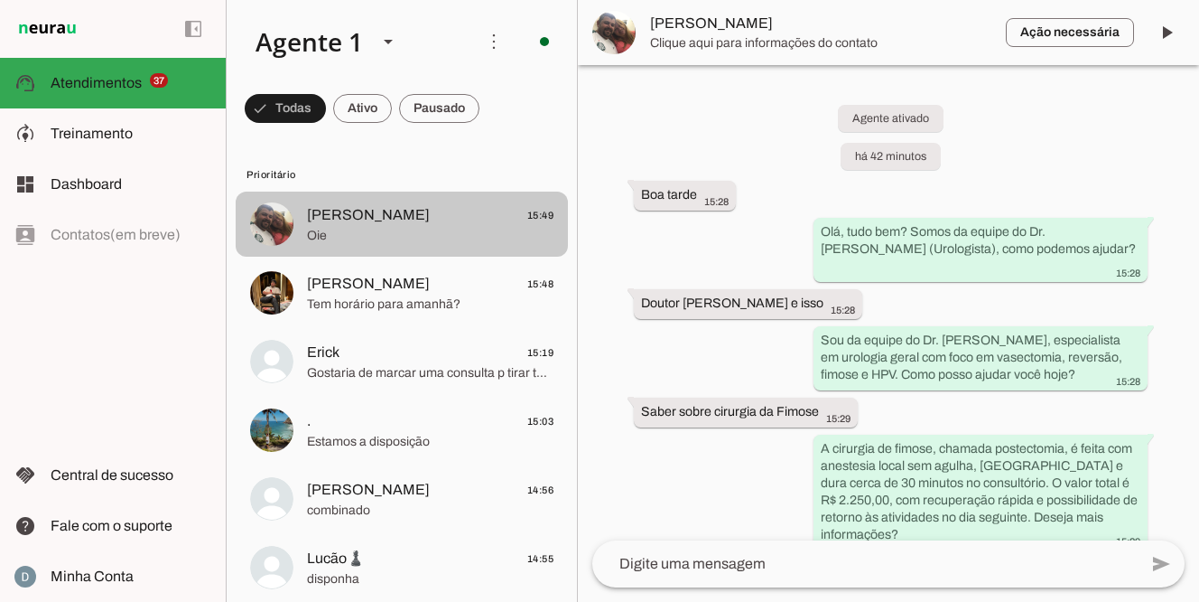
scroll to position [444, 0]
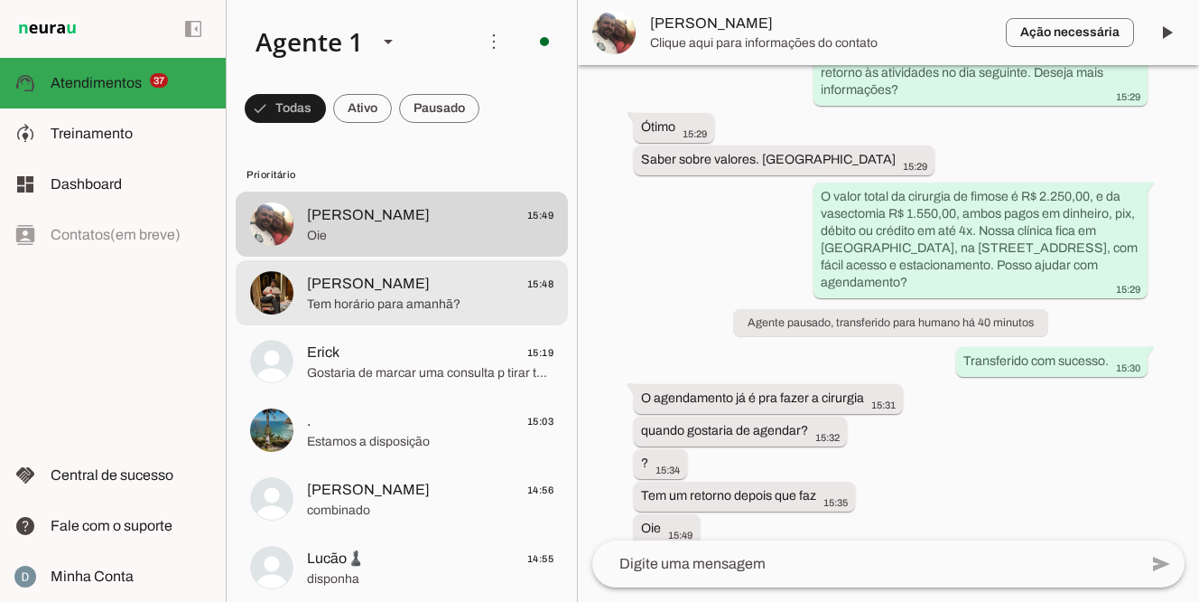
click at [343, 295] on span "Tem horário para amanhã?" at bounding box center [430, 304] width 247 height 18
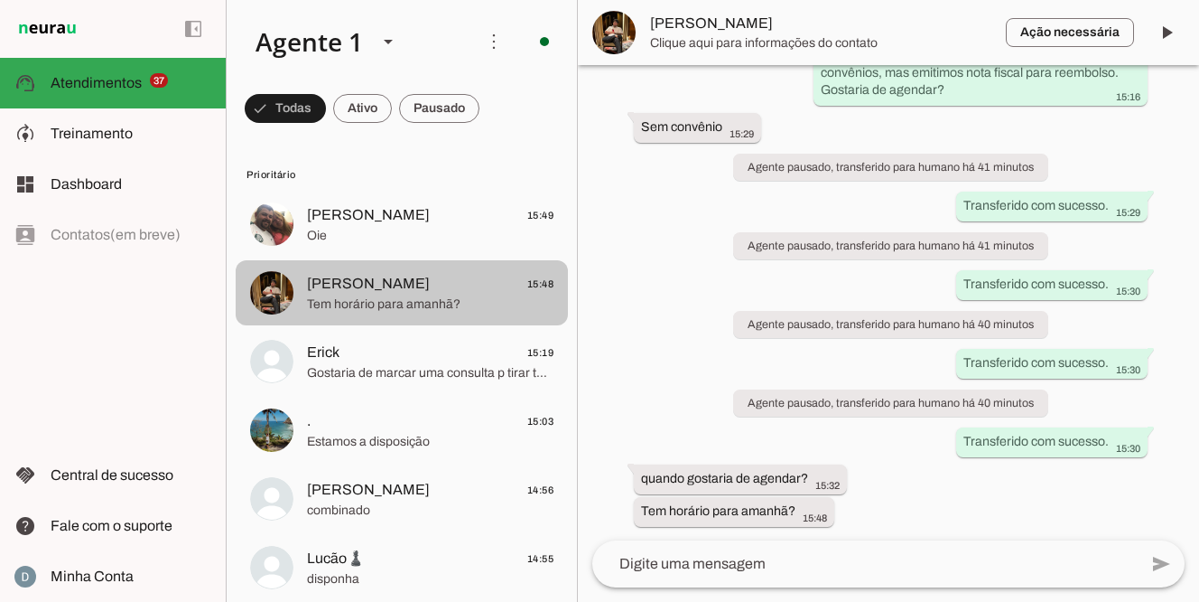
scroll to position [319, 0]
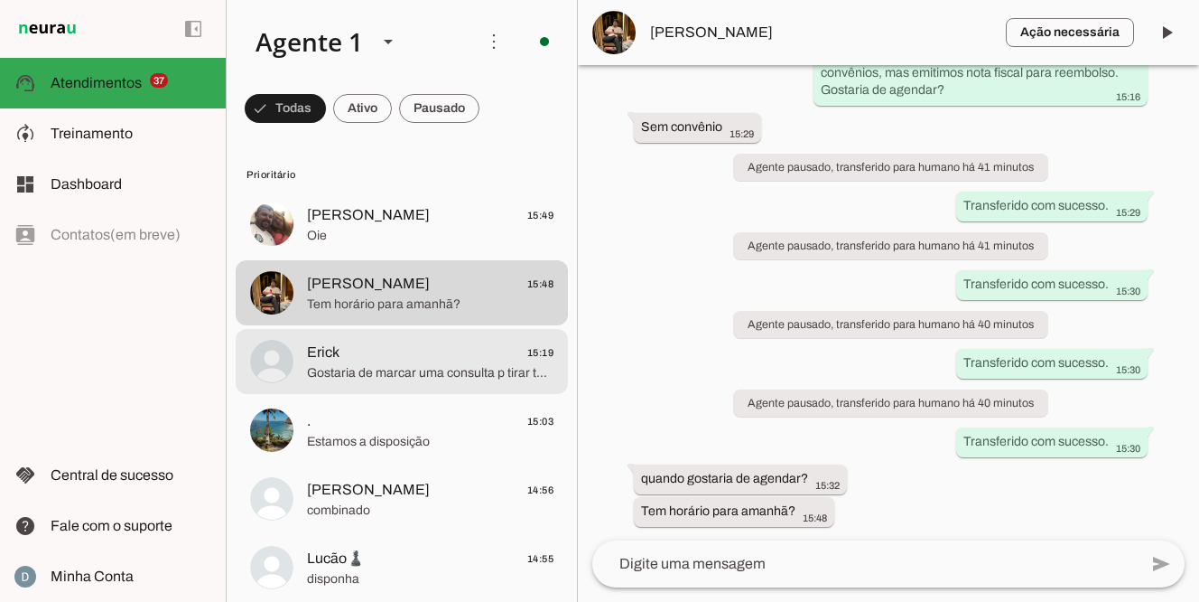
click at [341, 364] on span "Gostaria de marcar uma consulta p tirar todas dúvidas,seria possivel" at bounding box center [430, 373] width 247 height 18
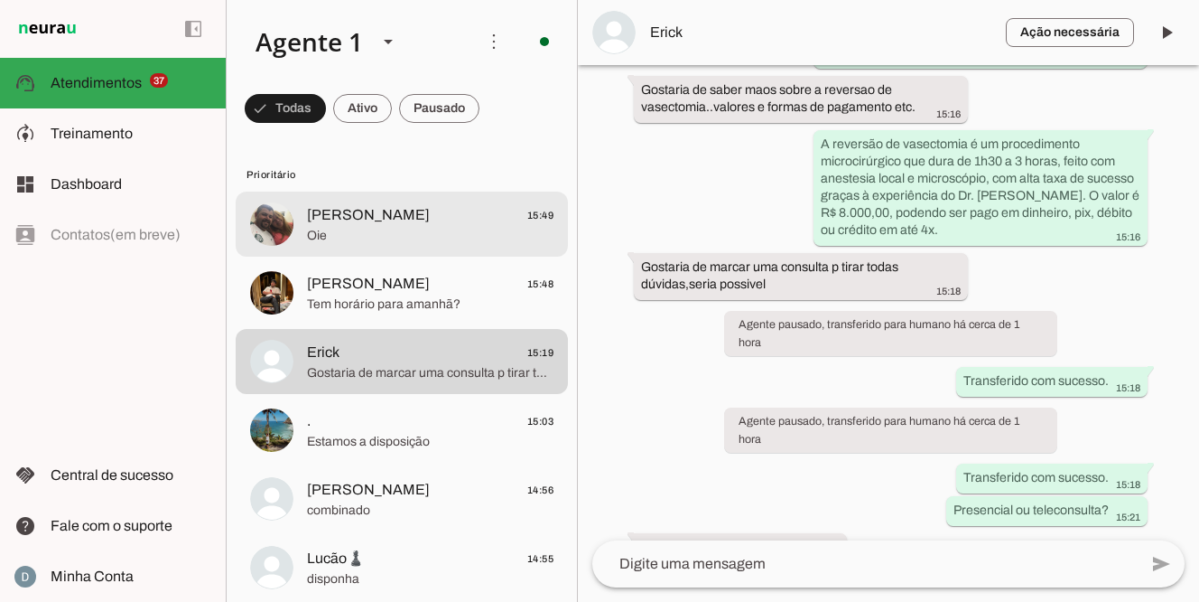
click at [371, 219] on span "[PERSON_NAME]" at bounding box center [368, 215] width 123 height 22
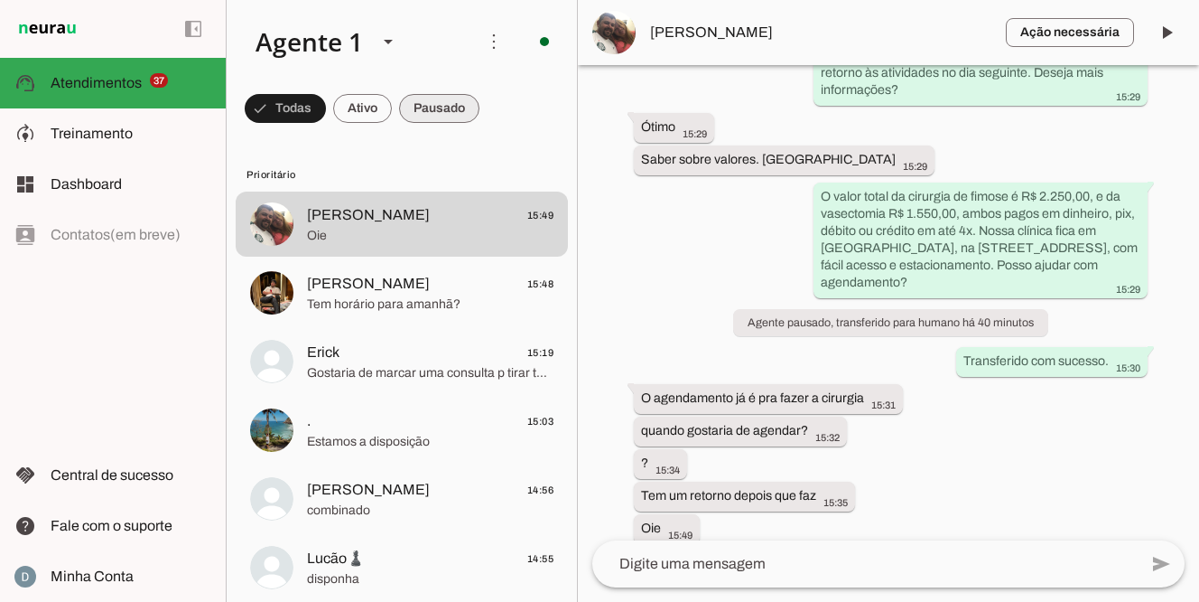
click at [326, 108] on span at bounding box center [285, 108] width 81 height 43
click at [310, 107] on span at bounding box center [277, 108] width 65 height 43
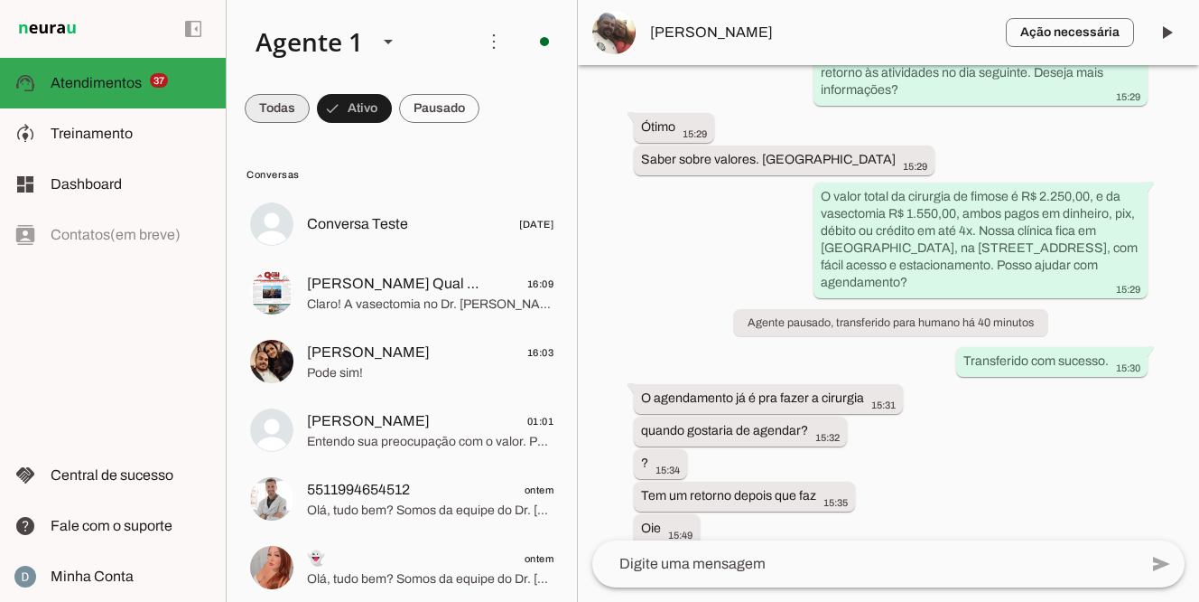
click at [266, 112] on span at bounding box center [277, 108] width 65 height 43
